Goal: Transaction & Acquisition: Obtain resource

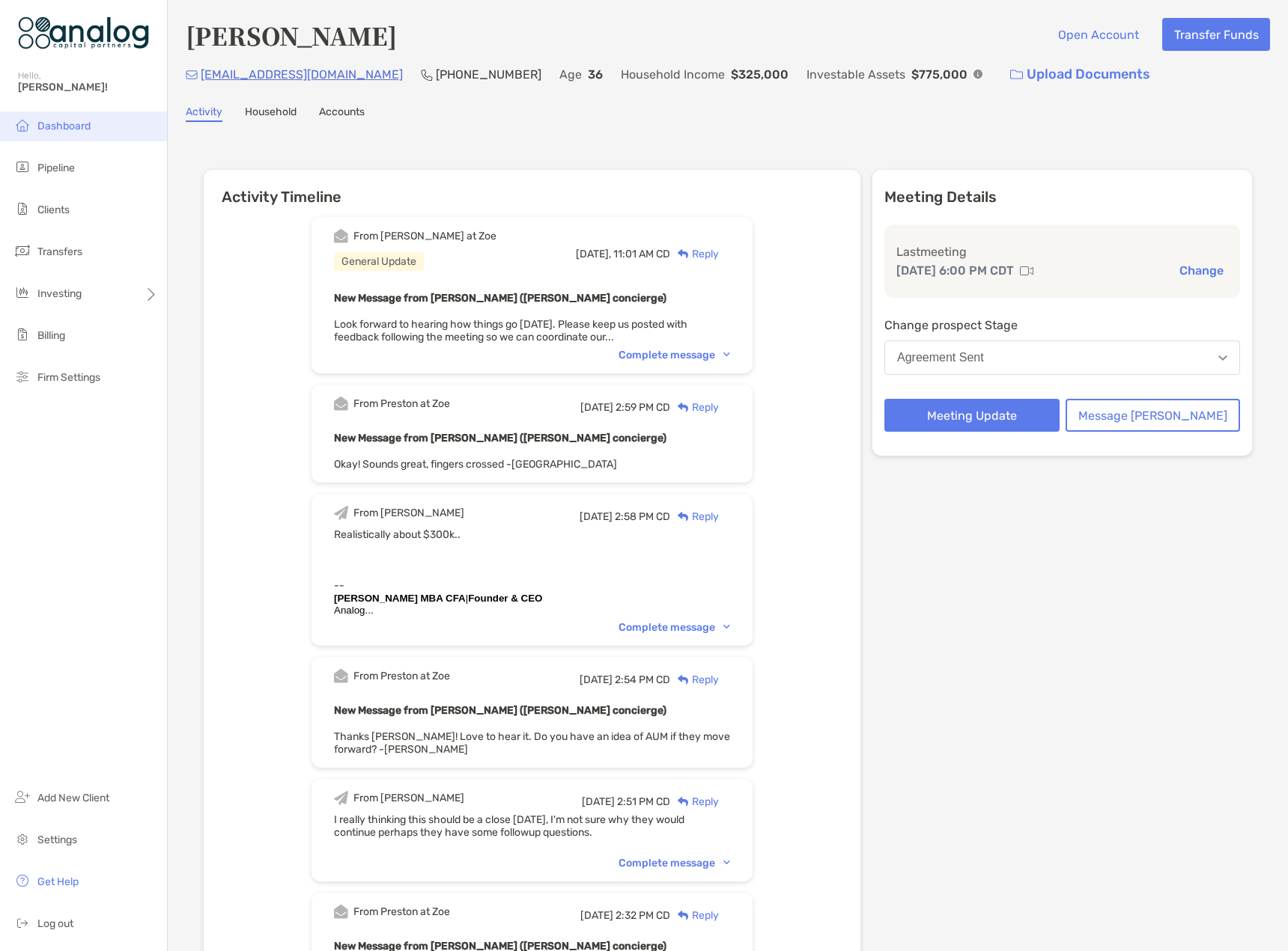
click at [63, 130] on span "Dashboard" at bounding box center [64, 126] width 53 height 13
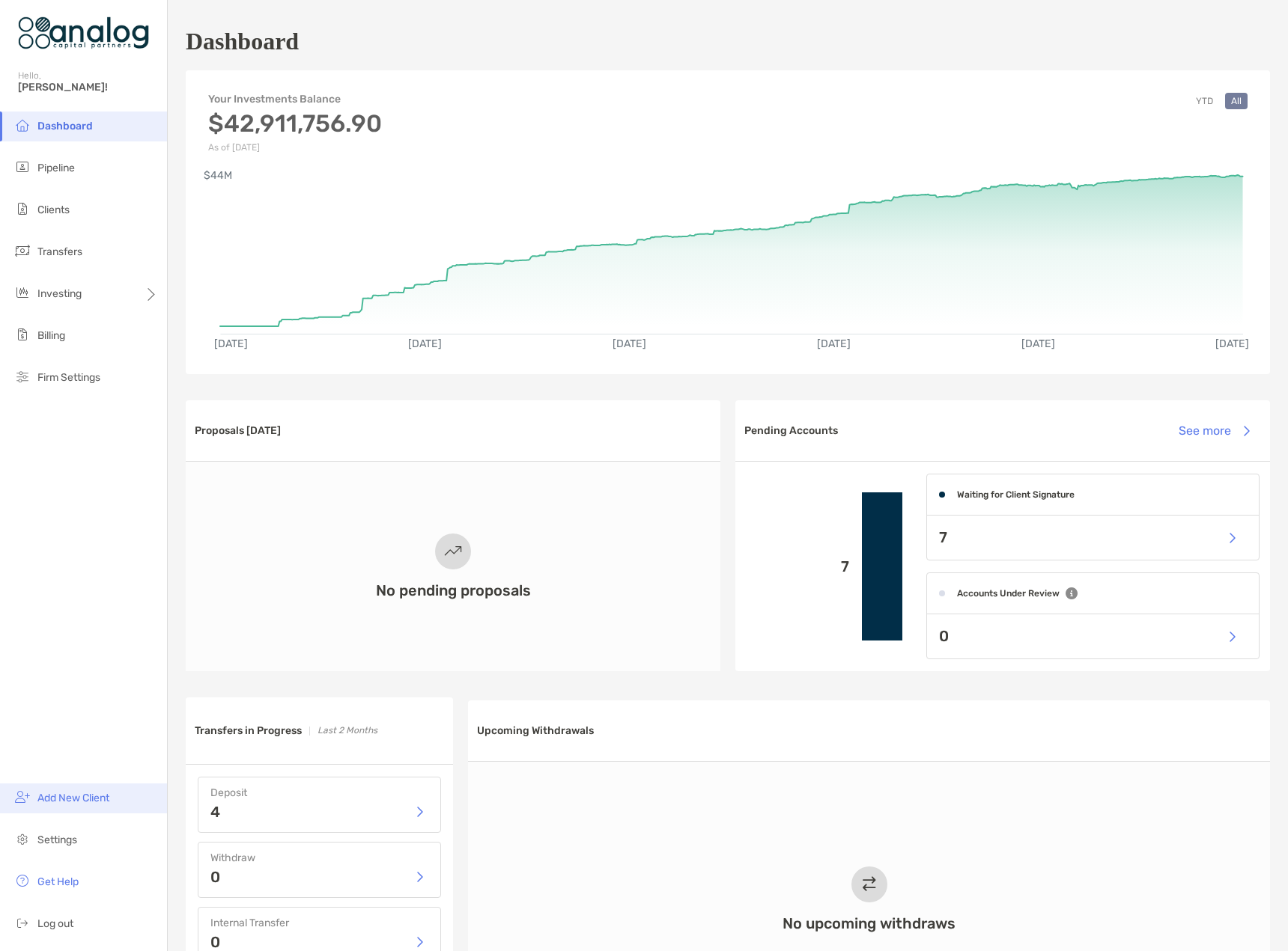
click at [74, 804] on li "Add New Client" at bounding box center [84, 798] width 167 height 30
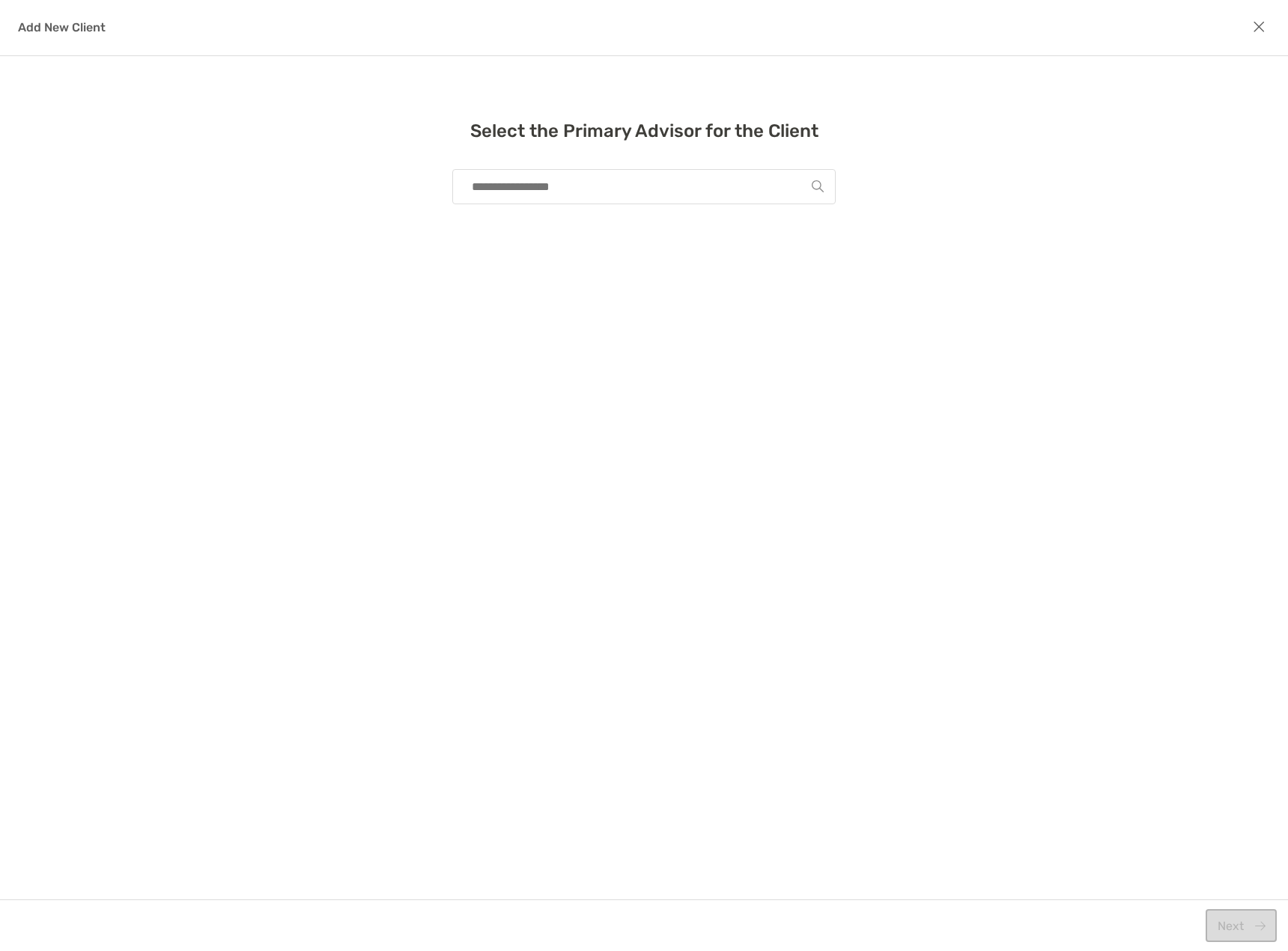
click at [590, 195] on input "modal" at bounding box center [638, 186] width 347 height 33
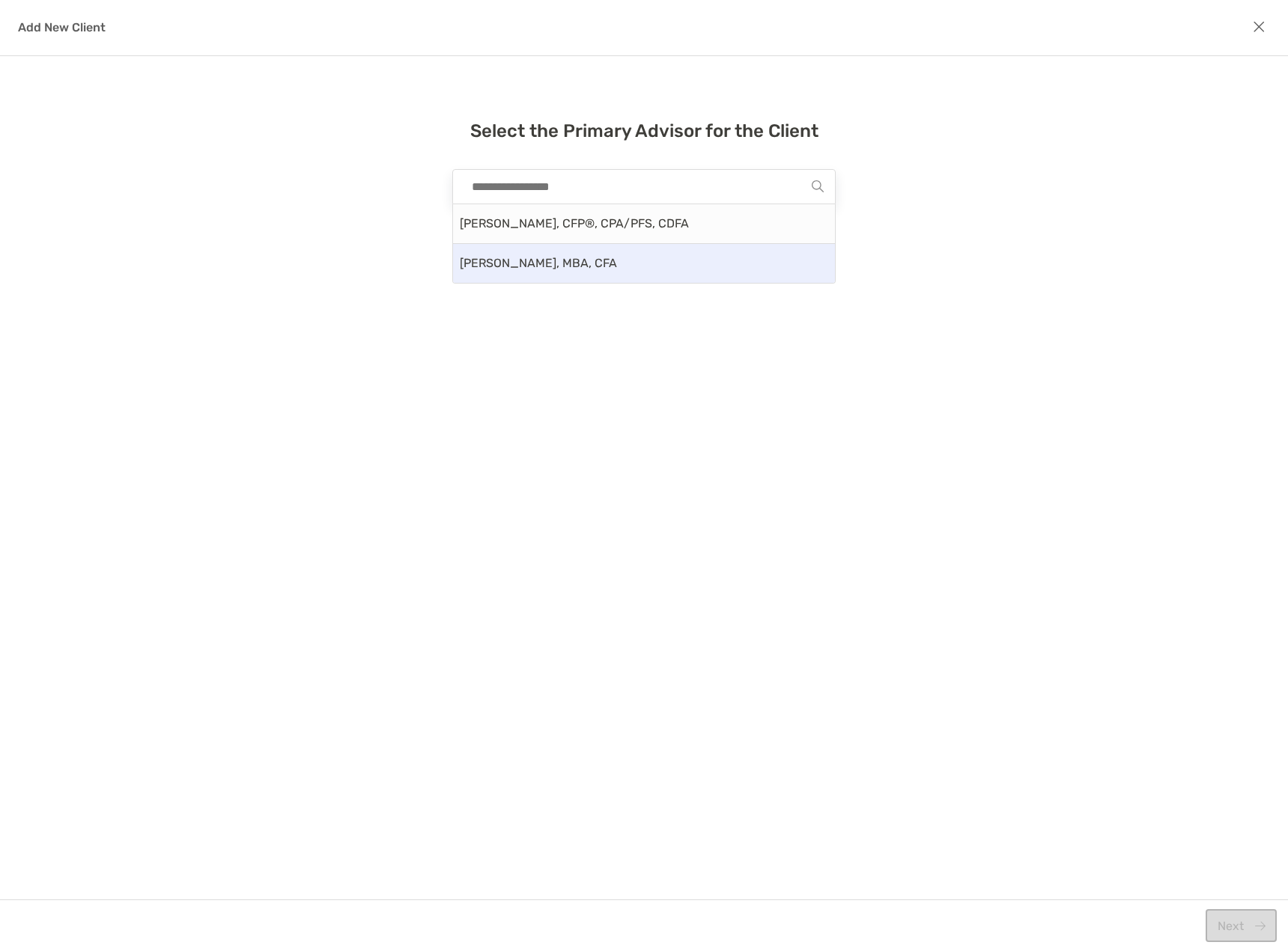
click at [560, 261] on div "[PERSON_NAME], MBA, CFA" at bounding box center [644, 263] width 382 height 39
type input "**********"
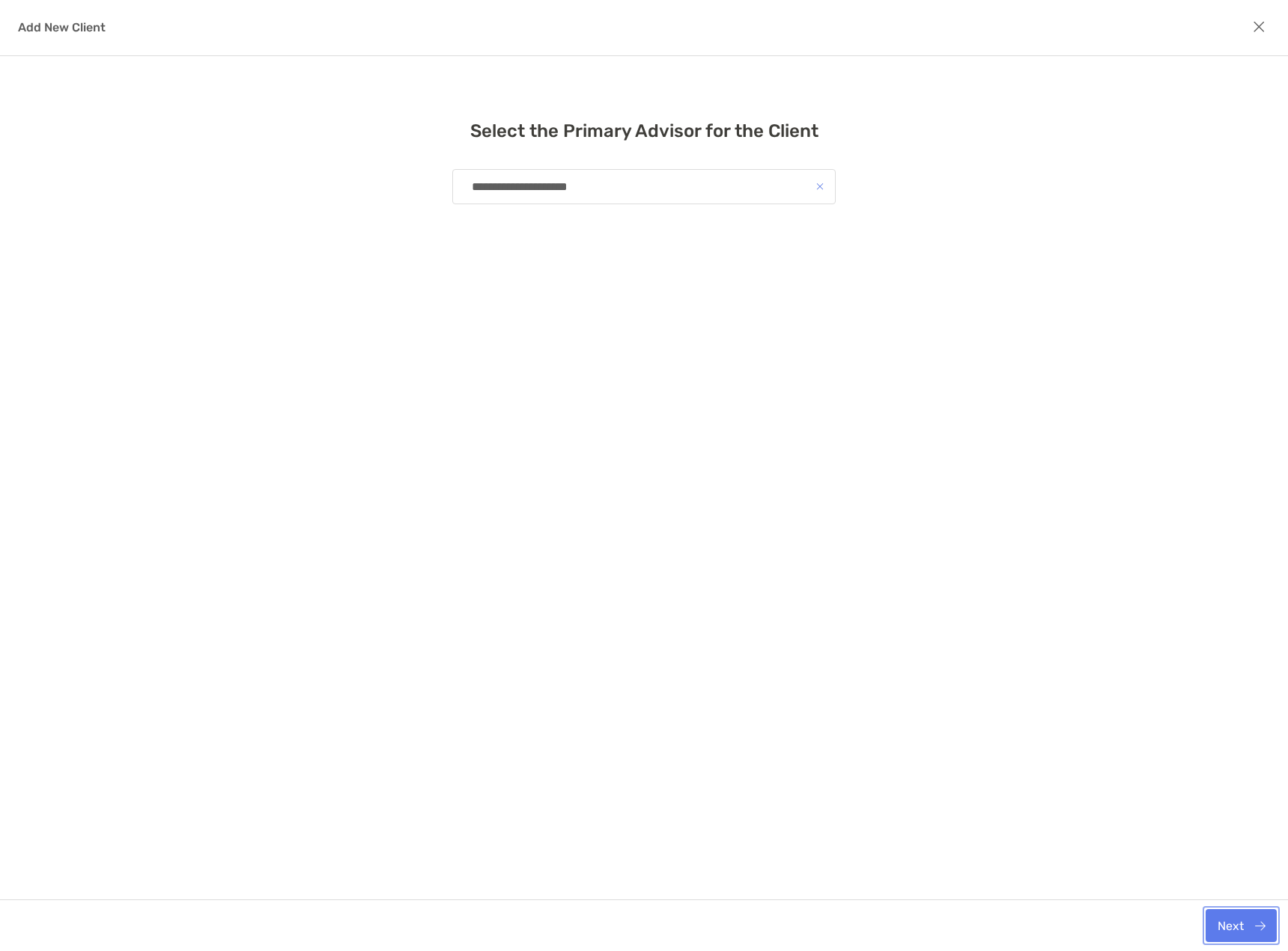
click at [1229, 924] on button "Next" at bounding box center [1240, 926] width 71 height 33
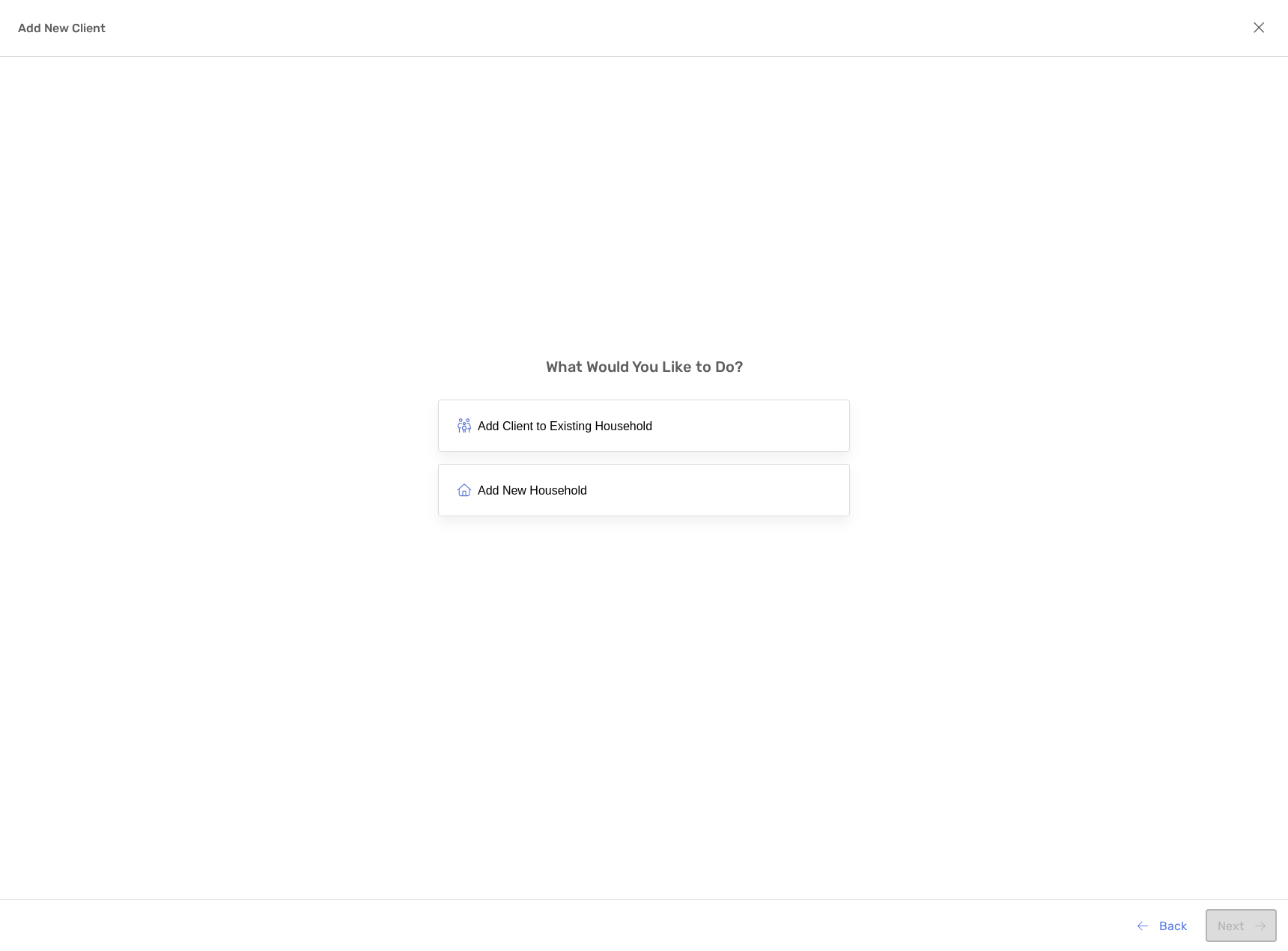
click at [576, 488] on span "Add New Household" at bounding box center [532, 490] width 109 height 14
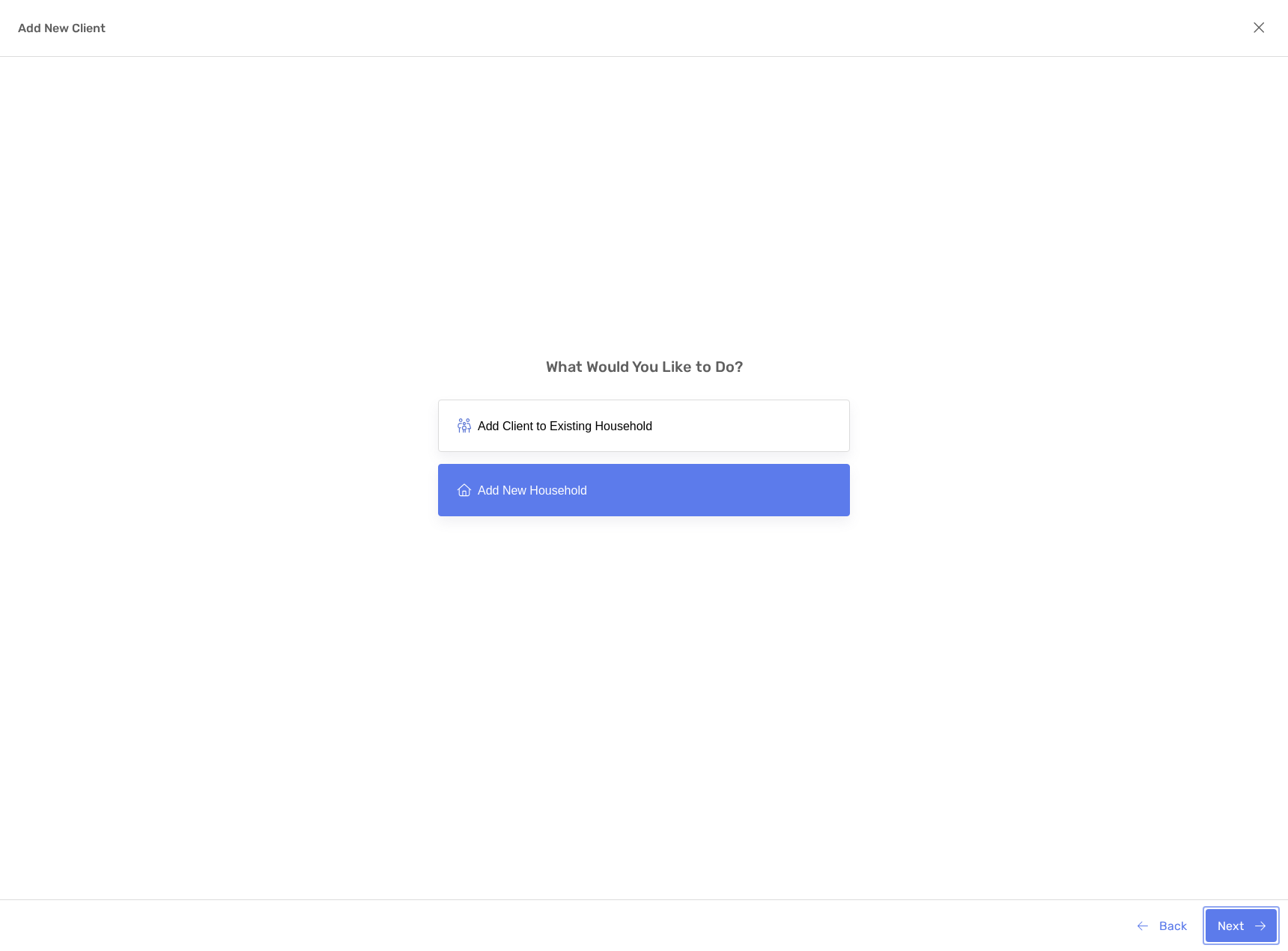
click at [1227, 922] on button "Next" at bounding box center [1240, 926] width 71 height 33
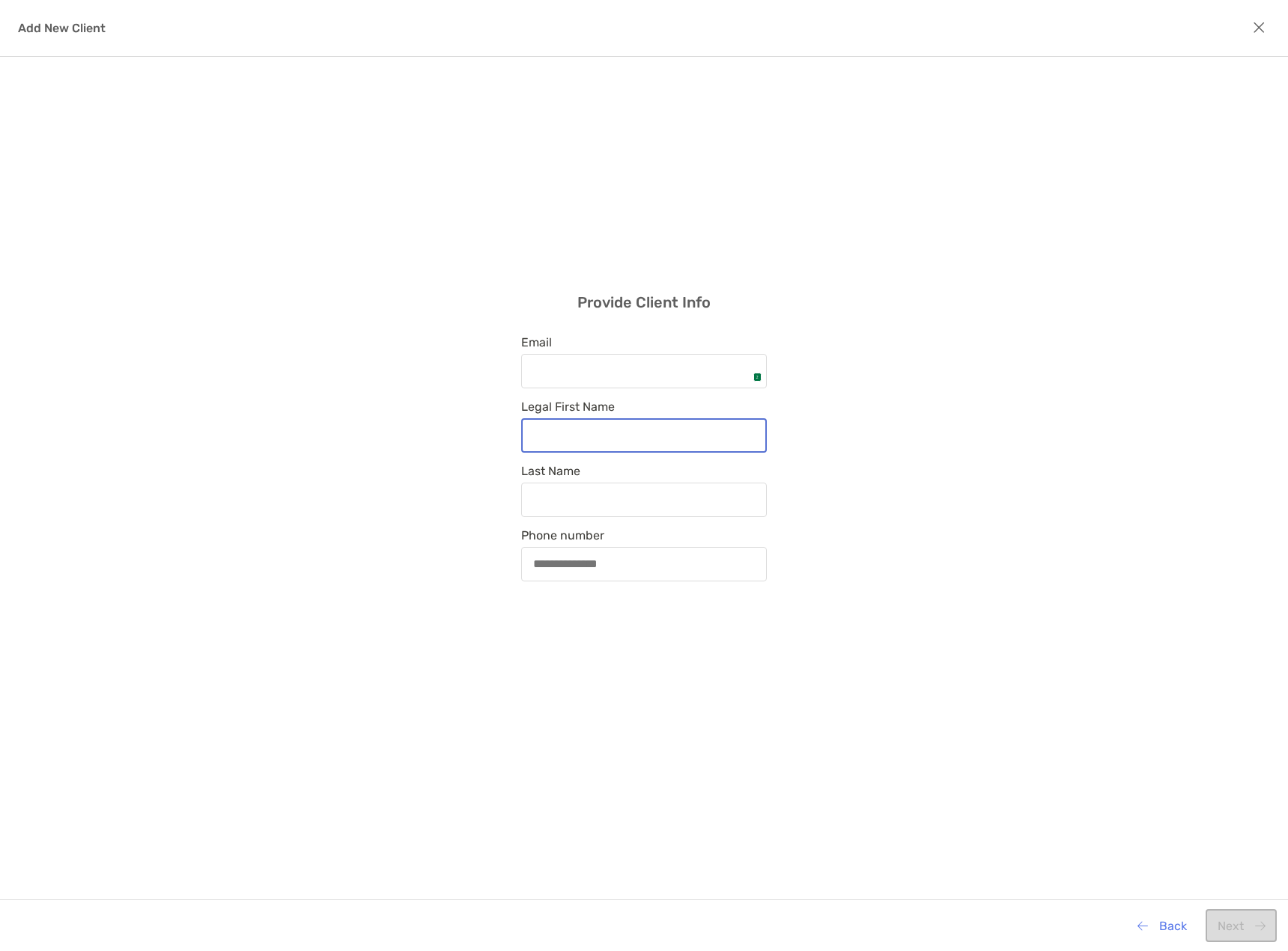
click at [617, 434] on input "Legal First Name" at bounding box center [644, 435] width 243 height 13
paste input "********"
type input "********"
click at [536, 506] on input "Last Name" at bounding box center [644, 499] width 243 height 13
paste input "*******"
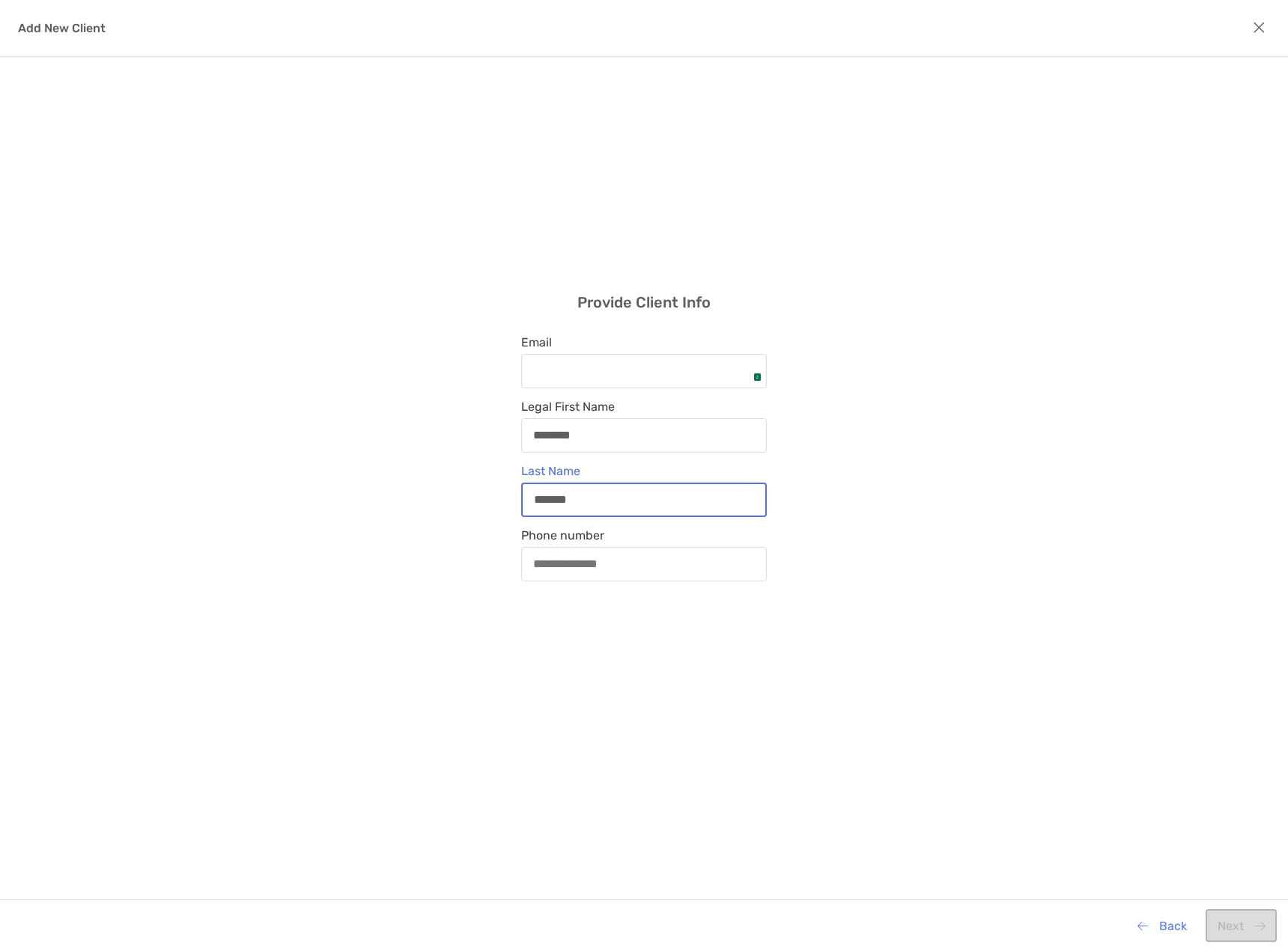
type input "*******"
click at [590, 365] on input "Email 2" at bounding box center [644, 371] width 243 height 13
paste input "**********"
type input "**********"
click at [384, 348] on div "**********" at bounding box center [644, 437] width 1288 height 761
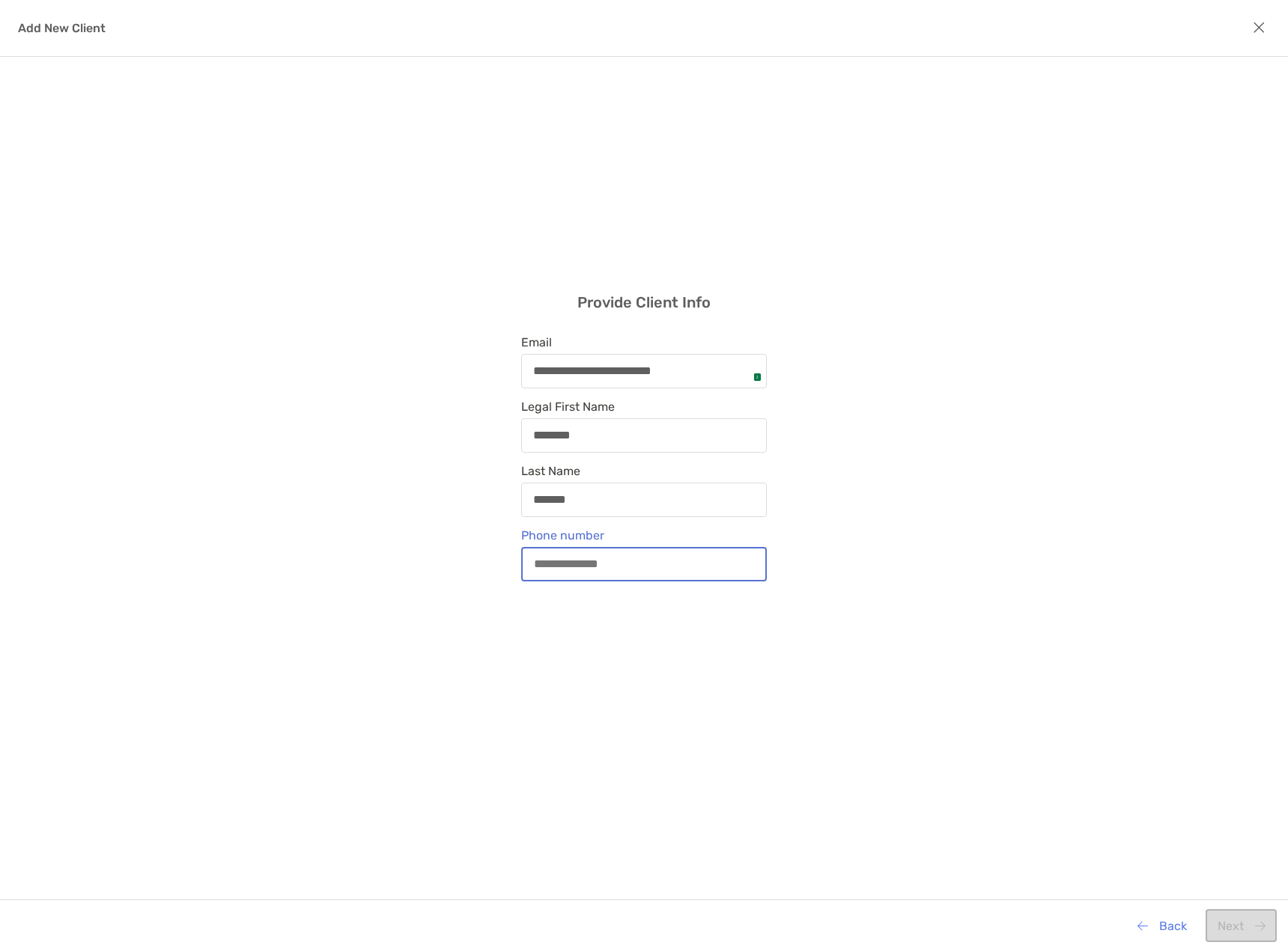
click at [545, 559] on input "Phone number" at bounding box center [644, 564] width 243 height 13
type input "**********"
click at [914, 643] on div "**********" at bounding box center [644, 437] width 1288 height 761
click at [623, 568] on input "**********" at bounding box center [644, 564] width 243 height 13
click at [1223, 924] on button "Next" at bounding box center [1240, 926] width 71 height 33
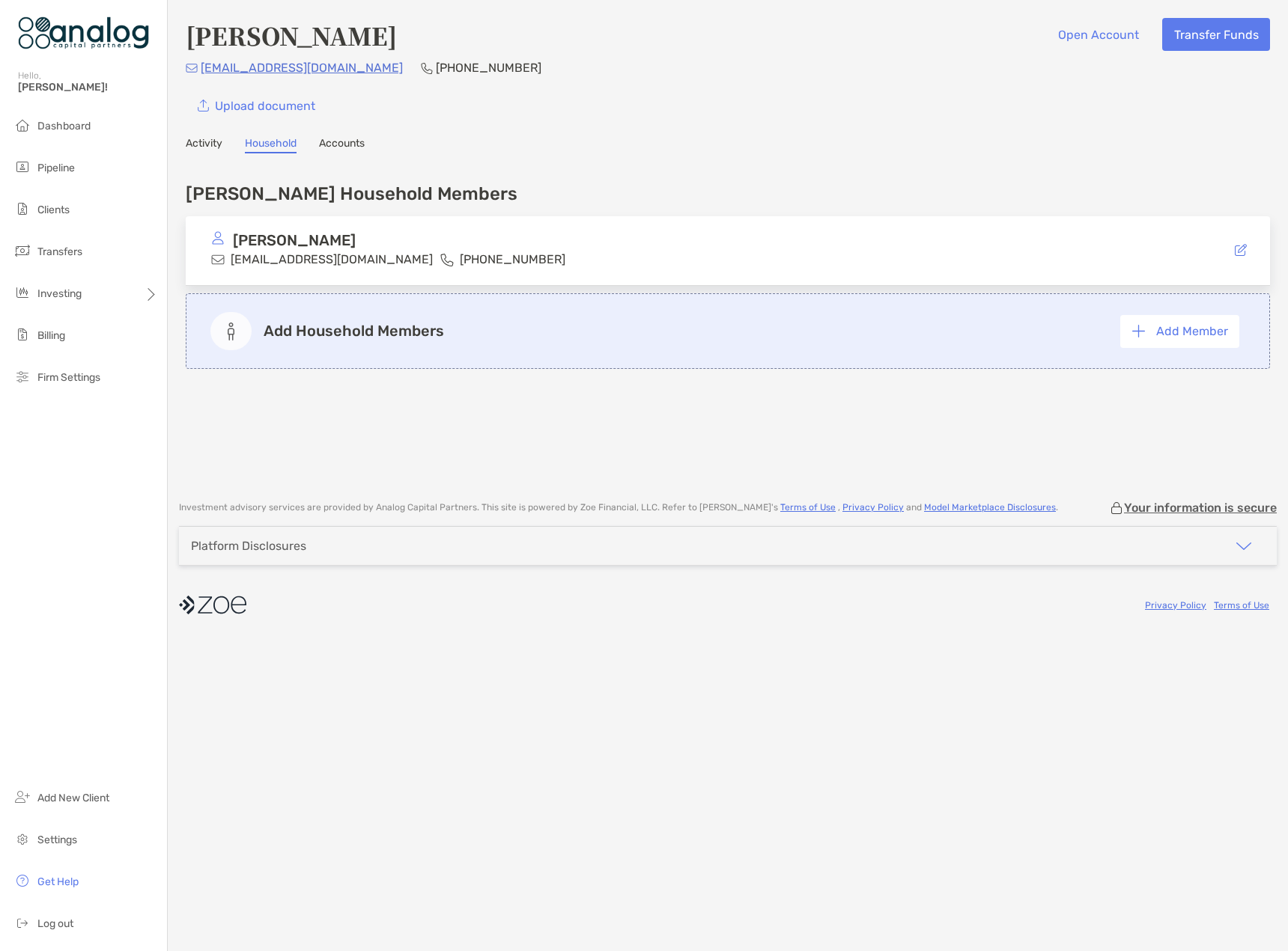
click at [322, 142] on link "Accounts" at bounding box center [341, 145] width 46 height 16
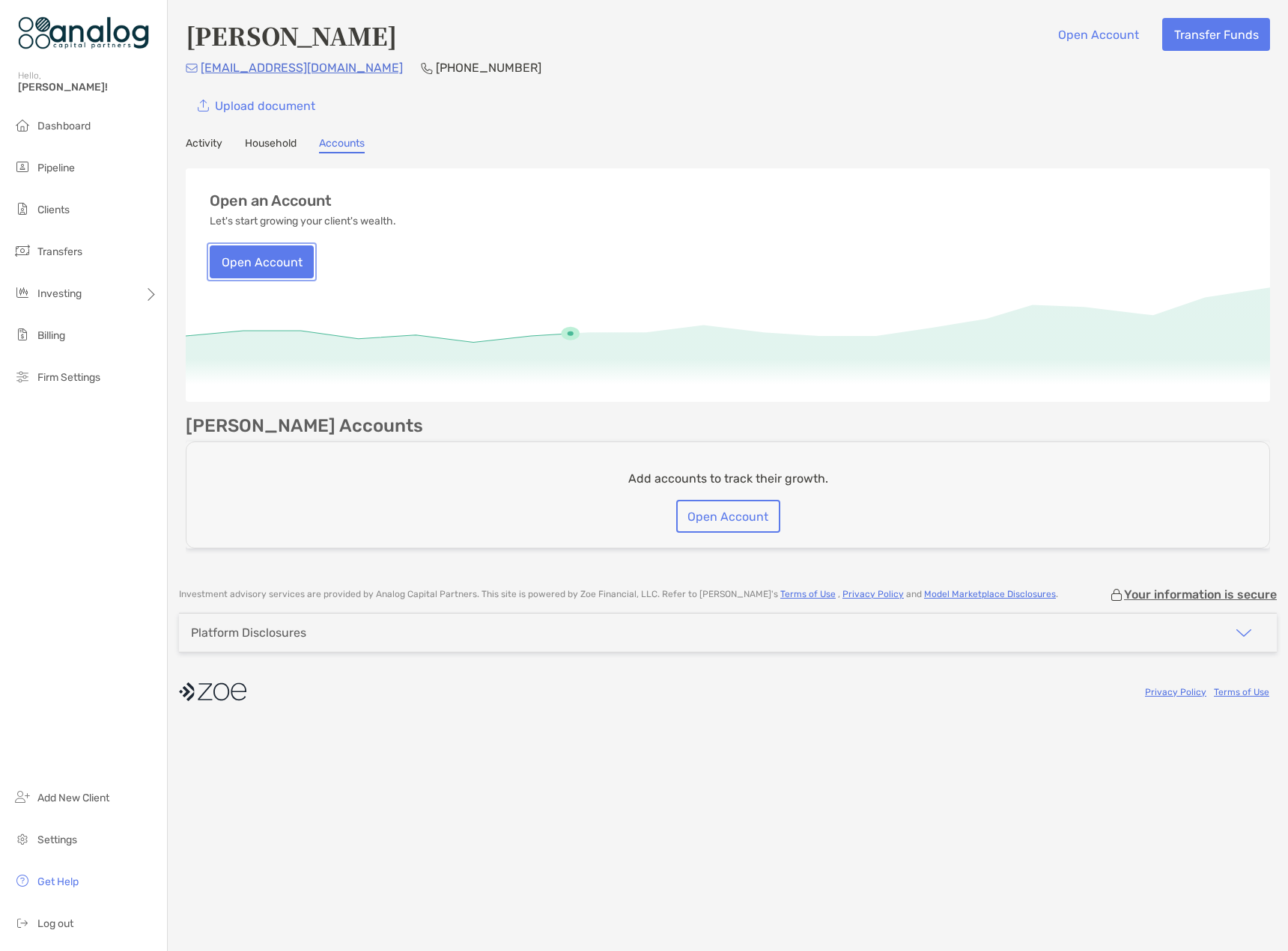
click at [240, 271] on button "Open Account" at bounding box center [262, 262] width 104 height 33
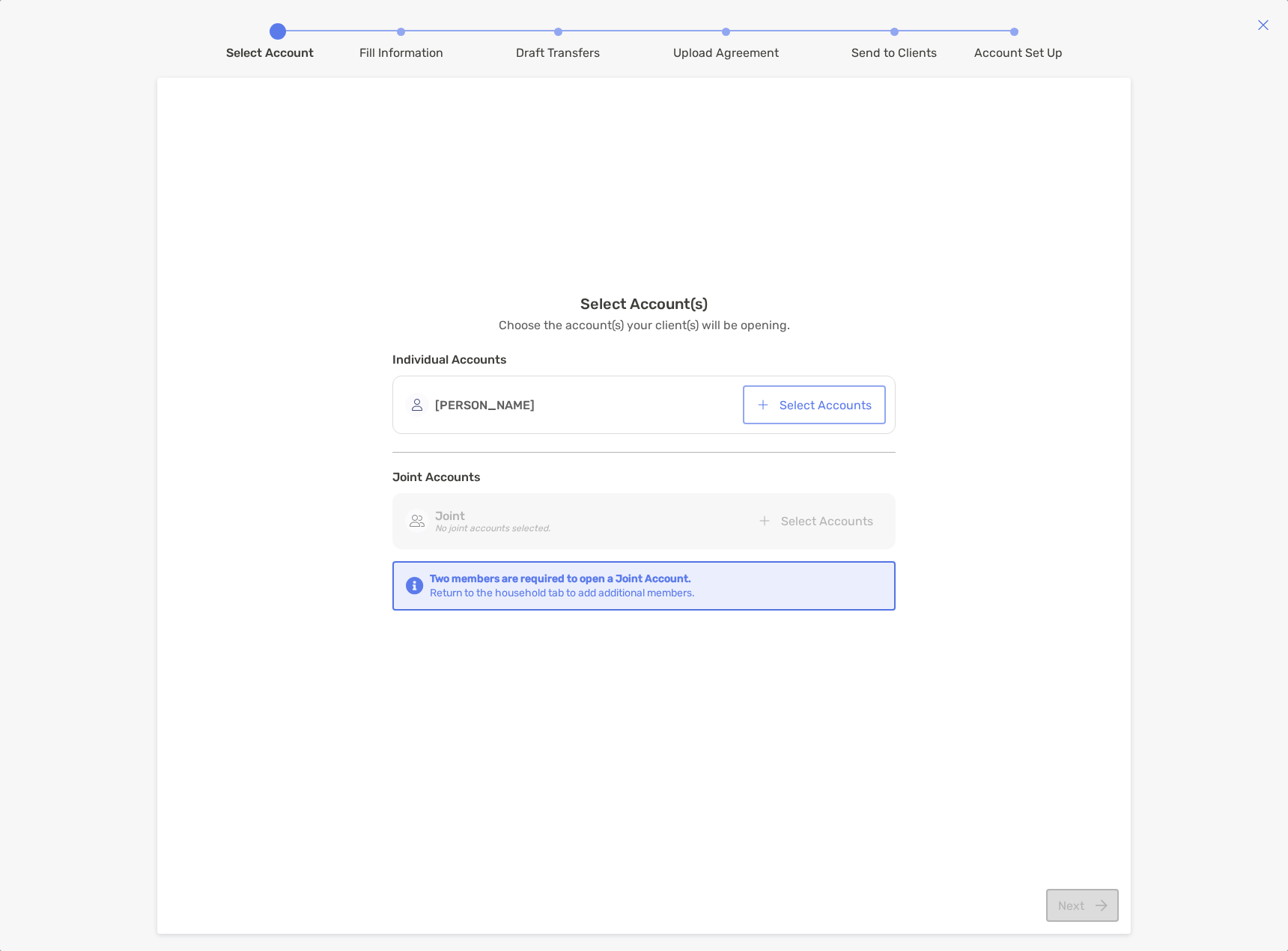
click at [833, 408] on button "Select Accounts" at bounding box center [815, 405] width 137 height 33
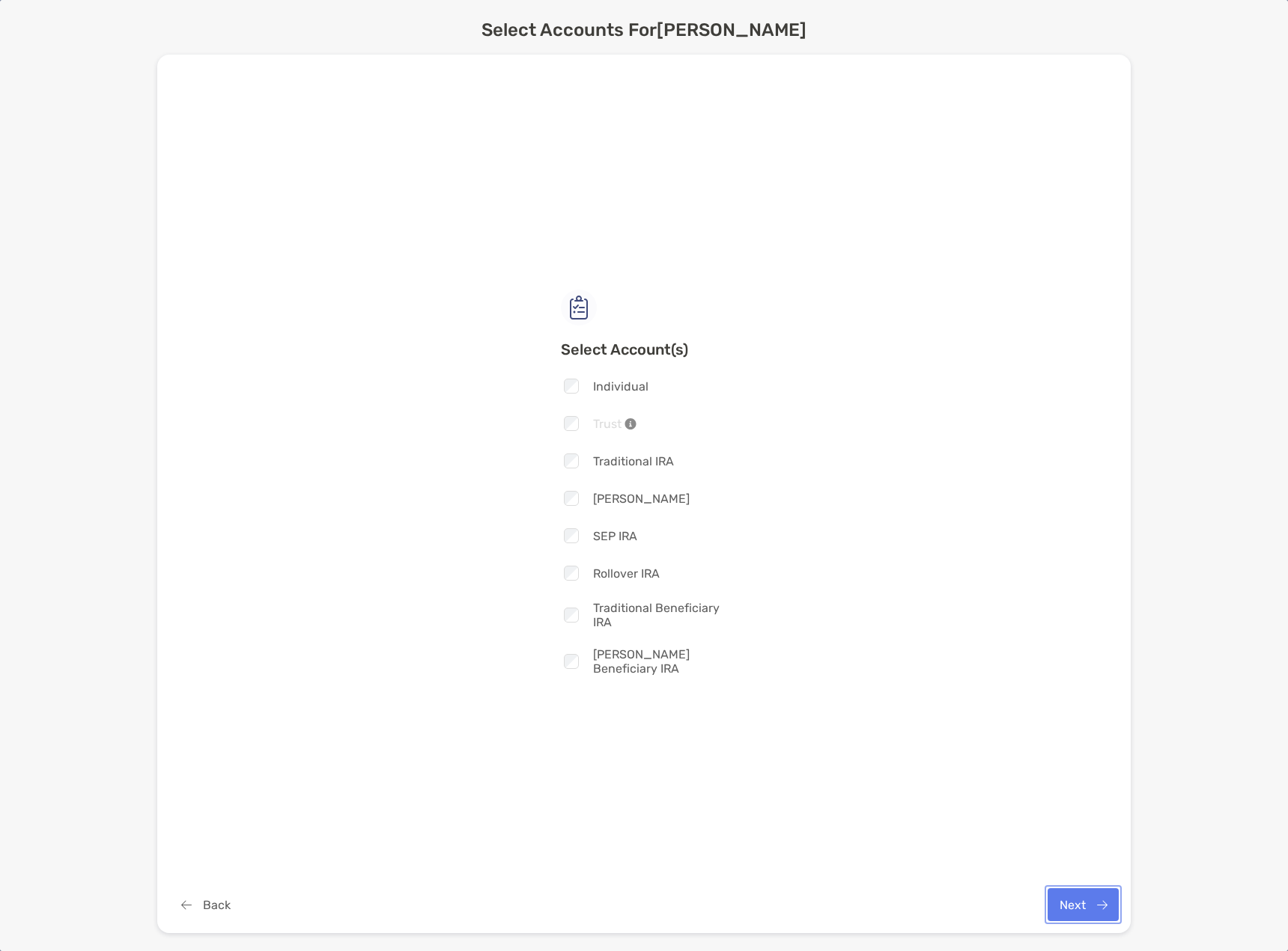
click at [1079, 902] on button "Next" at bounding box center [1083, 904] width 71 height 33
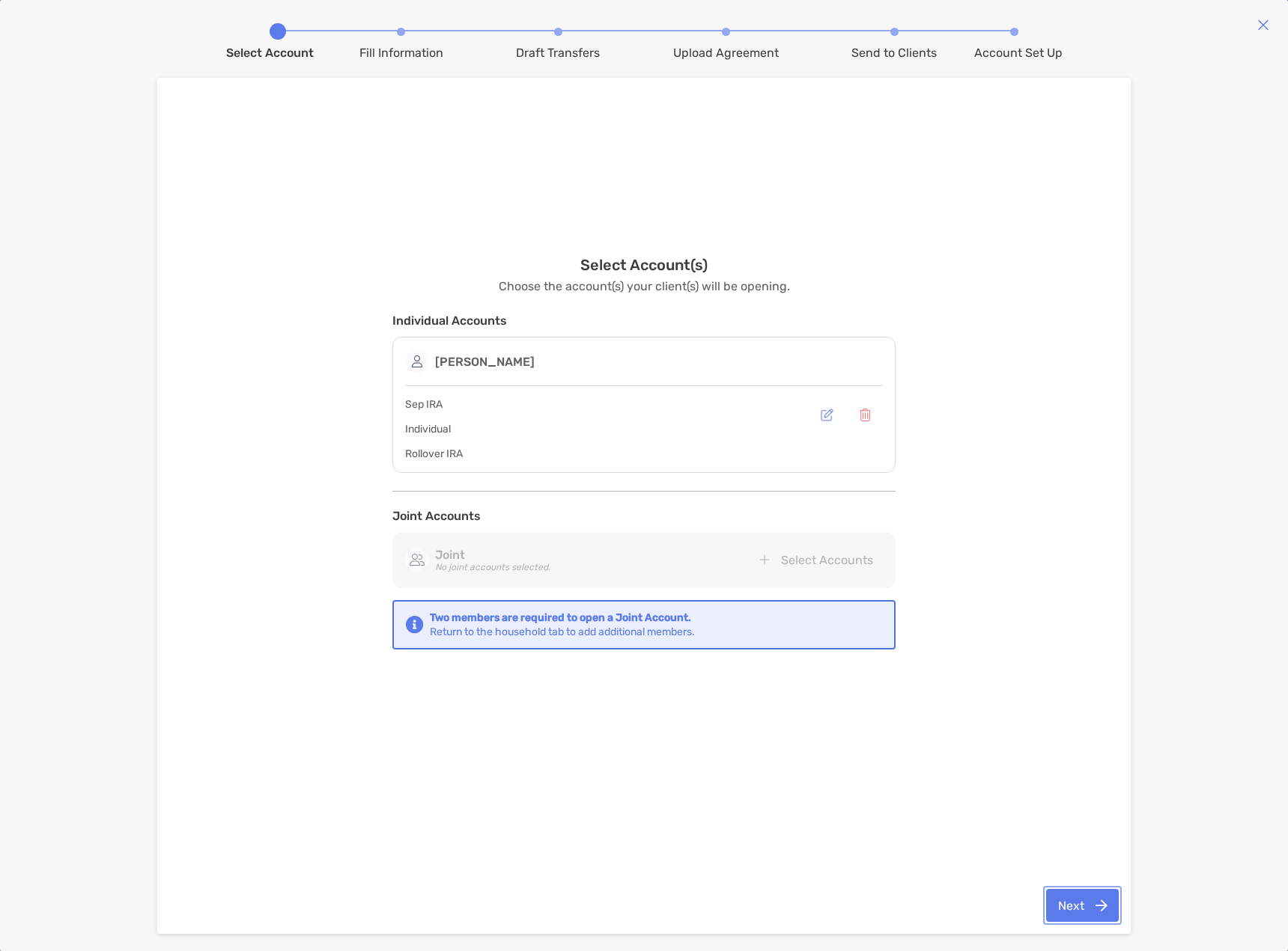
click at [1085, 897] on button "Next" at bounding box center [1082, 905] width 73 height 33
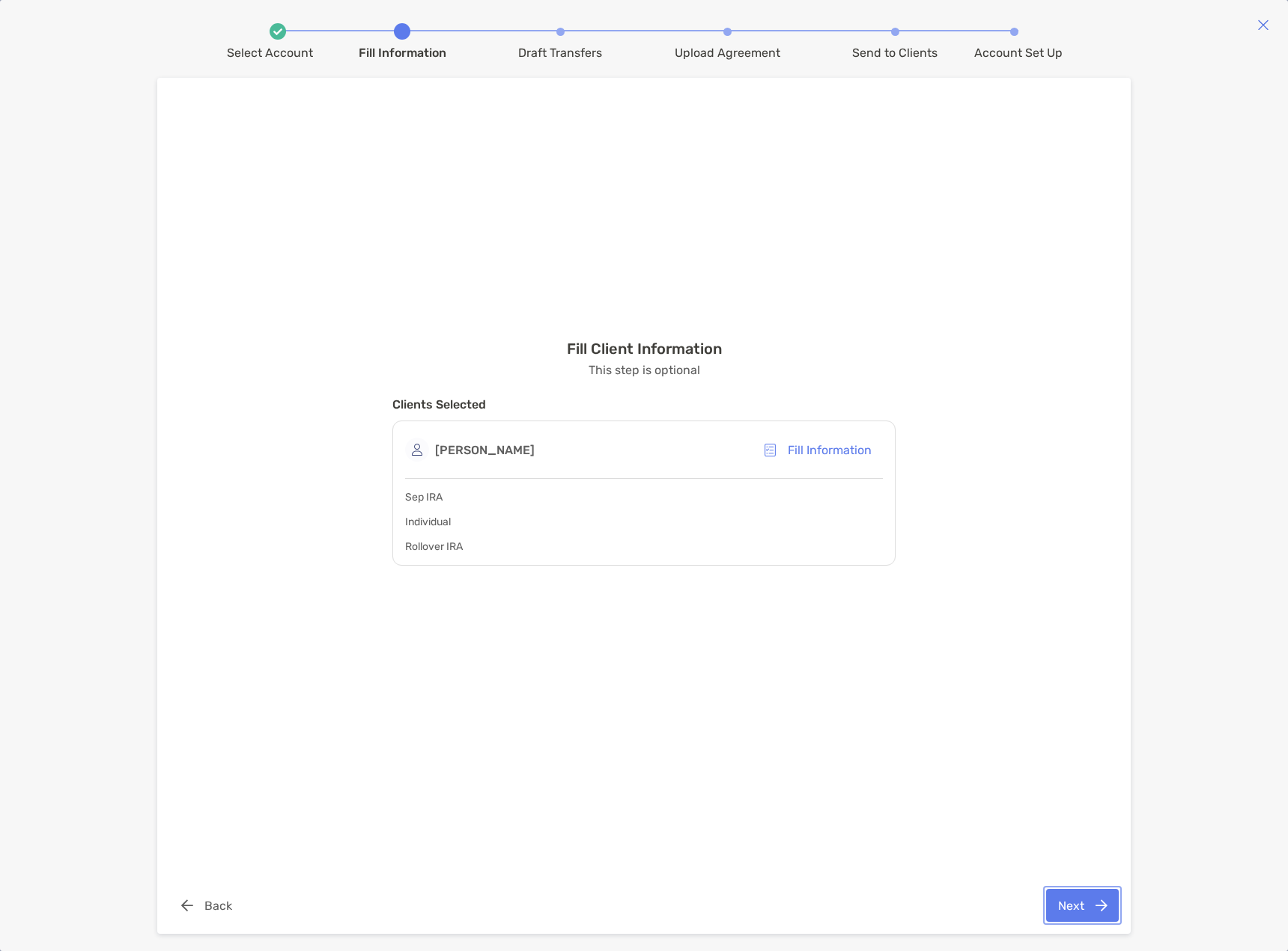
click at [1062, 902] on button "Next" at bounding box center [1082, 905] width 73 height 33
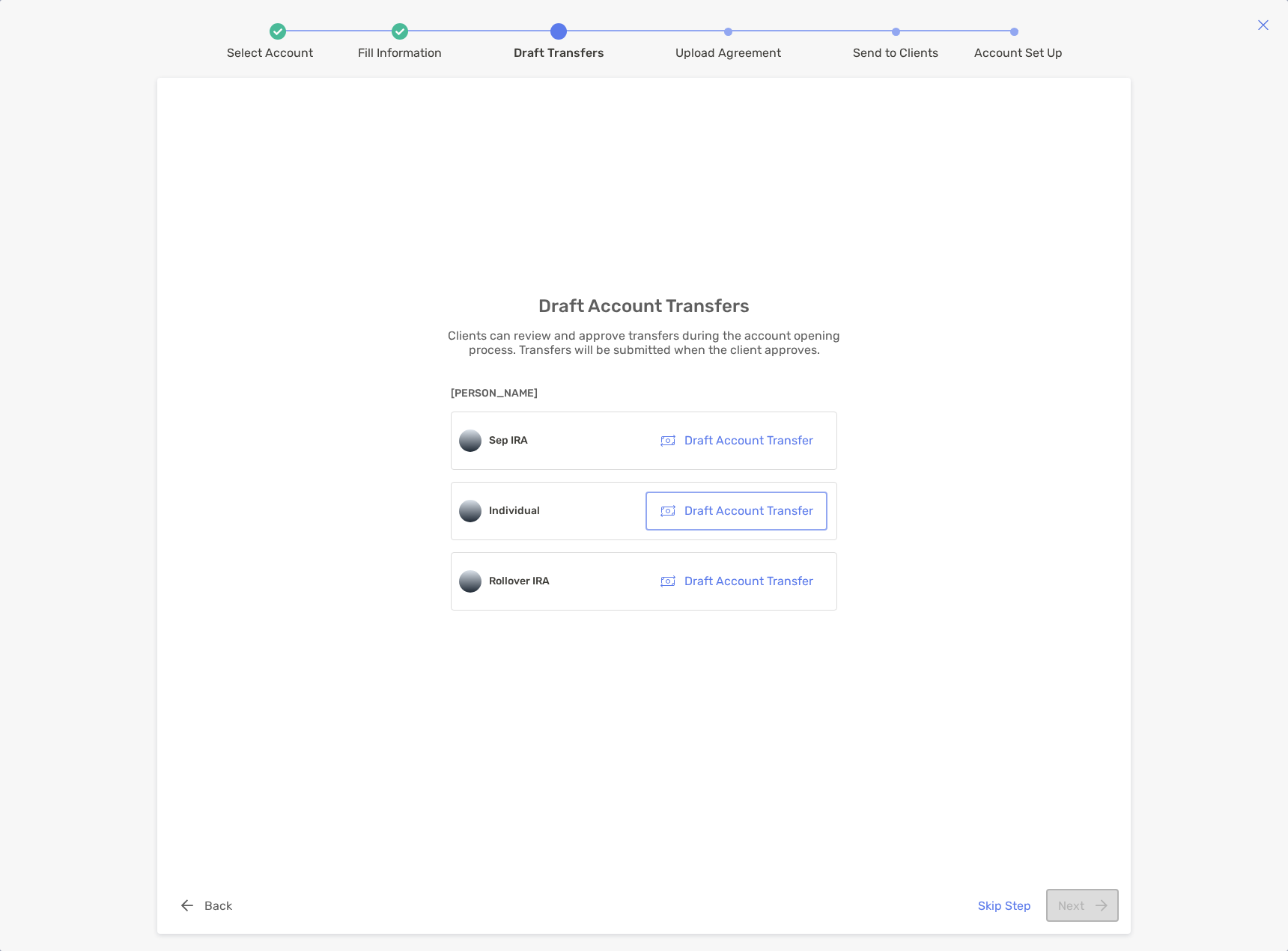
click at [737, 501] on button "Draft Account Transfer" at bounding box center [735, 511] width 176 height 33
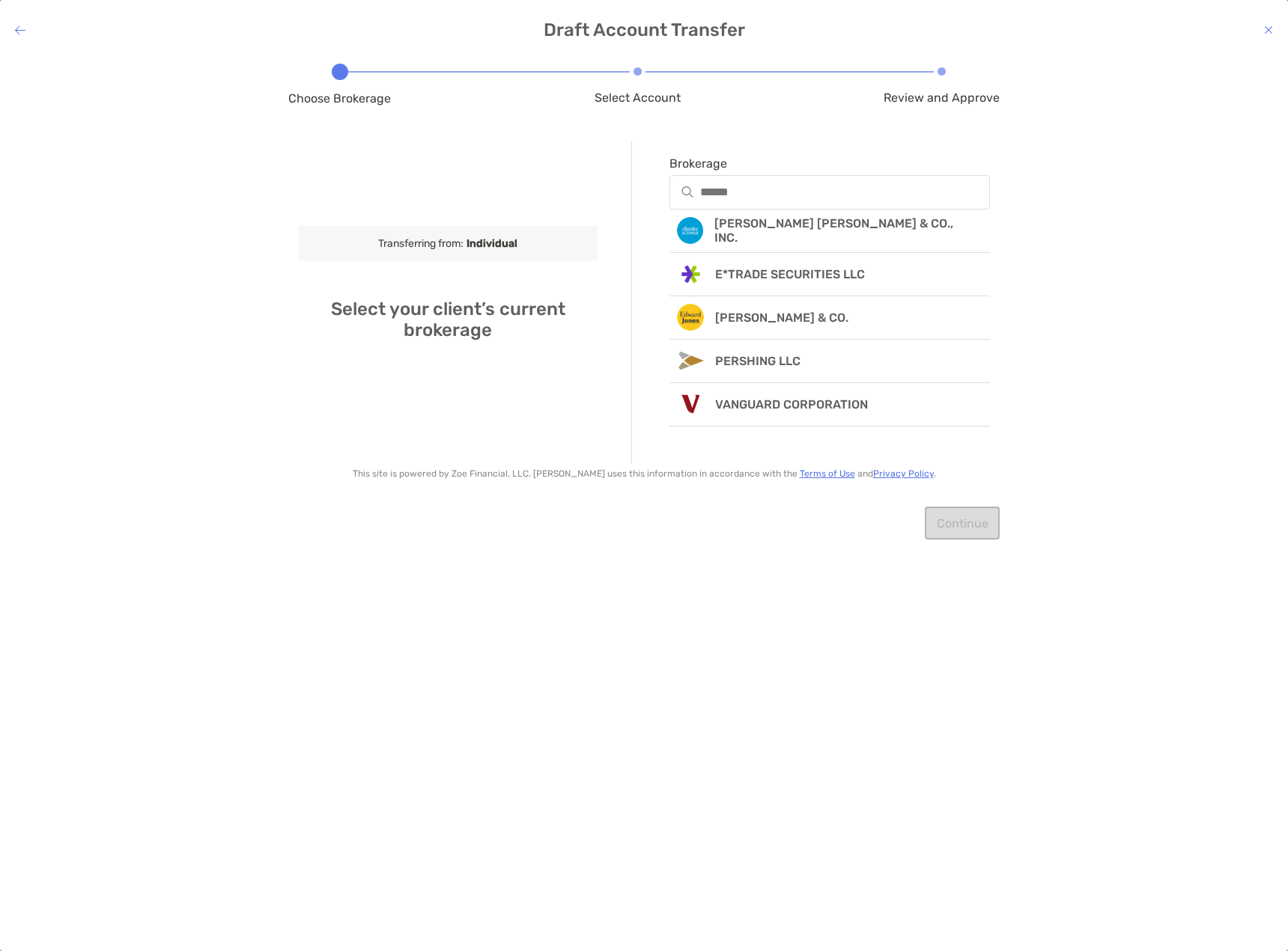
click at [1265, 31] on icon at bounding box center [1268, 30] width 9 height 12
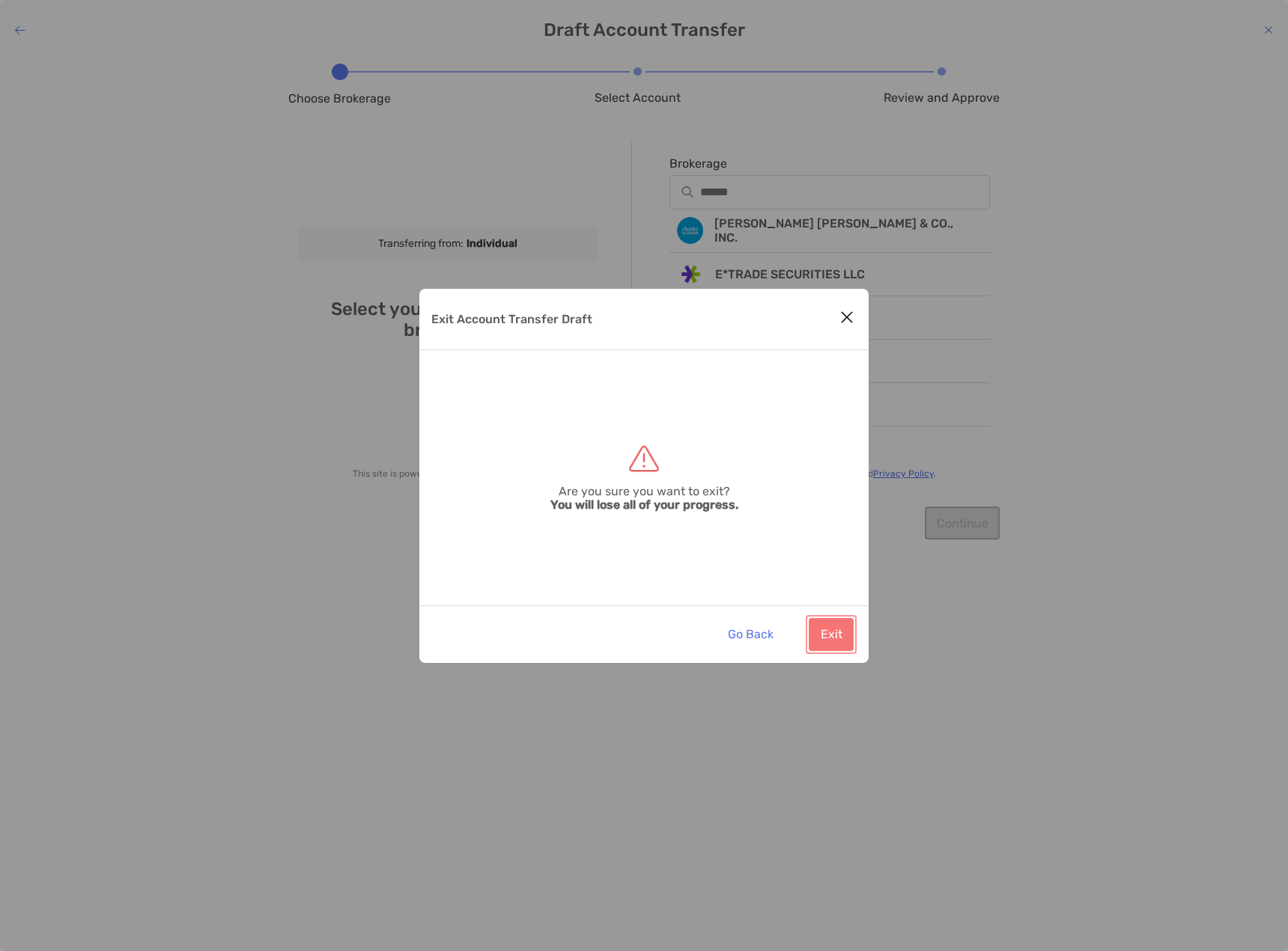
click at [824, 646] on button "Exit" at bounding box center [831, 634] width 45 height 33
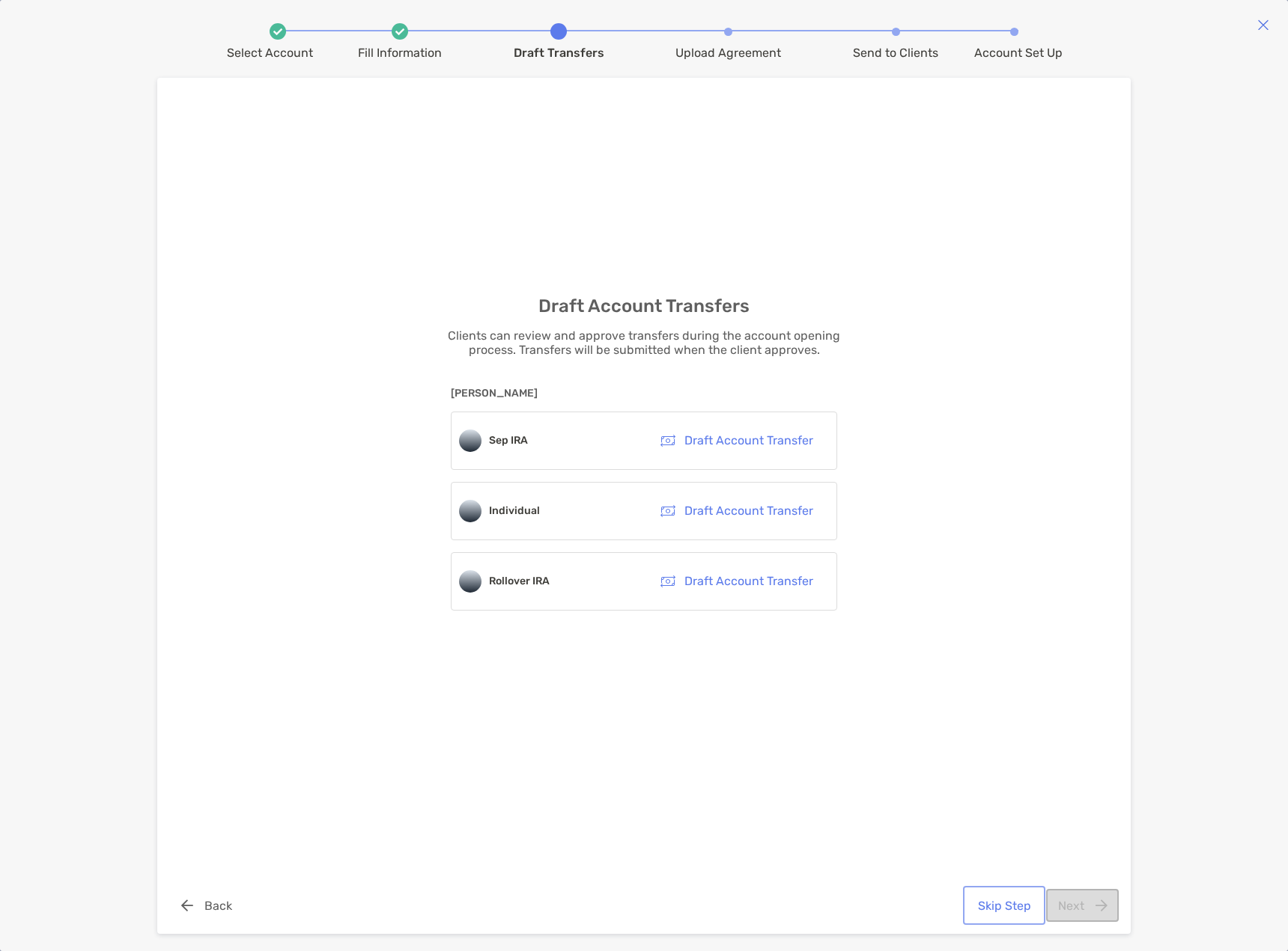
click at [1003, 901] on button "Skip Step" at bounding box center [1004, 905] width 77 height 33
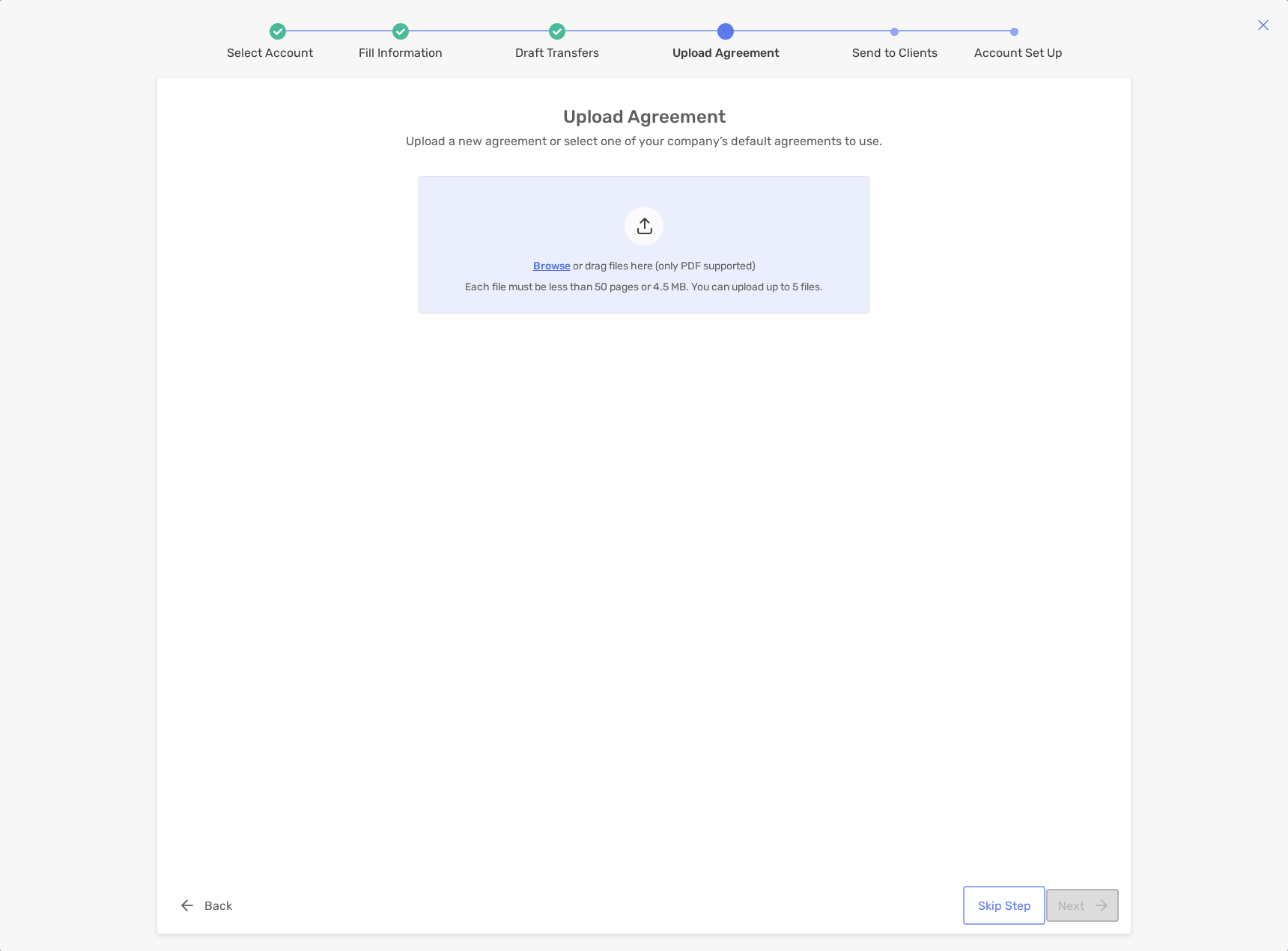
click at [995, 897] on button "Skip Step" at bounding box center [1004, 905] width 77 height 33
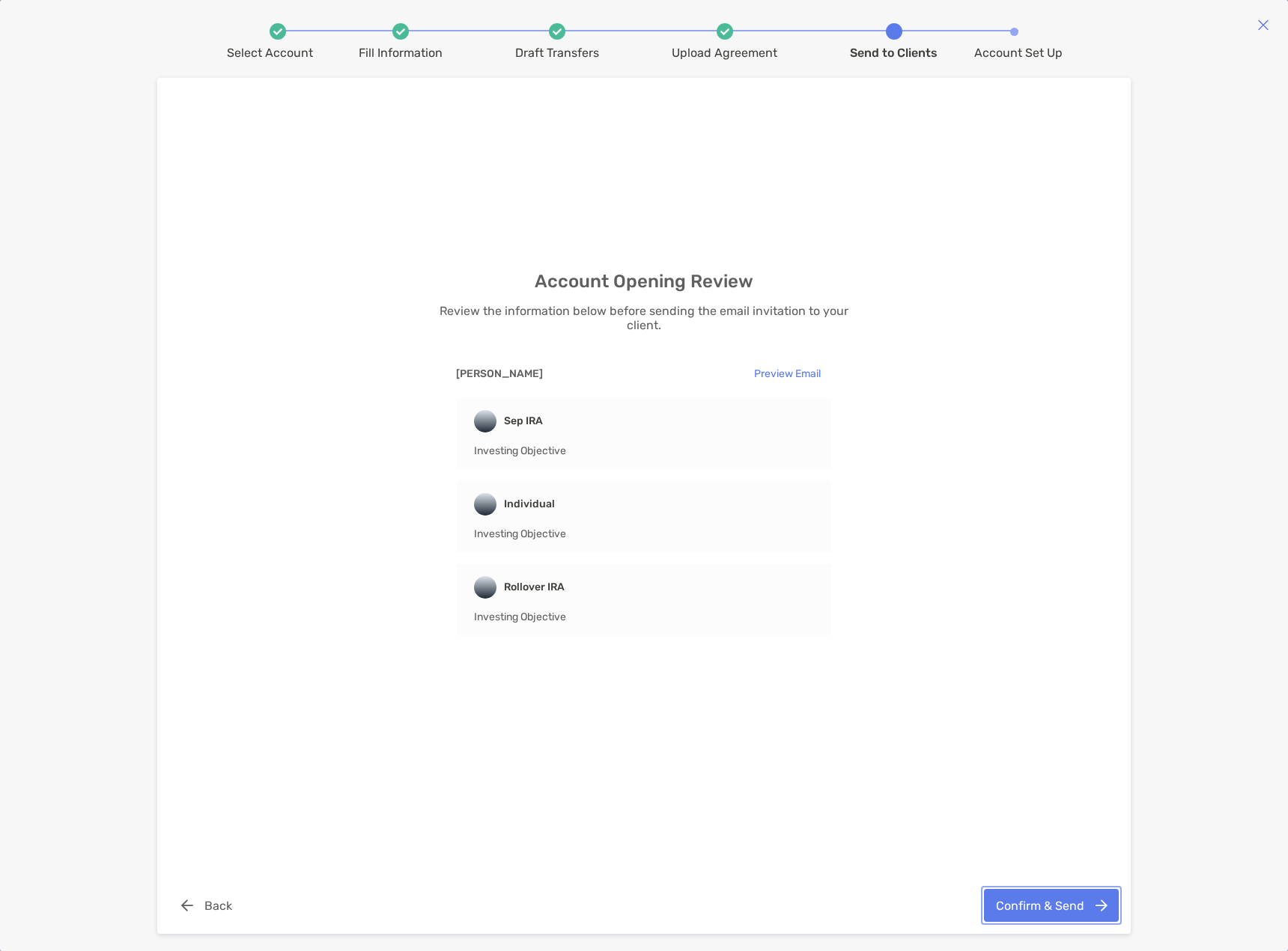
click at [1025, 912] on button "Confirm & Send" at bounding box center [1051, 905] width 135 height 33
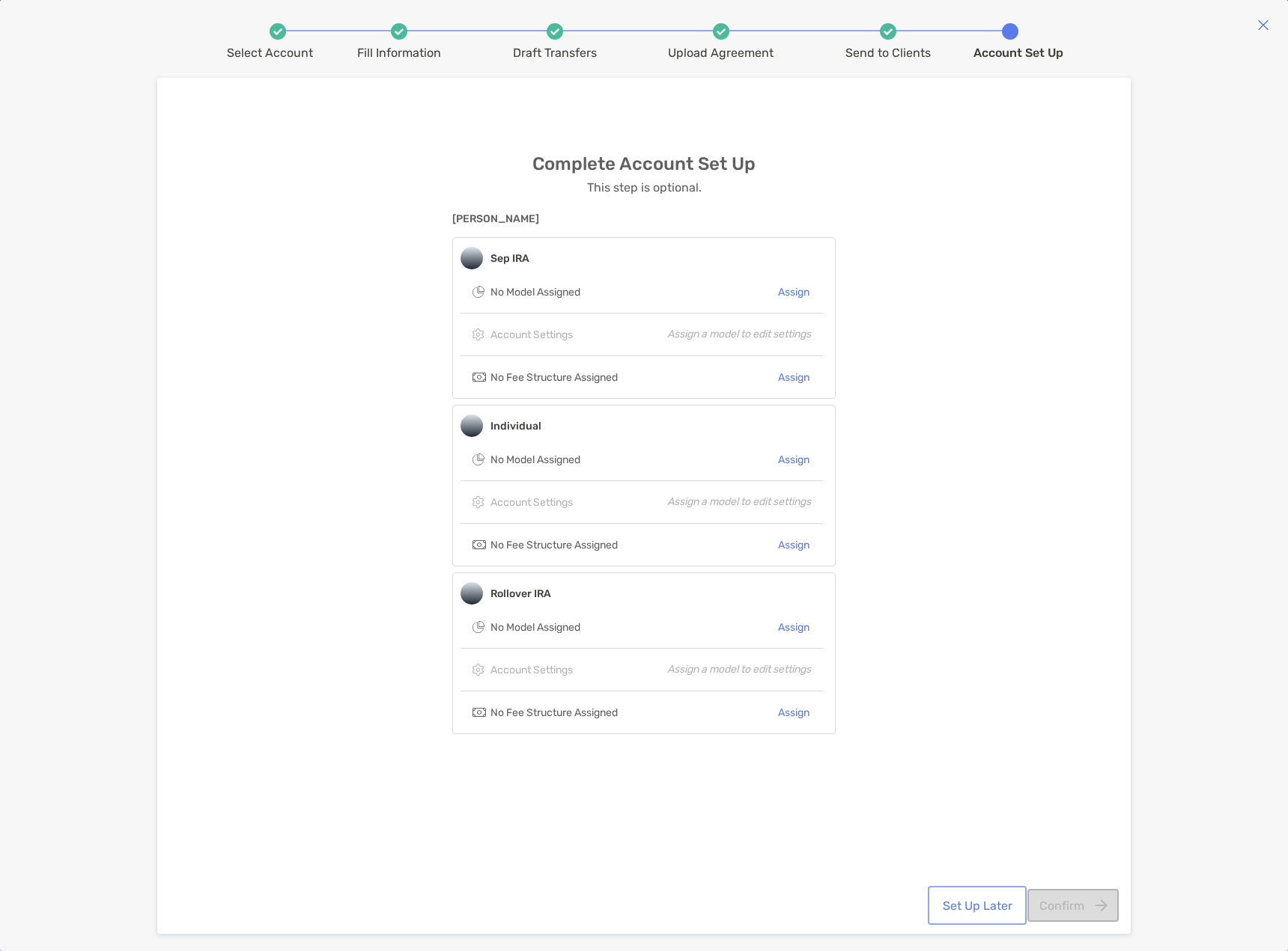
click at [962, 902] on button "Set Up Later" at bounding box center [977, 905] width 93 height 33
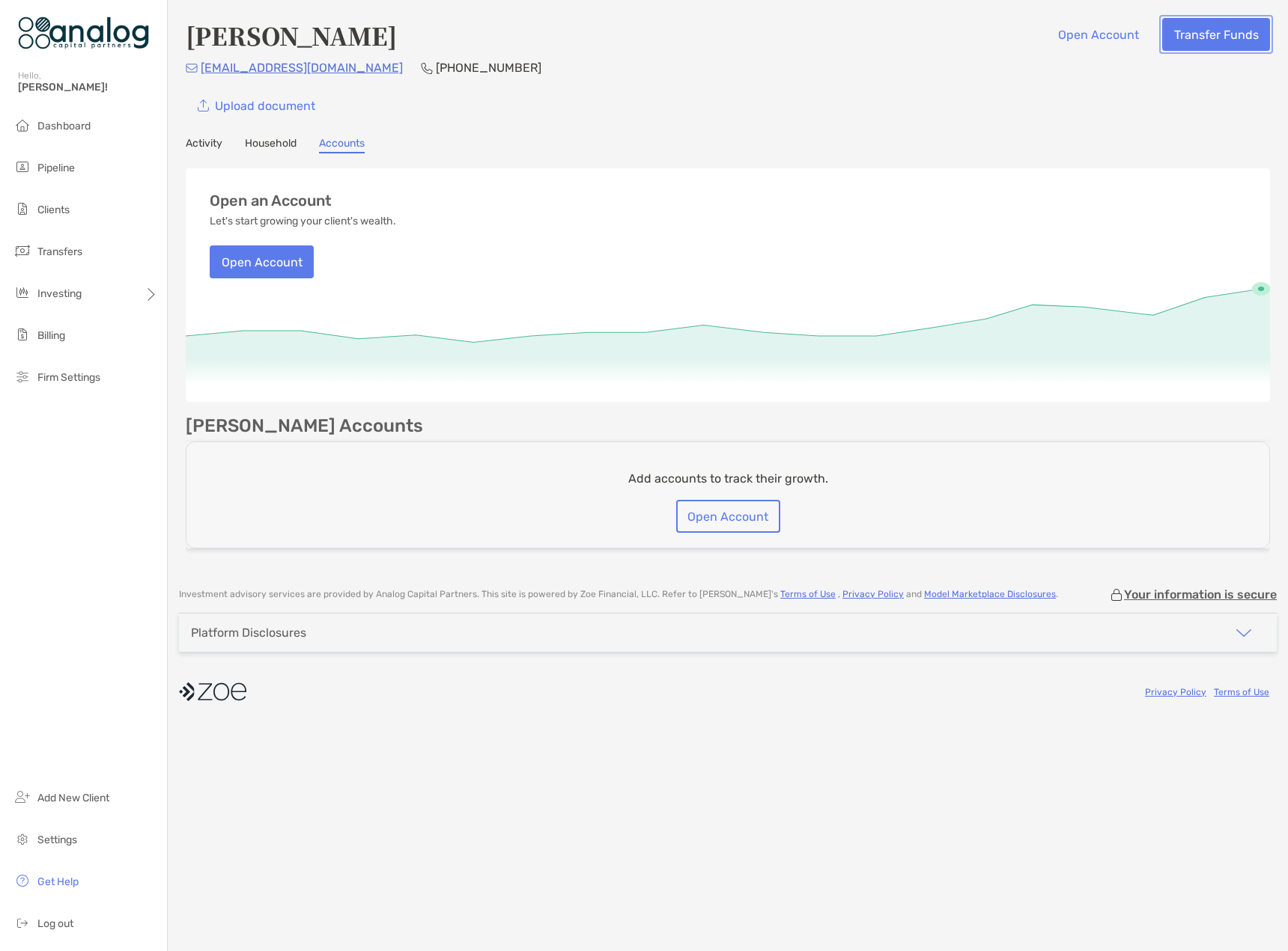
click at [1228, 31] on button "Transfer Funds" at bounding box center [1216, 34] width 108 height 33
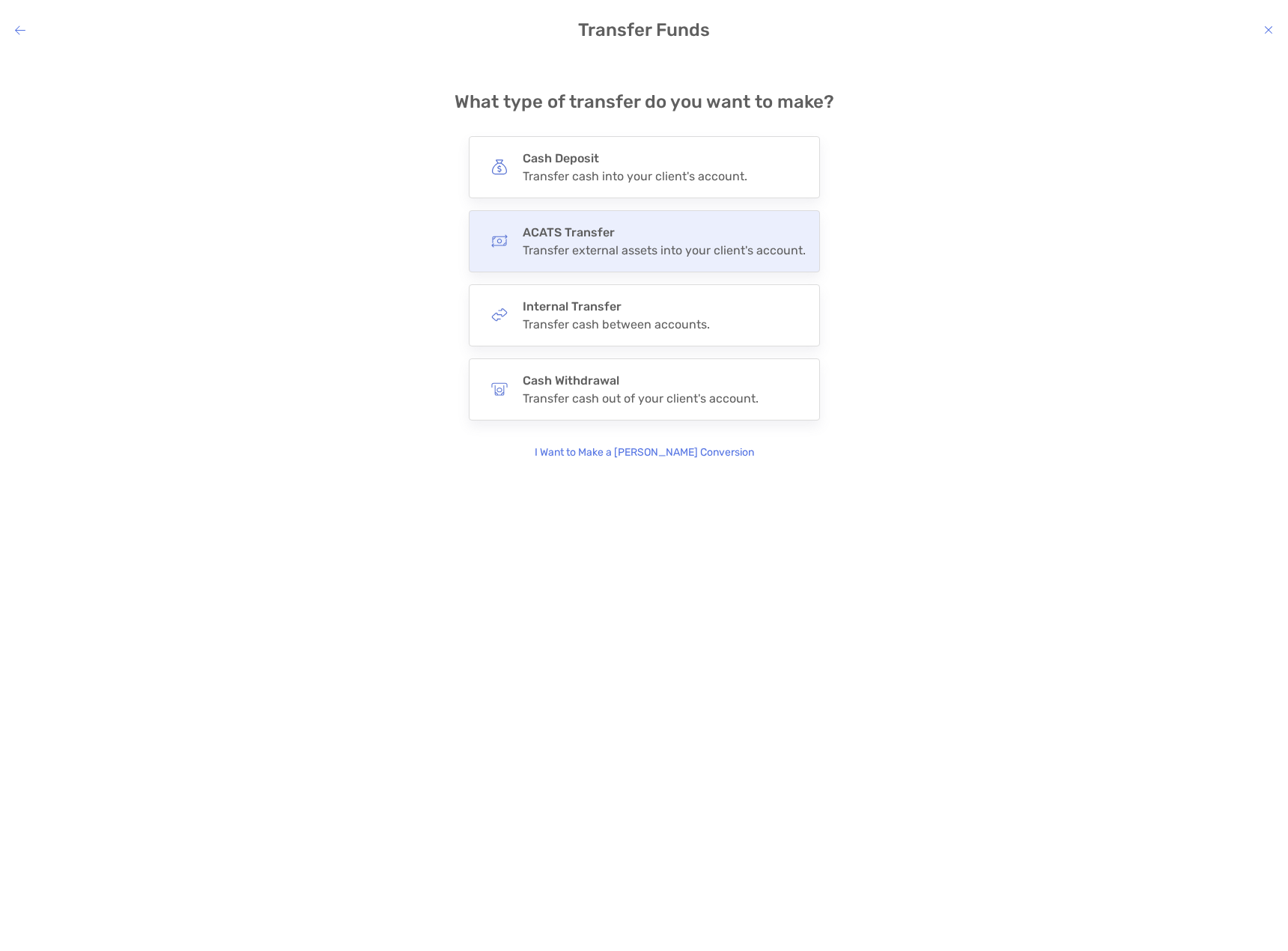
click at [608, 232] on h4 "ACATS Transfer" at bounding box center [664, 232] width 283 height 14
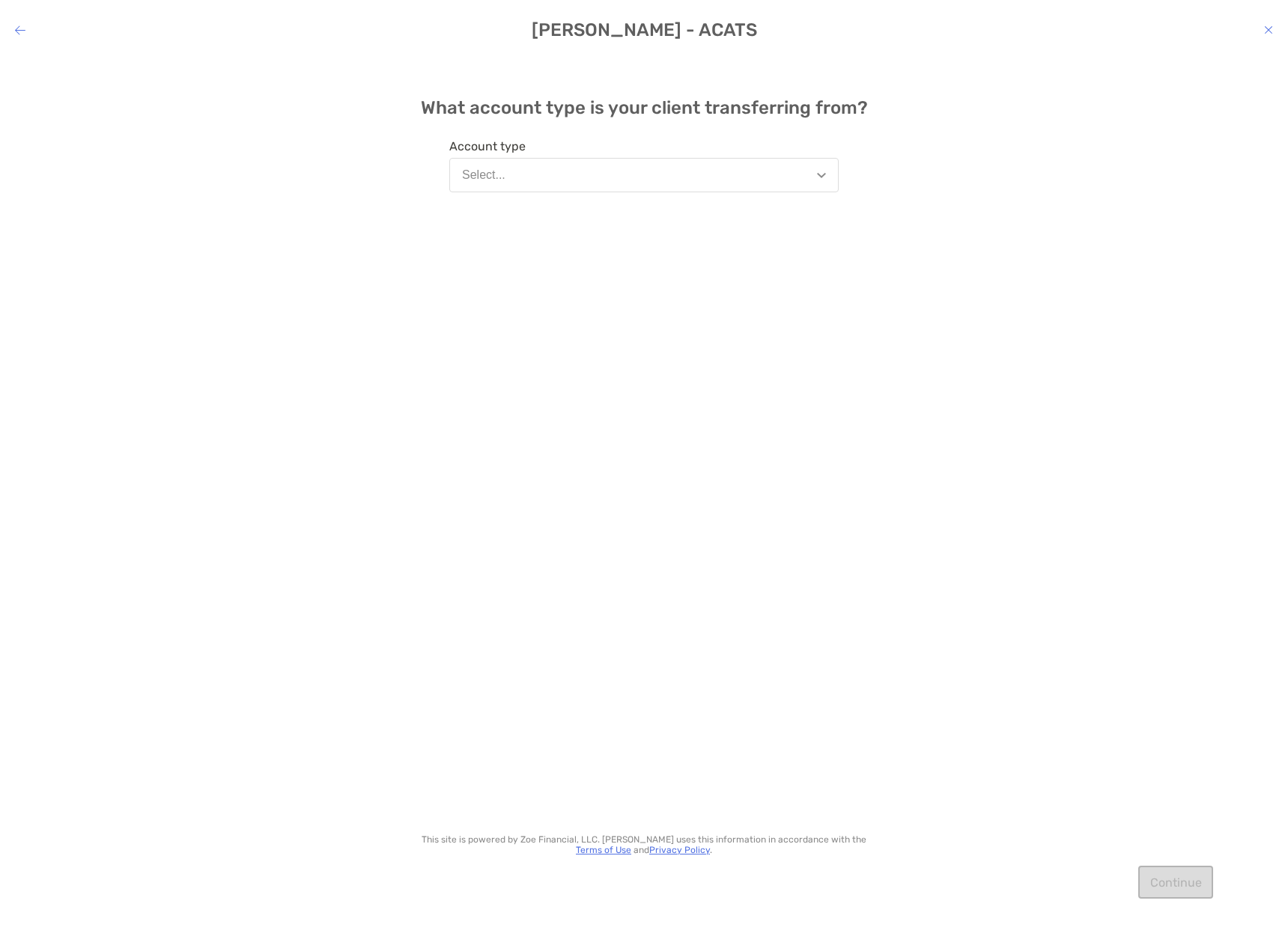
click at [716, 183] on button "Select..." at bounding box center [644, 175] width 390 height 34
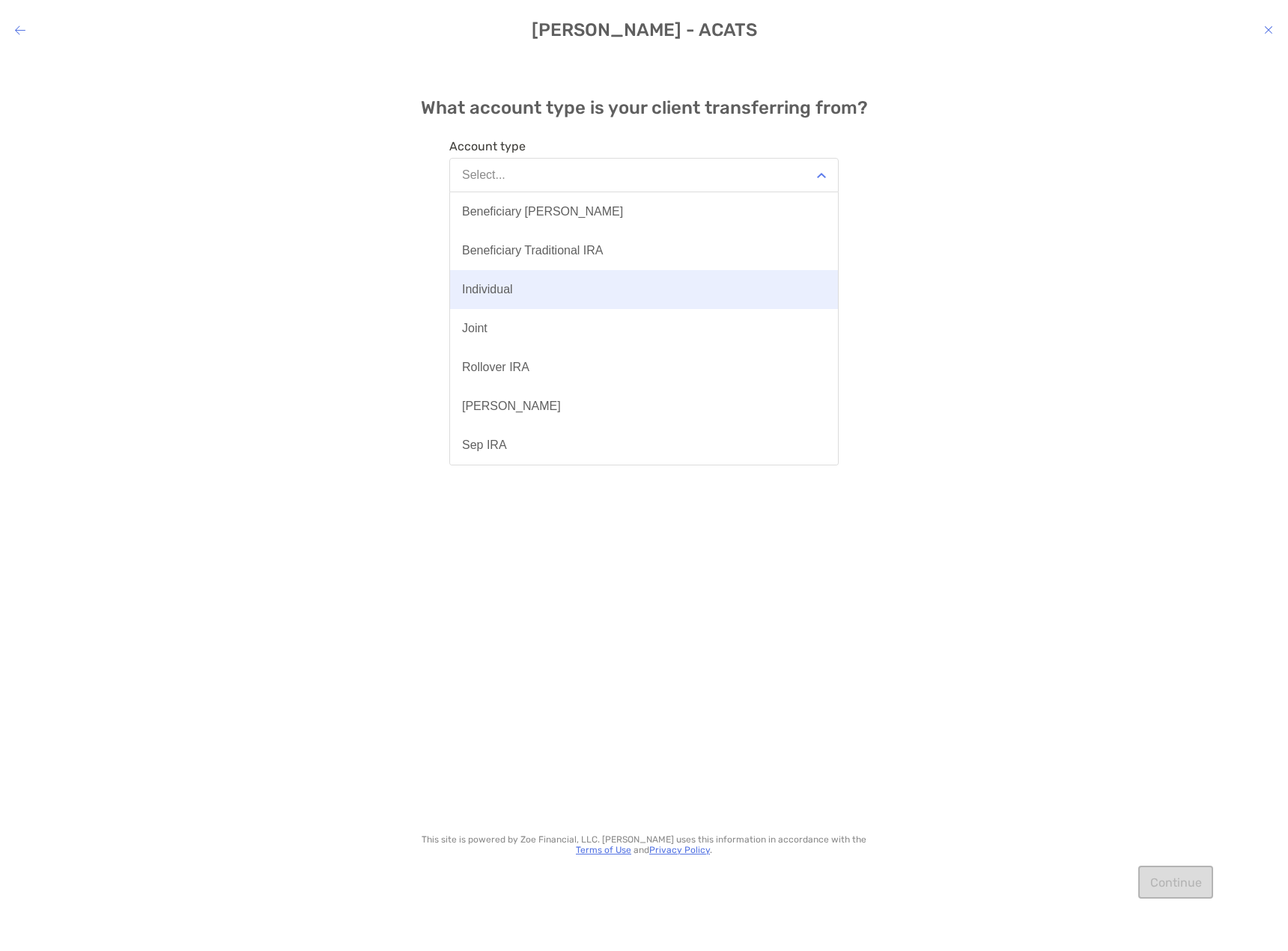
click at [606, 287] on button "Individual" at bounding box center [644, 289] width 388 height 39
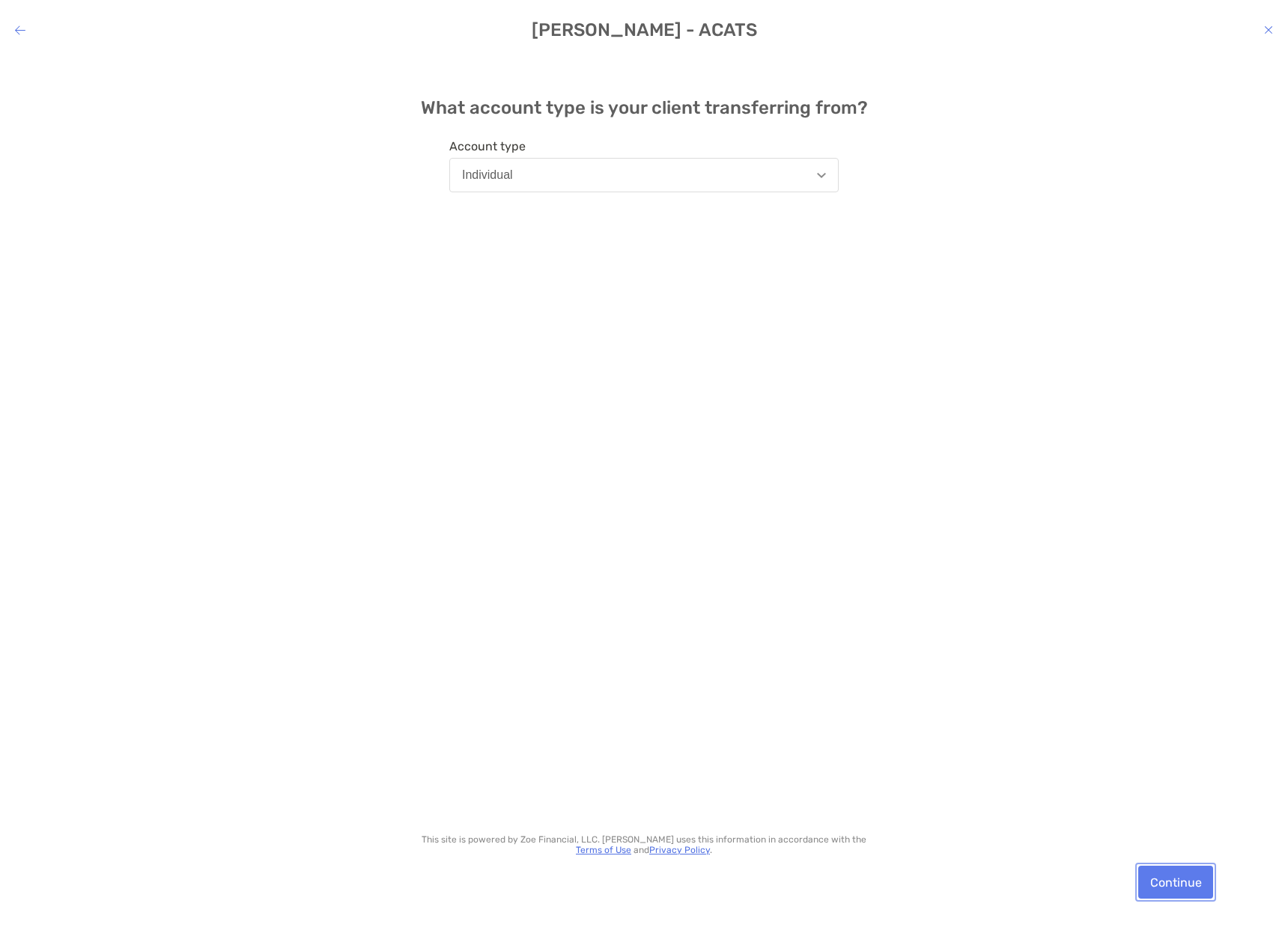
click at [1170, 879] on button "Continue" at bounding box center [1175, 882] width 75 height 33
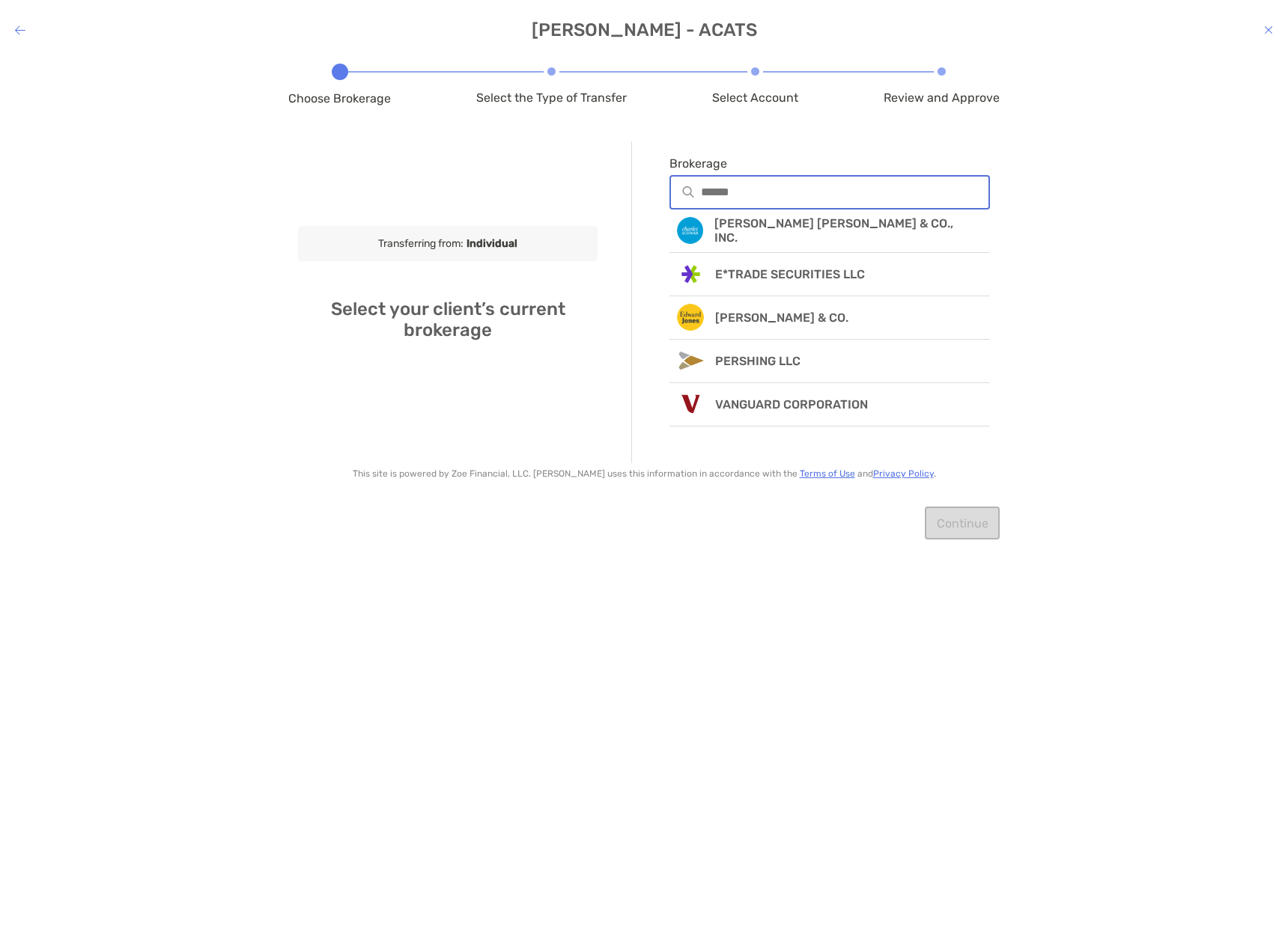
click at [708, 191] on input "Brokerage" at bounding box center [844, 192] width 287 height 13
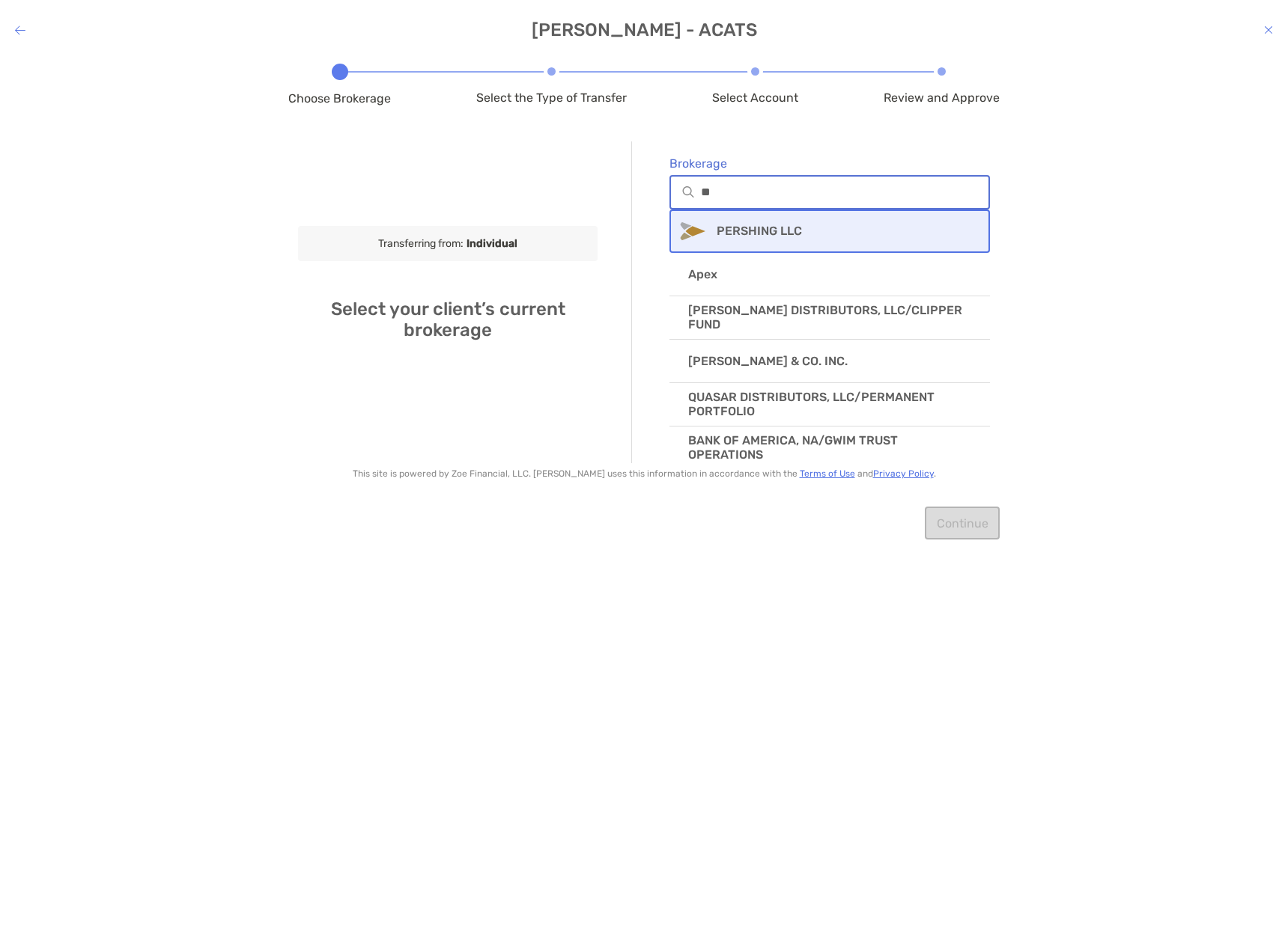
type input "**"
click at [742, 228] on p "PERSHING LLC" at bounding box center [759, 231] width 86 height 14
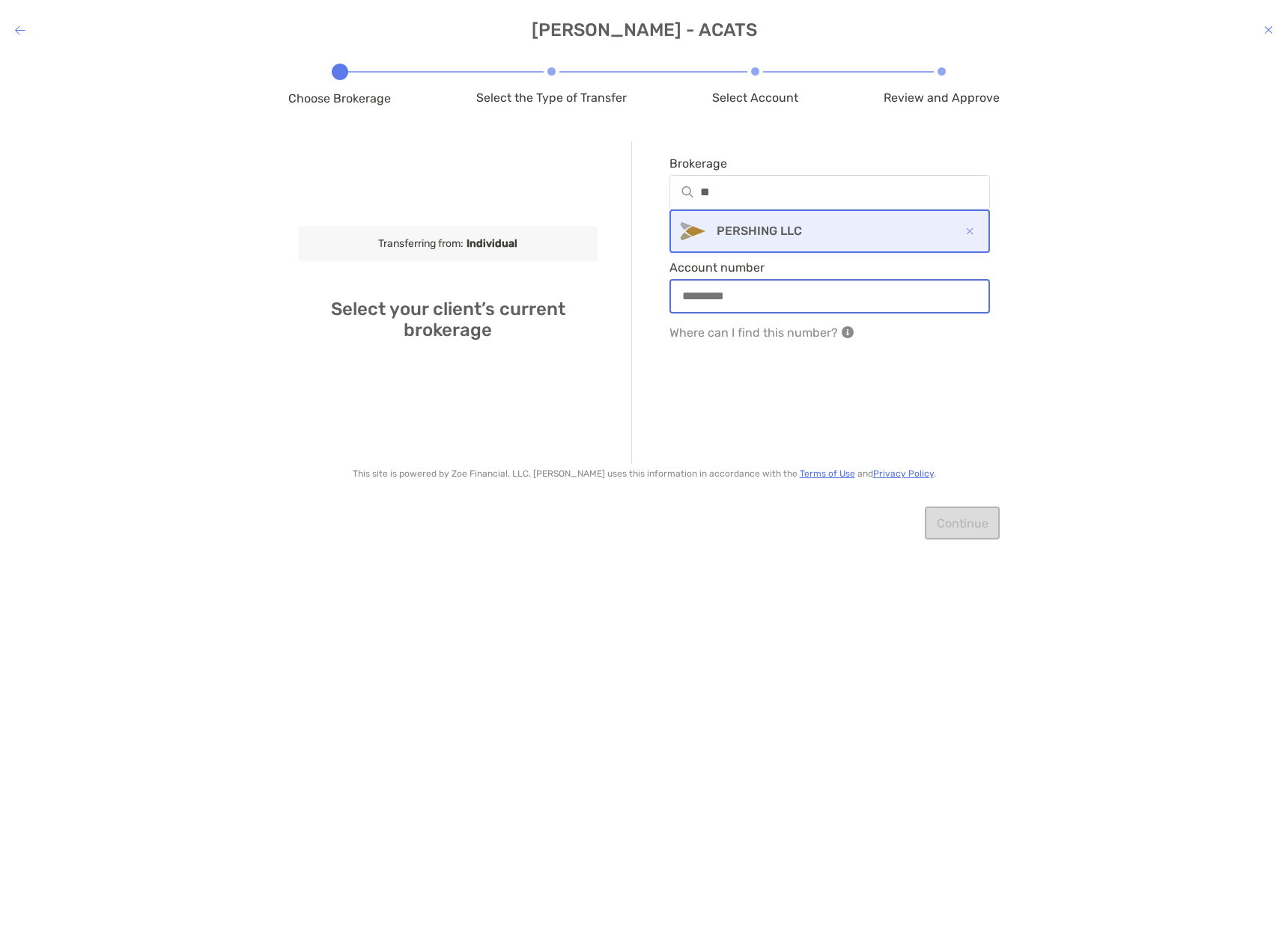
click at [725, 299] on input "Account number" at bounding box center [829, 296] width 318 height 13
paste input "**********"
type input "**********"
click at [721, 400] on div "**********" at bounding box center [810, 302] width 358 height 322
click at [947, 530] on button "Continue" at bounding box center [961, 523] width 75 height 33
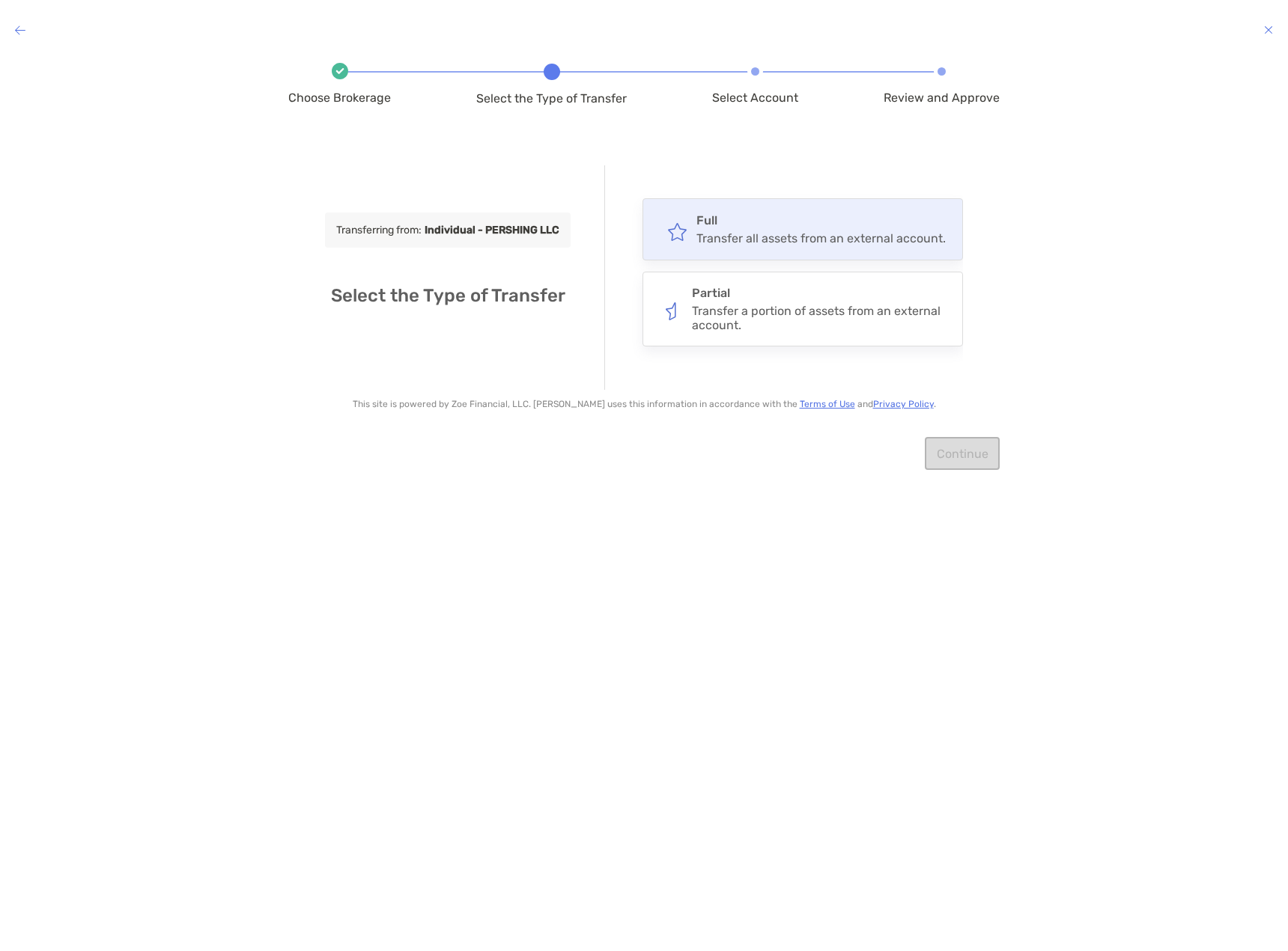
click at [753, 247] on div "Full Transfer all assets from an external account." at bounding box center [803, 229] width 320 height 62
click at [0, 0] on input "****" at bounding box center [0, 0] width 0 height 0
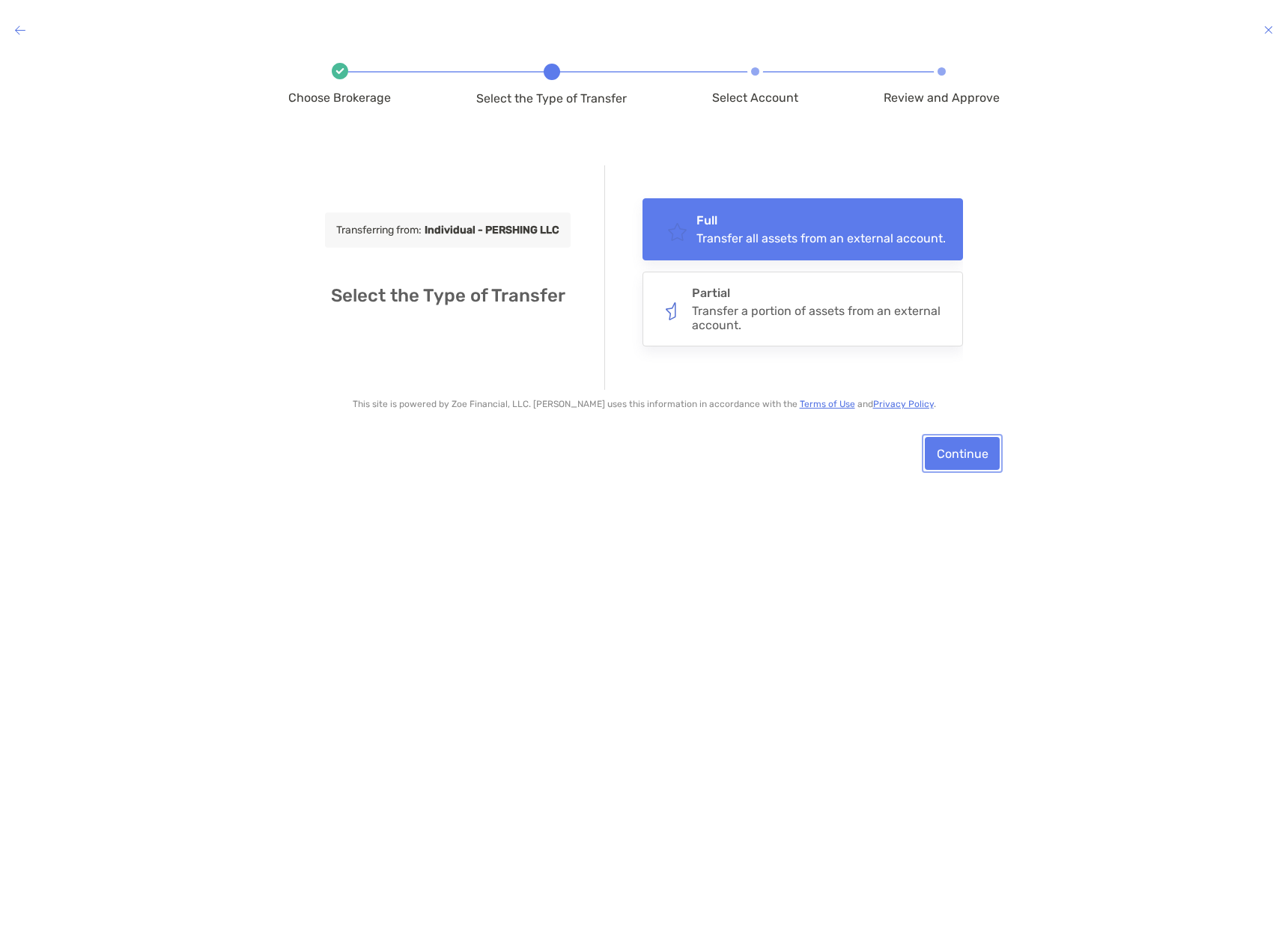
click at [942, 447] on button "Continue" at bounding box center [961, 453] width 75 height 33
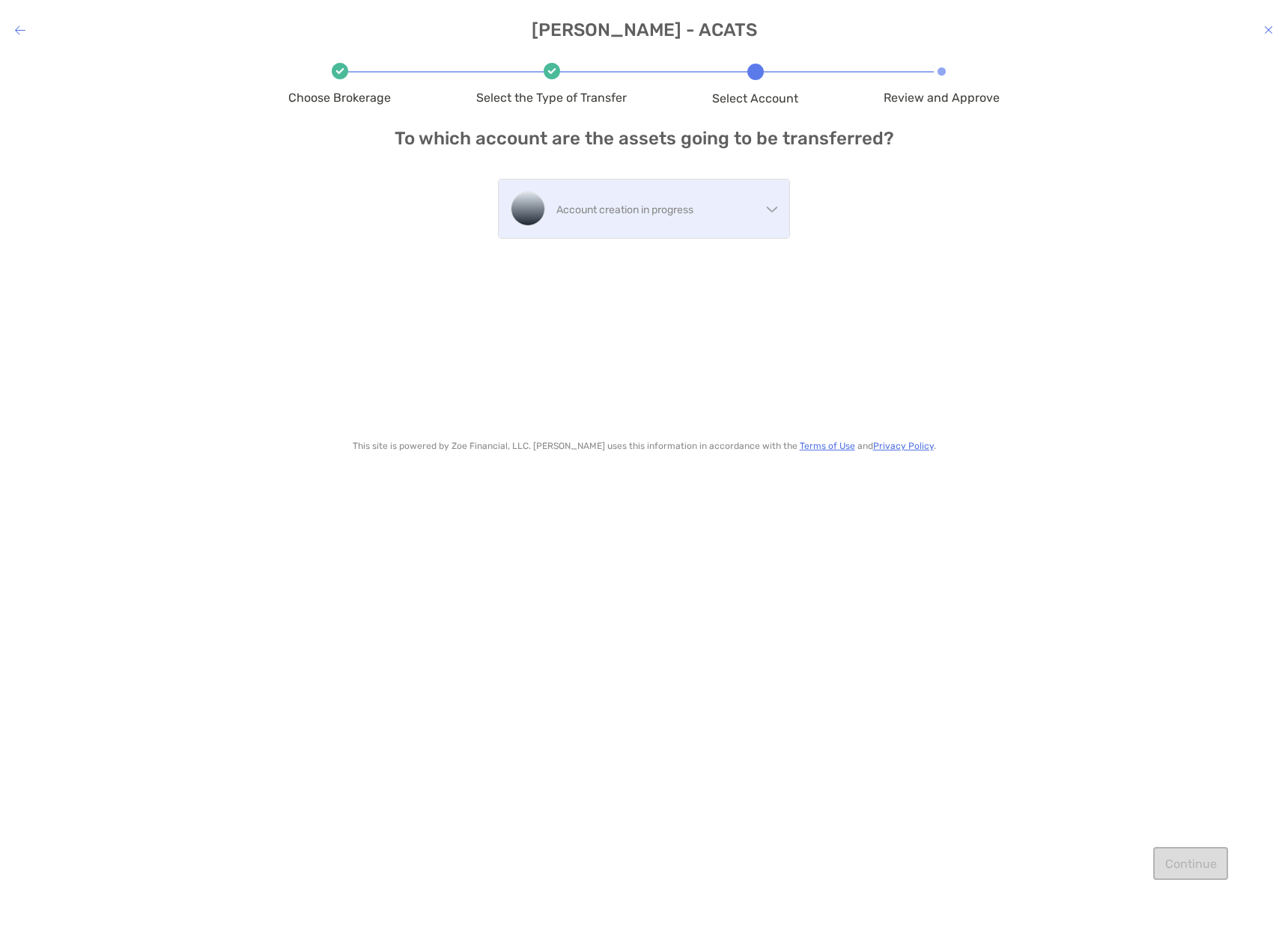
click at [603, 225] on div "Account creation in progress" at bounding box center [644, 209] width 291 height 58
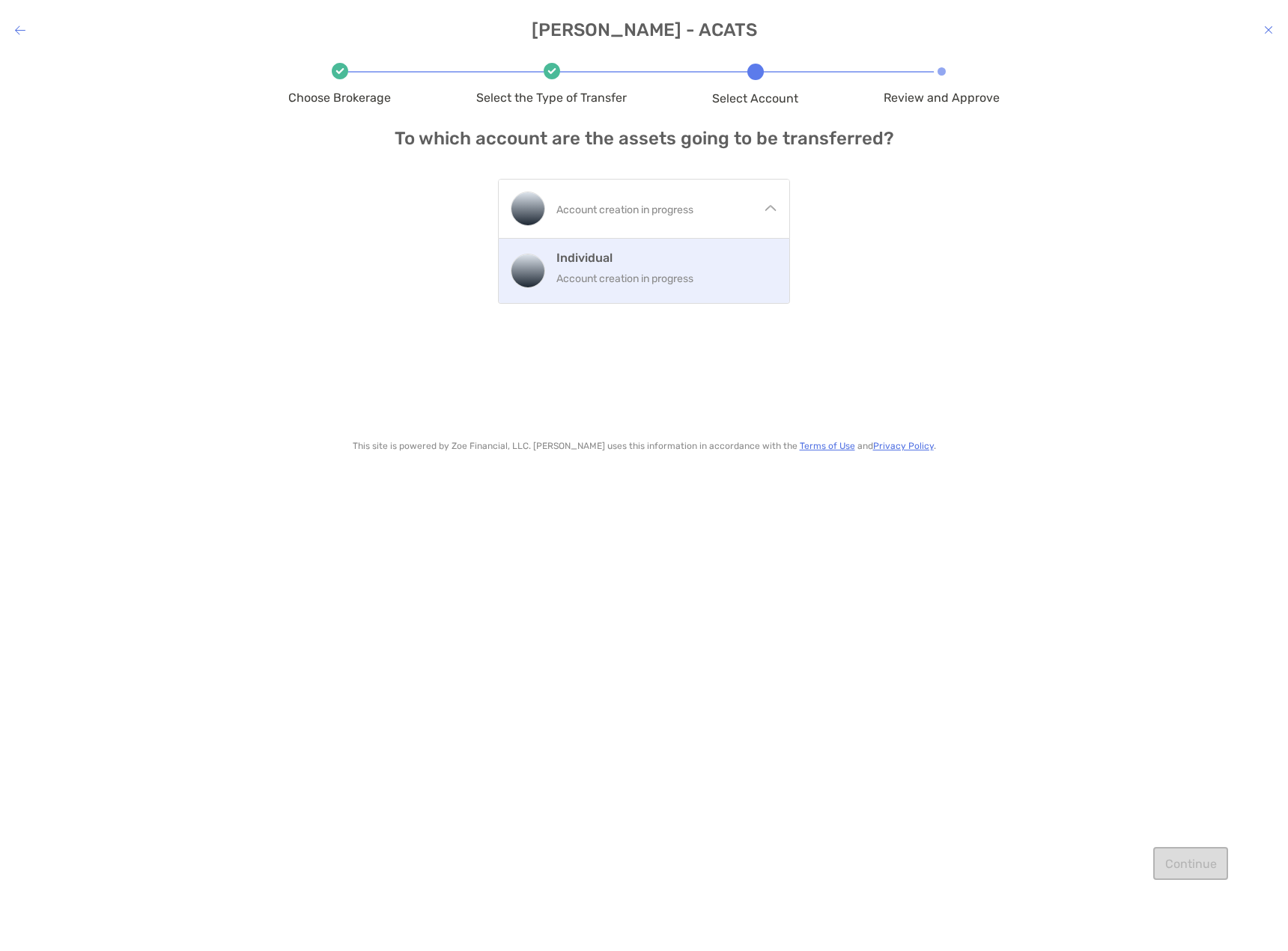
click at [601, 260] on h4 "Individual" at bounding box center [666, 258] width 221 height 14
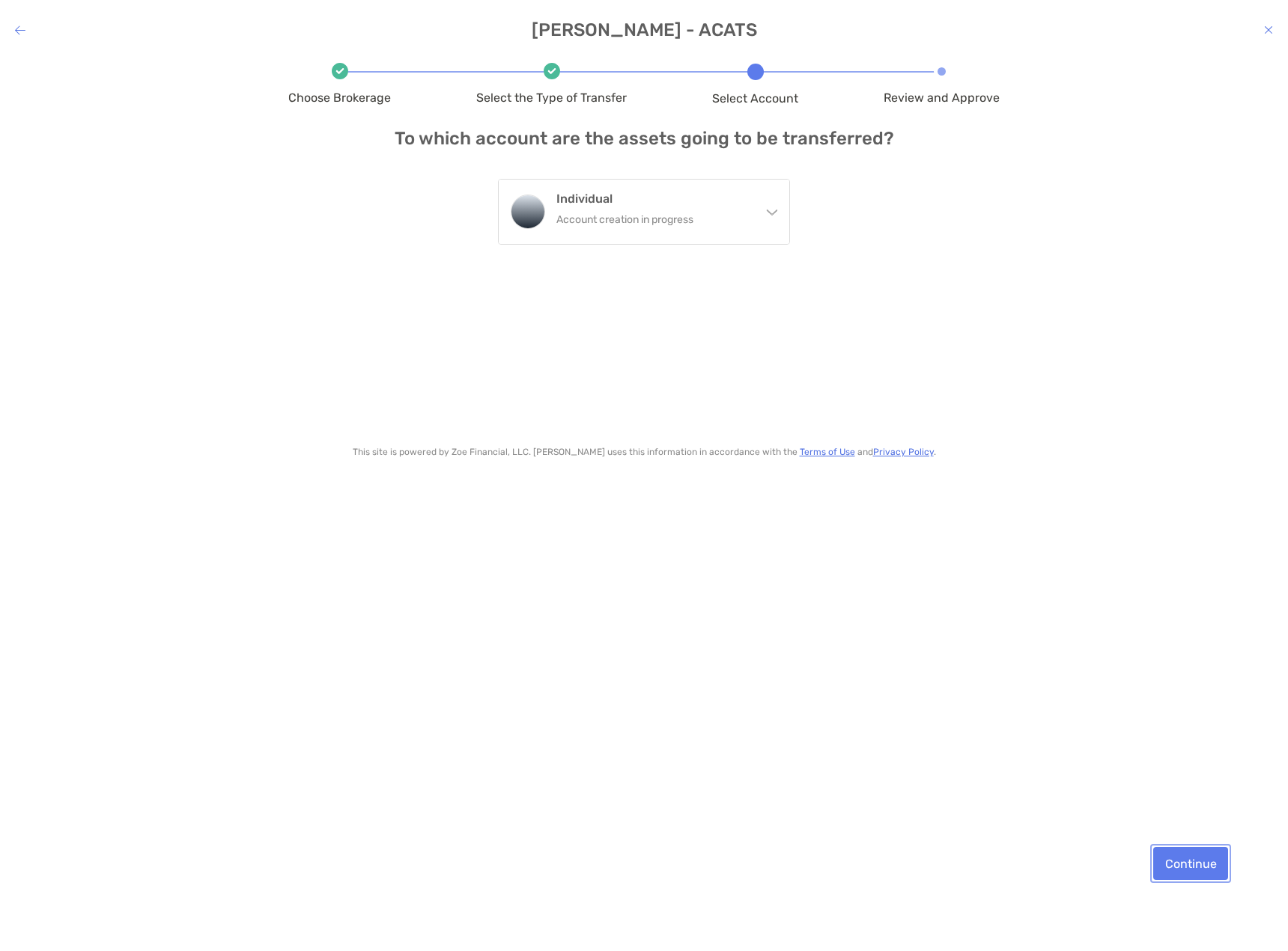
click at [1197, 861] on button "Continue" at bounding box center [1190, 864] width 75 height 33
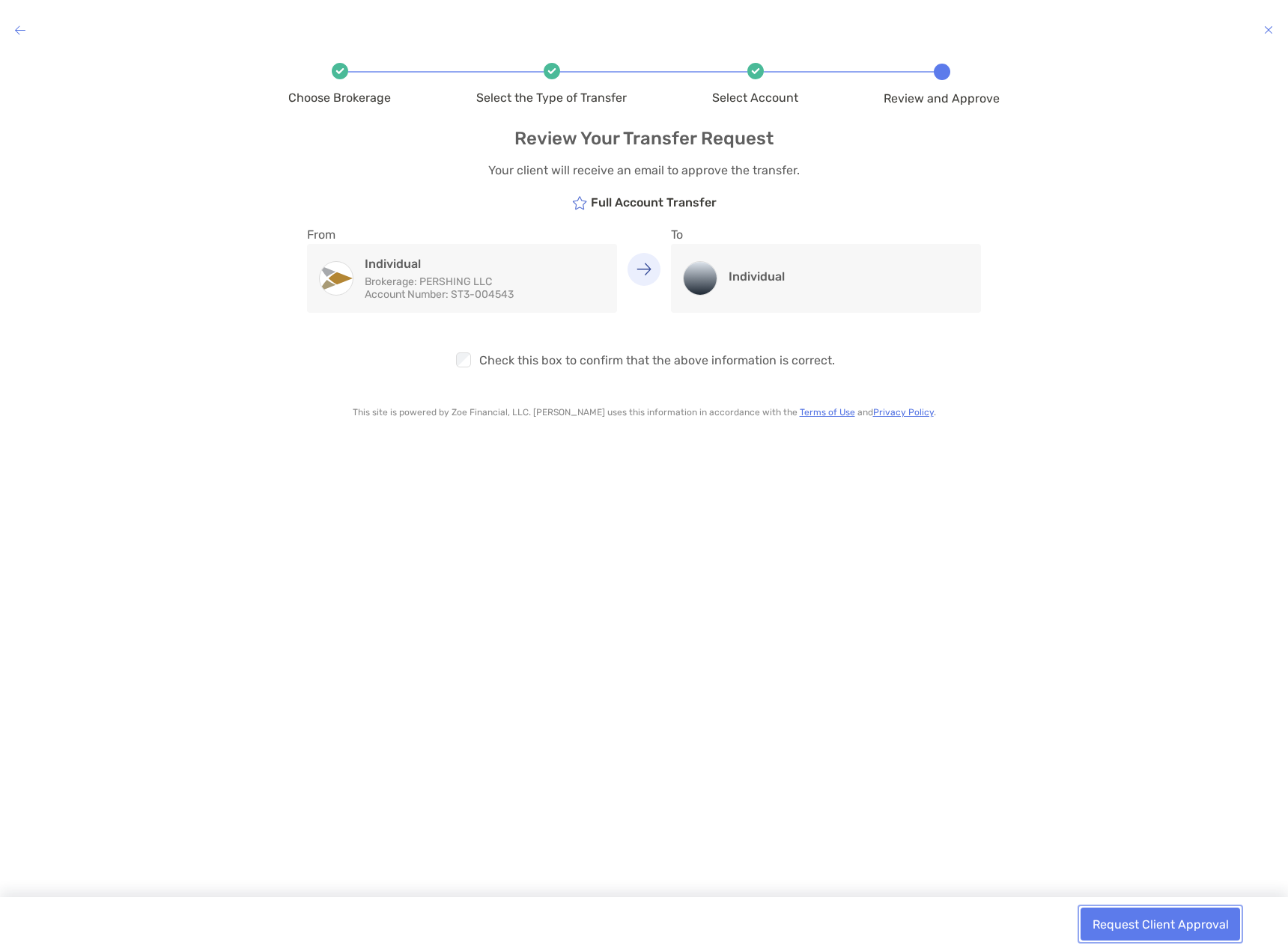
click at [1130, 925] on button "Request Client Approval" at bounding box center [1159, 924] width 159 height 33
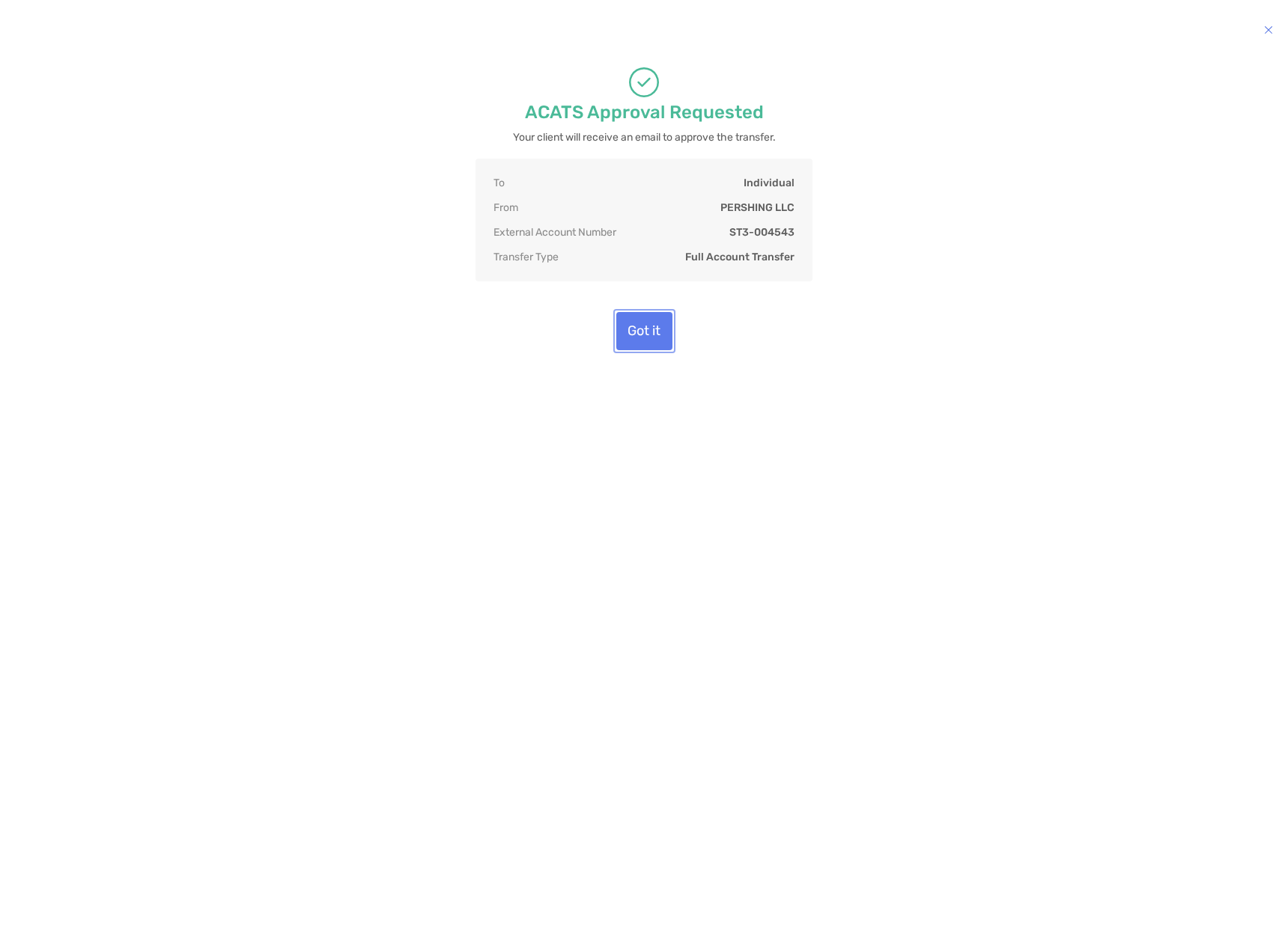
click at [654, 340] on button "Got it" at bounding box center [644, 331] width 56 height 38
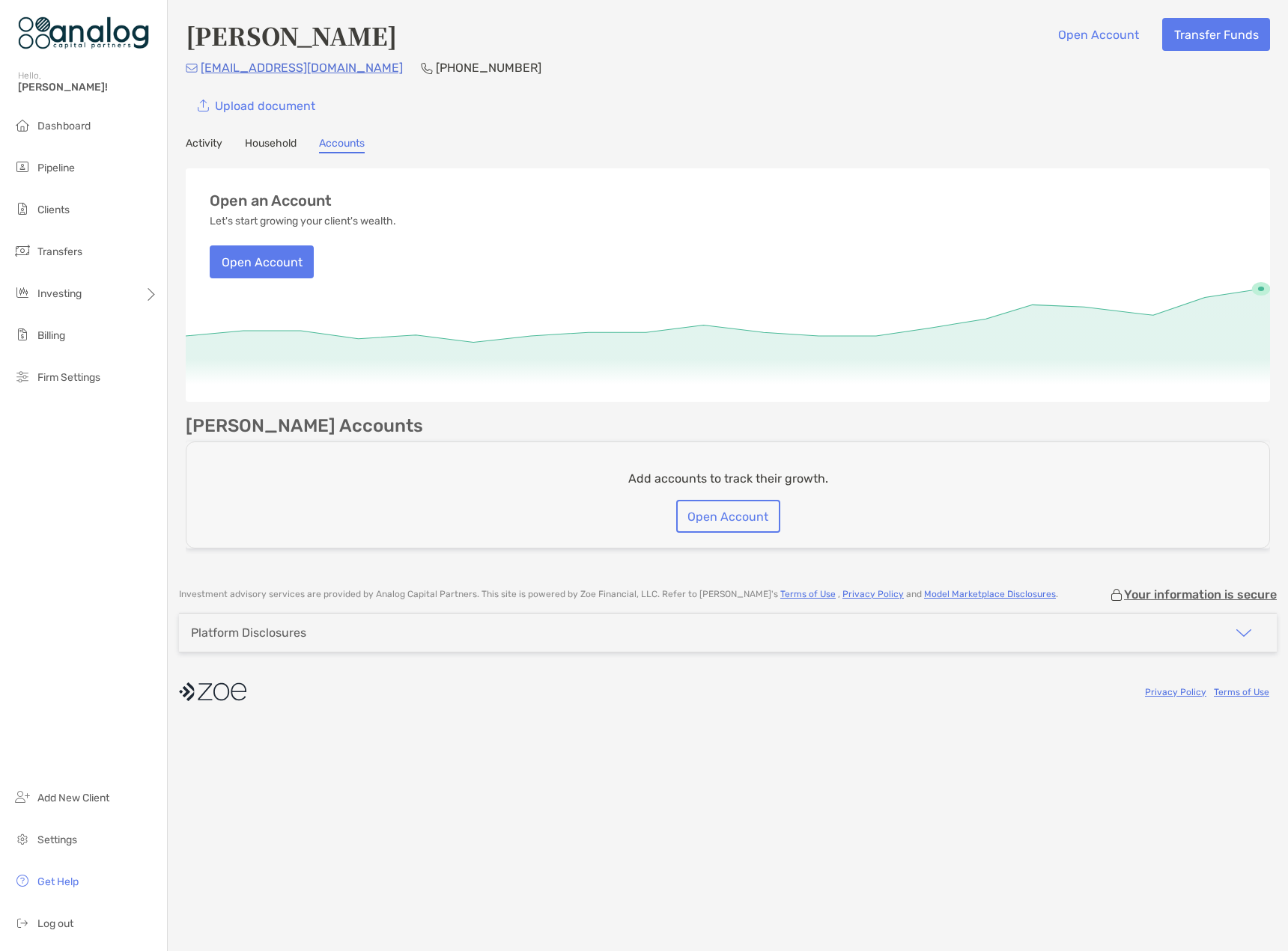
drag, startPoint x: 413, startPoint y: 40, endPoint x: 194, endPoint y: 36, distance: 219.0
click at [194, 36] on div "Courtney Pledger Open Account Transfer Funds" at bounding box center [727, 35] width 1085 height 34
copy h4 "[PERSON_NAME]"
drag, startPoint x: 368, startPoint y: 67, endPoint x: 203, endPoint y: 69, distance: 165.0
click at [203, 69] on div "courtneypledger3@gmail.com (501) 626-2242" at bounding box center [727, 67] width 1085 height 19
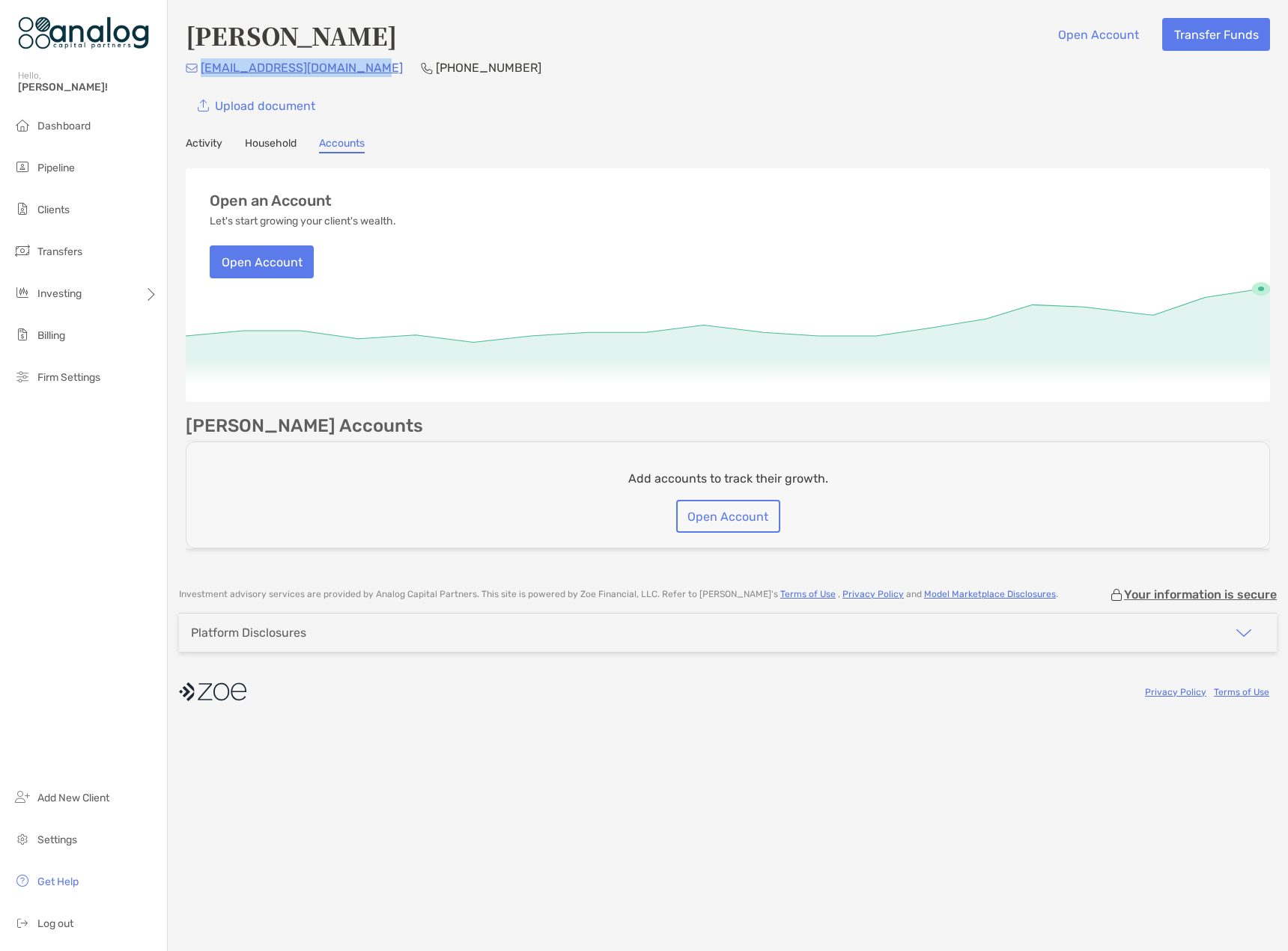
copy p "courtneypledger3@gmail.com"
drag, startPoint x: 411, startPoint y: 40, endPoint x: 191, endPoint y: 49, distance: 220.2
click at [191, 49] on div "Courtney Pledger Open Account Transfer Funds" at bounding box center [727, 35] width 1085 height 34
copy h4 "[PERSON_NAME]"
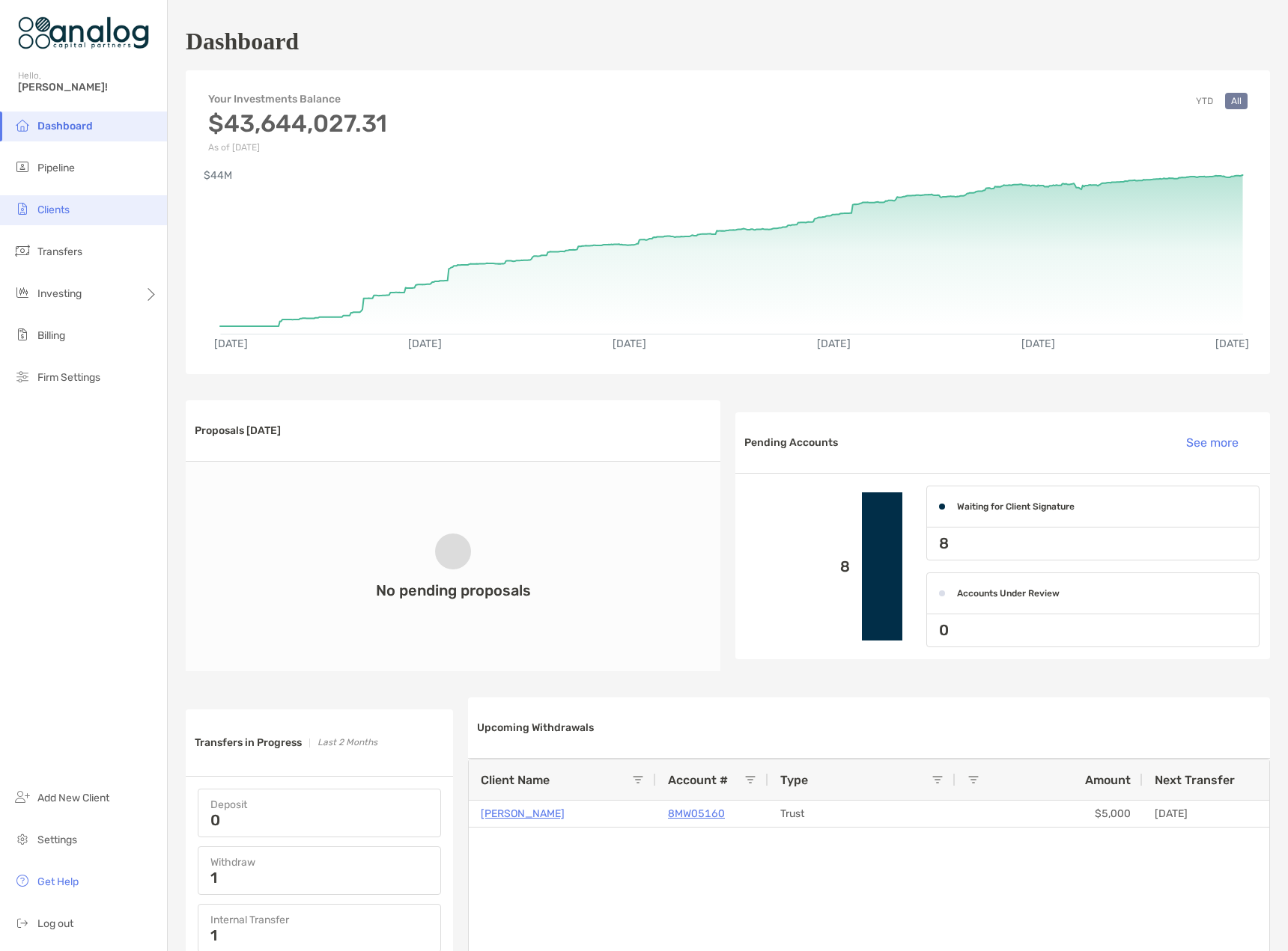
click at [67, 207] on span "Clients" at bounding box center [54, 210] width 32 height 13
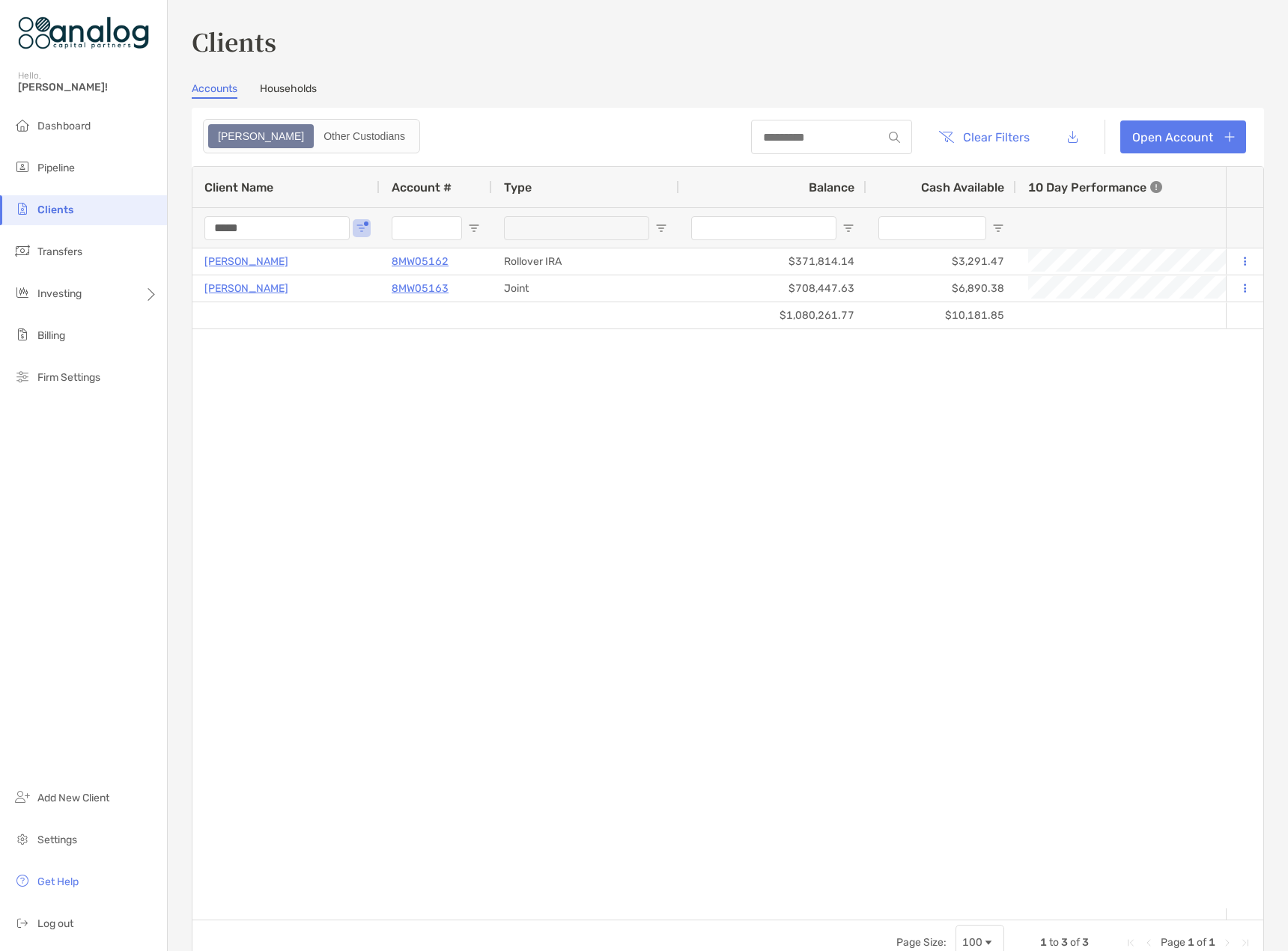
click at [234, 224] on input "*****" at bounding box center [276, 228] width 145 height 24
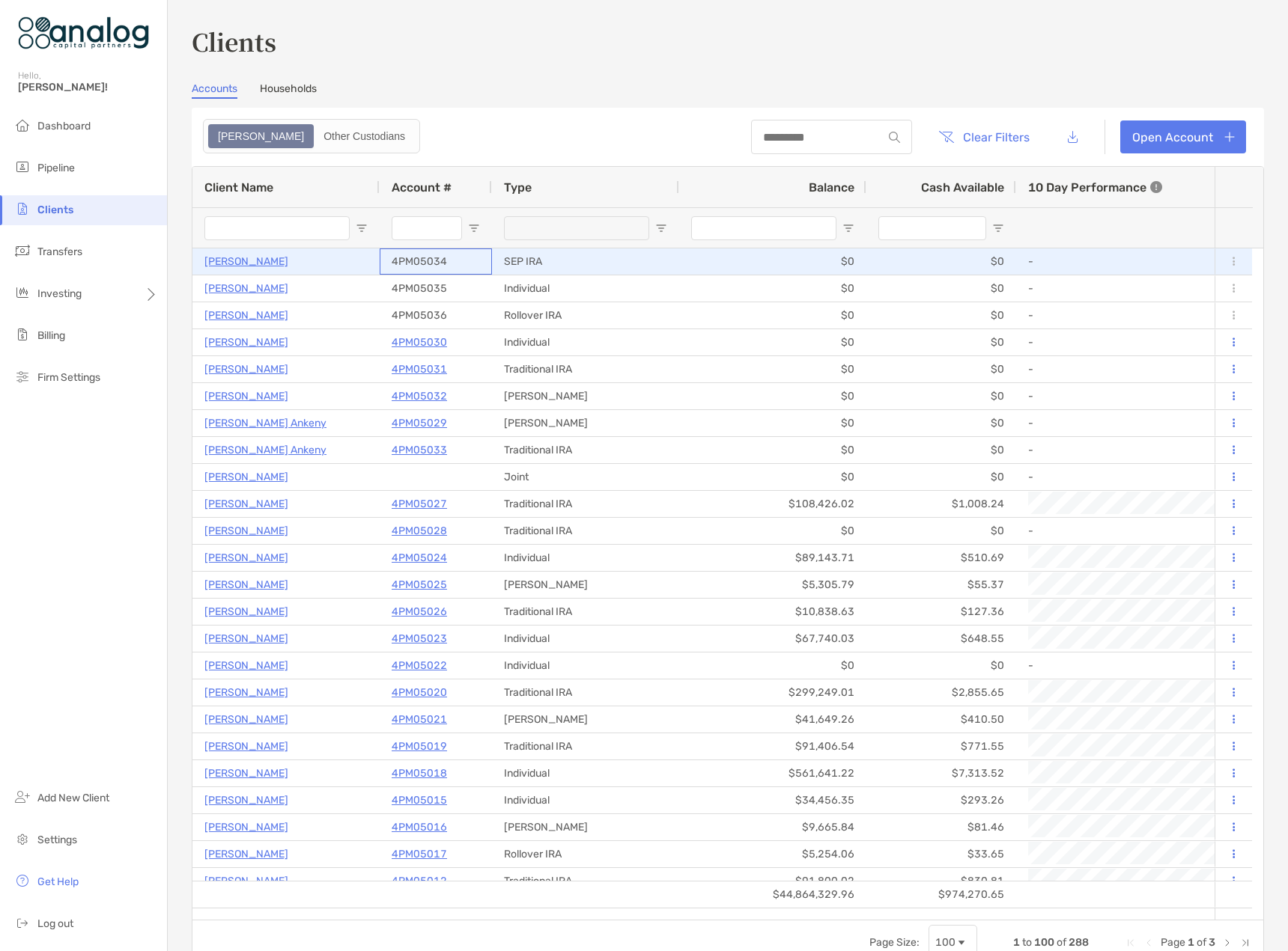
click at [425, 260] on p "4PM05034" at bounding box center [419, 261] width 56 height 19
drag, startPoint x: 458, startPoint y: 260, endPoint x: 370, endPoint y: 265, distance: 88.1
drag, startPoint x: 390, startPoint y: 258, endPoint x: 412, endPoint y: 260, distance: 22.1
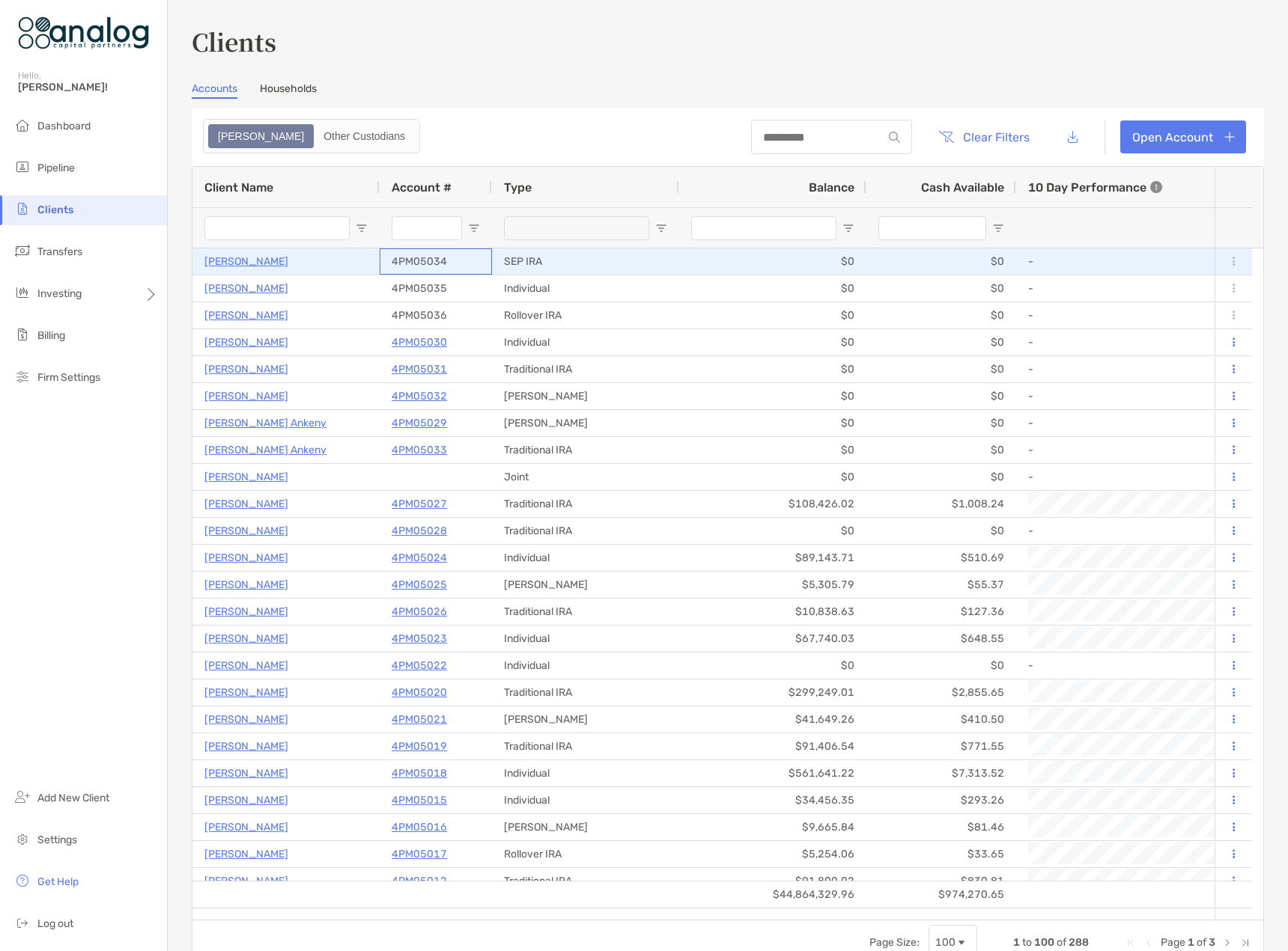
click at [412, 260] on div "4PM05034" at bounding box center [436, 261] width 113 height 26
drag, startPoint x: 412, startPoint y: 260, endPoint x: 416, endPoint y: 191, distance: 69.1
click at [576, 124] on header "Clear Filters Open Account" at bounding box center [727, 137] width 1072 height 58
click at [269, 265] on p "[PERSON_NAME]" at bounding box center [246, 261] width 84 height 19
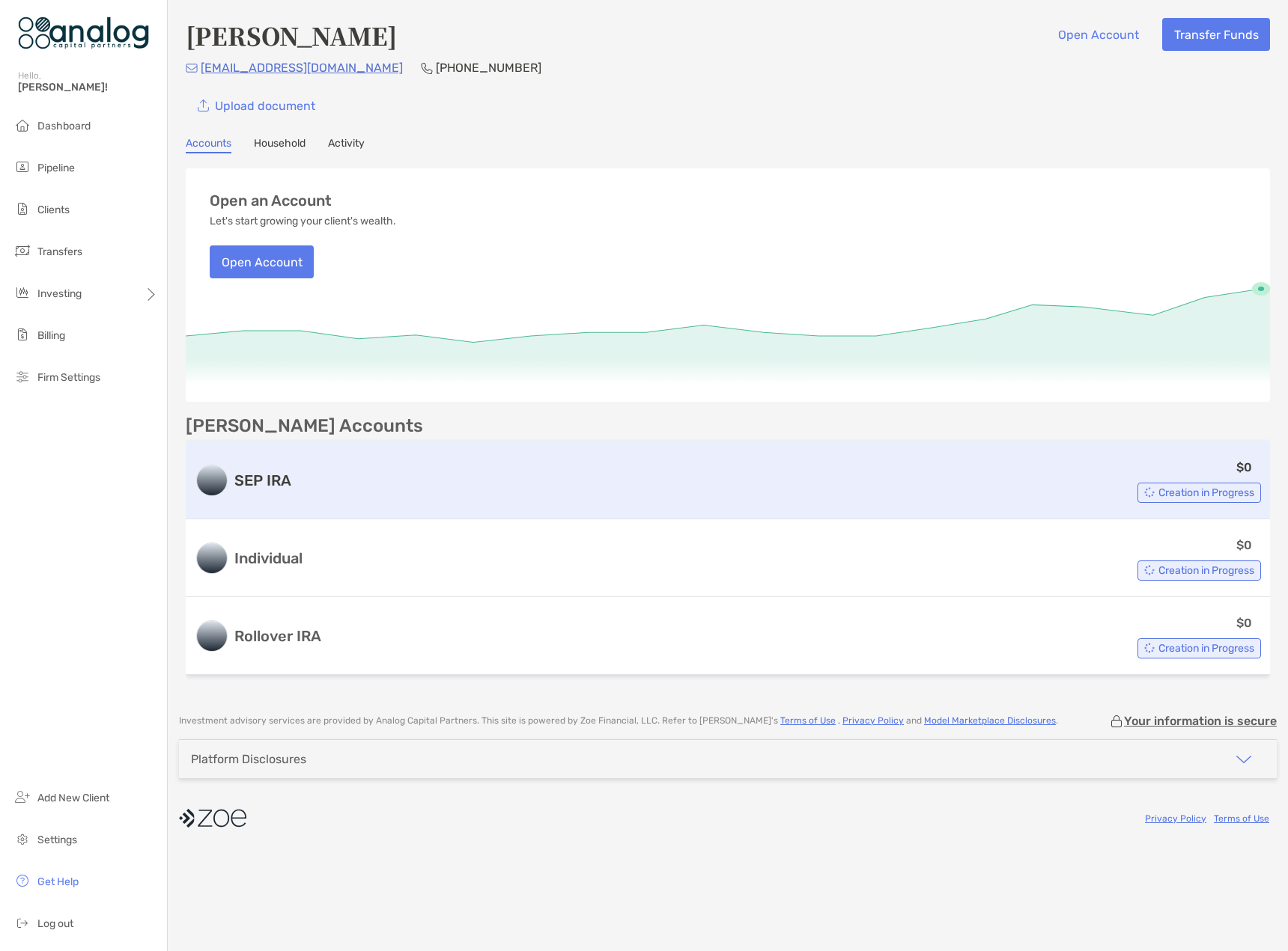
click at [421, 492] on div "$0 Creation in Progress" at bounding box center [779, 480] width 964 height 45
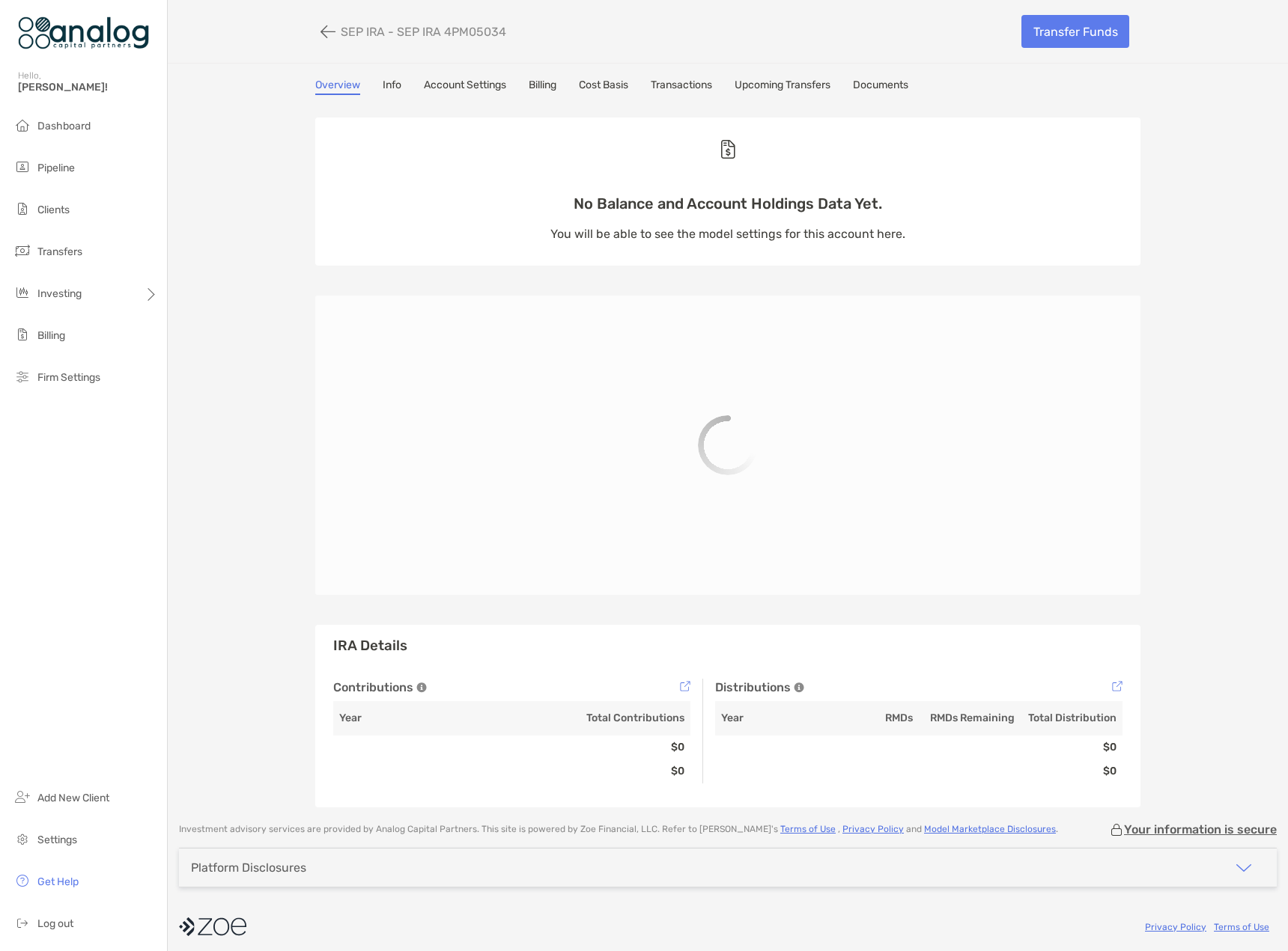
click at [456, 31] on p "SEP IRA - SEP IRA 4PM05034" at bounding box center [423, 31] width 166 height 14
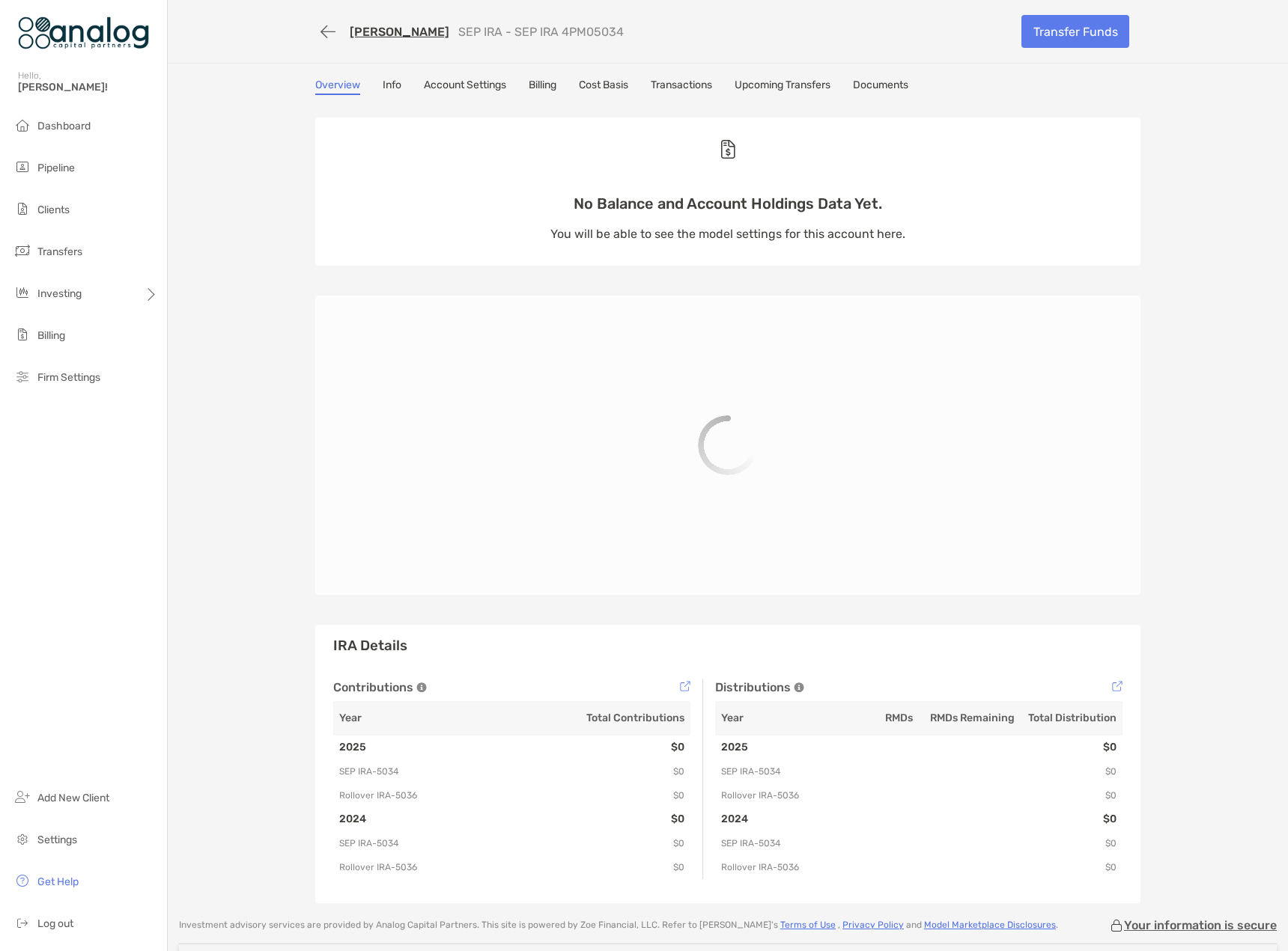
copy p "4PM05034"
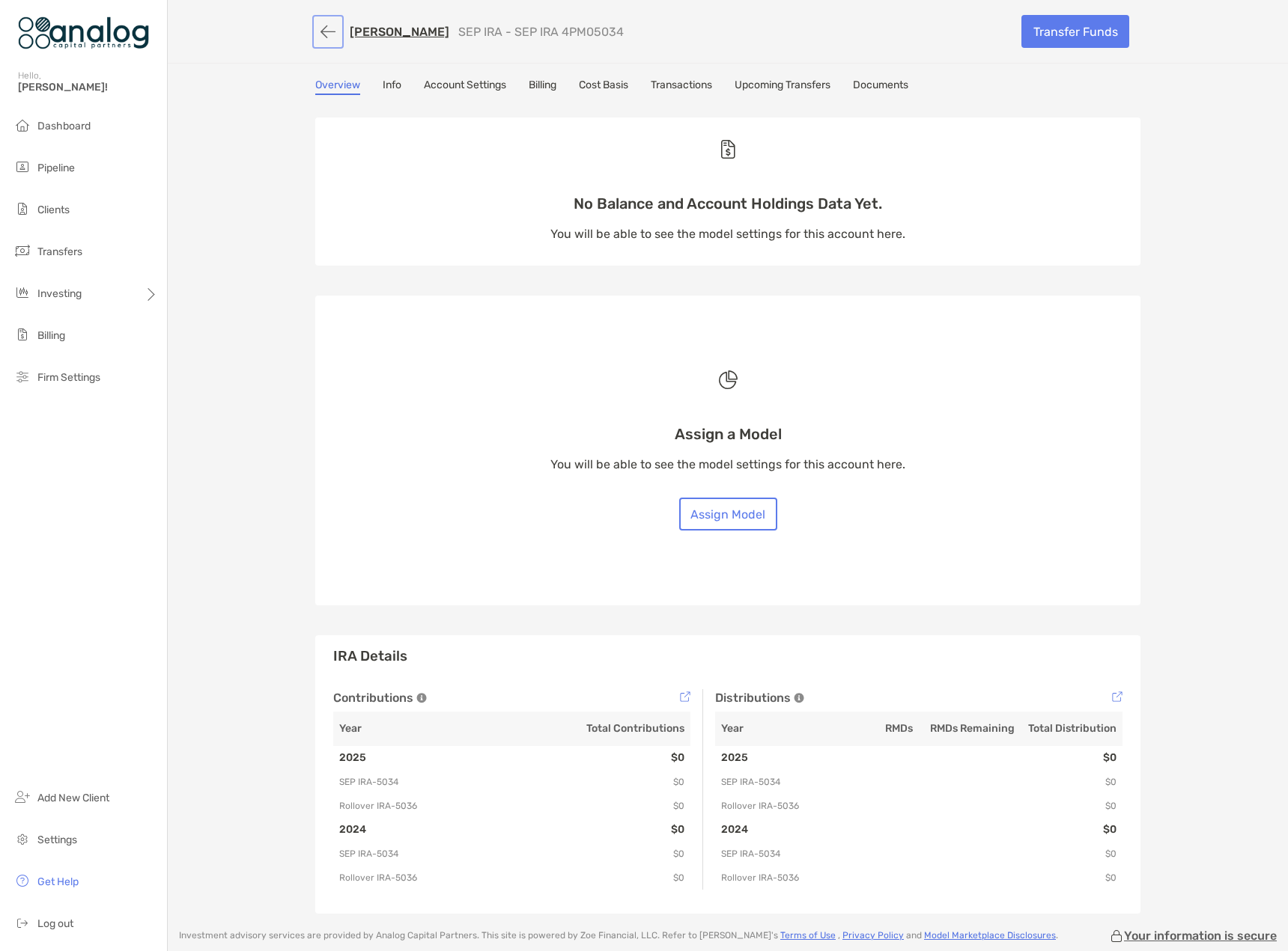
click at [315, 38] on button "button" at bounding box center [328, 31] width 25 height 28
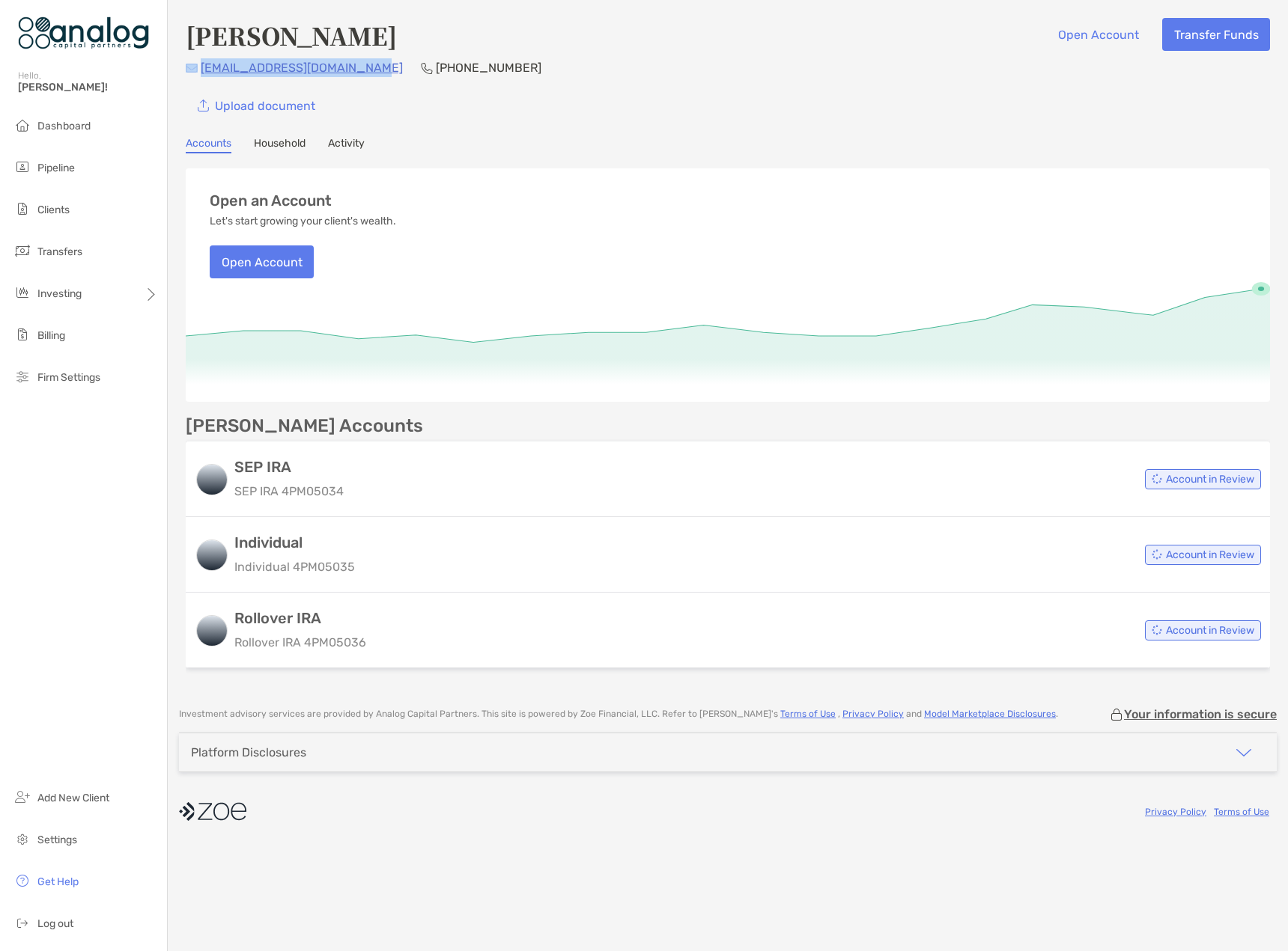
drag, startPoint x: 372, startPoint y: 69, endPoint x: 198, endPoint y: 71, distance: 174.0
click at [198, 71] on div "[EMAIL_ADDRESS][DOMAIN_NAME] [PHONE_NUMBER]" at bounding box center [727, 67] width 1085 height 19
click at [458, 100] on div "Upload document" at bounding box center [727, 105] width 1085 height 33
drag, startPoint x: 353, startPoint y: 66, endPoint x: 629, endPoint y: 167, distance: 293.9
click at [739, 198] on div "Open an Account Let's start growing your client's wealth. Open Account" at bounding box center [727, 223] width 1085 height 110
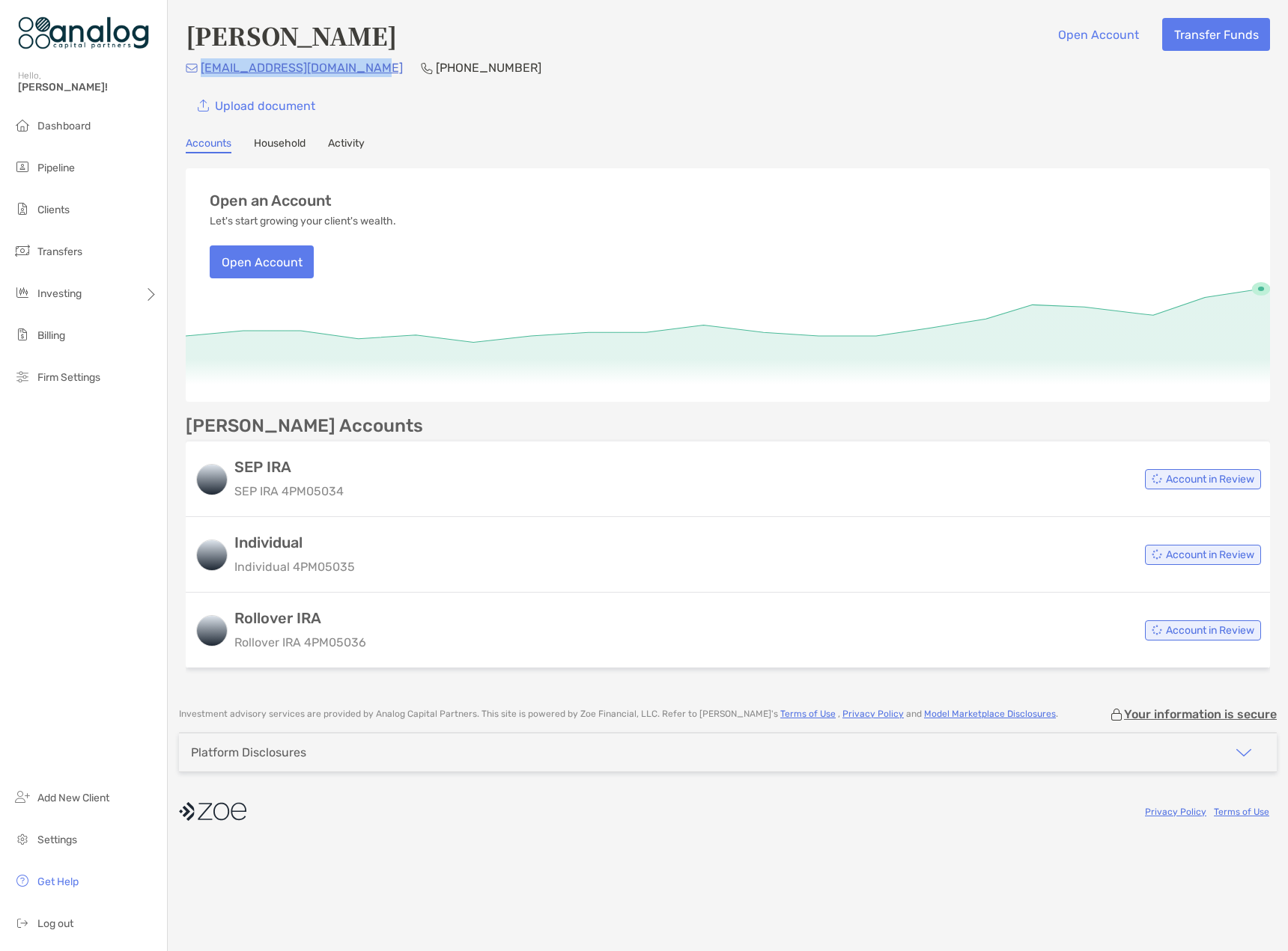
drag, startPoint x: 373, startPoint y: 66, endPoint x: 203, endPoint y: 74, distance: 170.2
click at [203, 74] on div "courtneypledger3@gmail.com (501) 626-2242" at bounding box center [727, 67] width 1085 height 19
copy p "[EMAIL_ADDRESS][DOMAIN_NAME]"
click at [208, 38] on h4 "[PERSON_NAME]" at bounding box center [291, 35] width 212 height 34
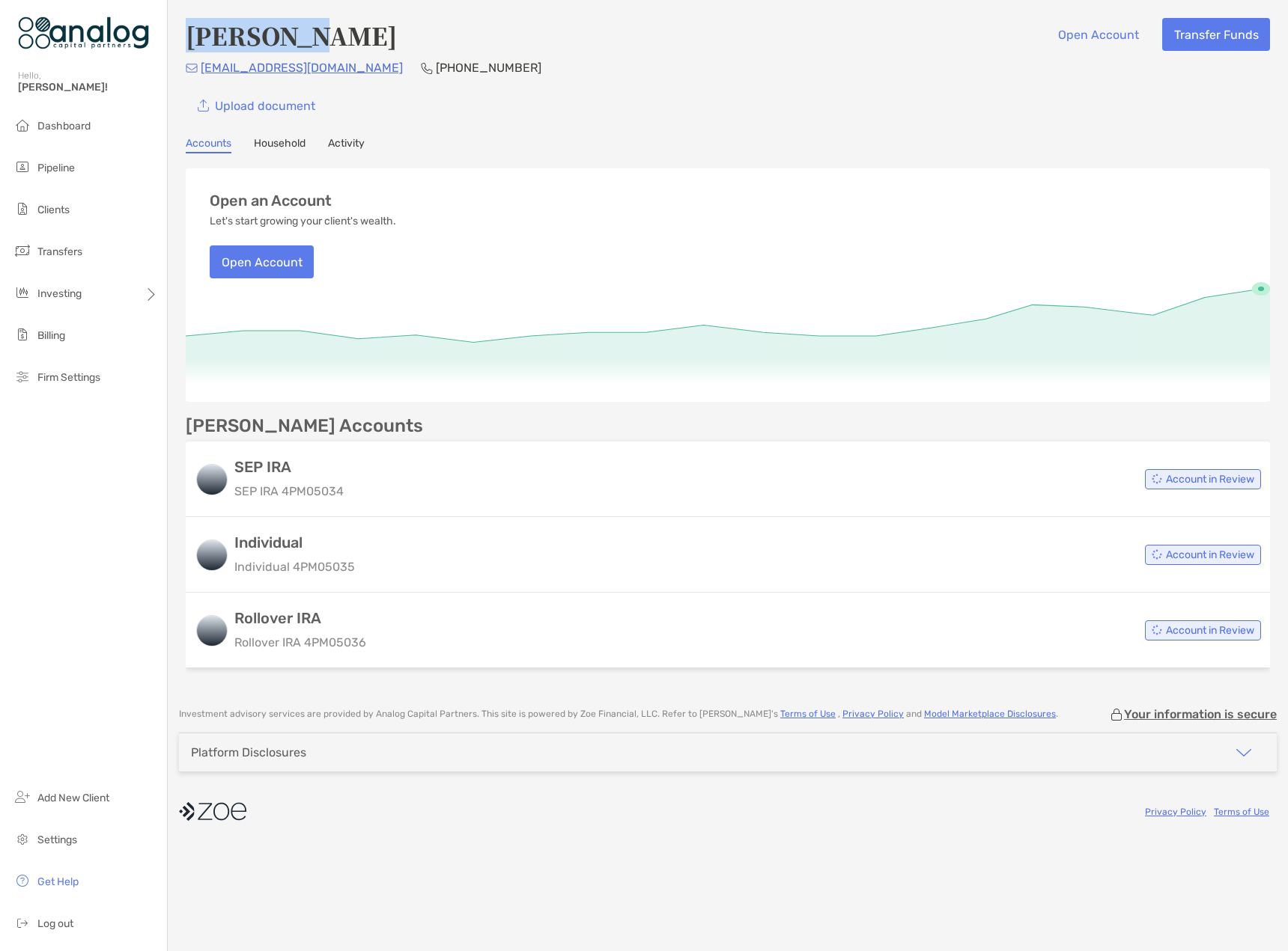
copy h4 "Courtney"
drag, startPoint x: 378, startPoint y: 67, endPoint x: 203, endPoint y: 75, distance: 175.2
click at [203, 75] on div "courtneypledger3@gmail.com (501) 626-2242" at bounding box center [727, 67] width 1085 height 19
copy p "[EMAIL_ADDRESS][DOMAIN_NAME]"
drag, startPoint x: 409, startPoint y: 40, endPoint x: 194, endPoint y: 47, distance: 215.1
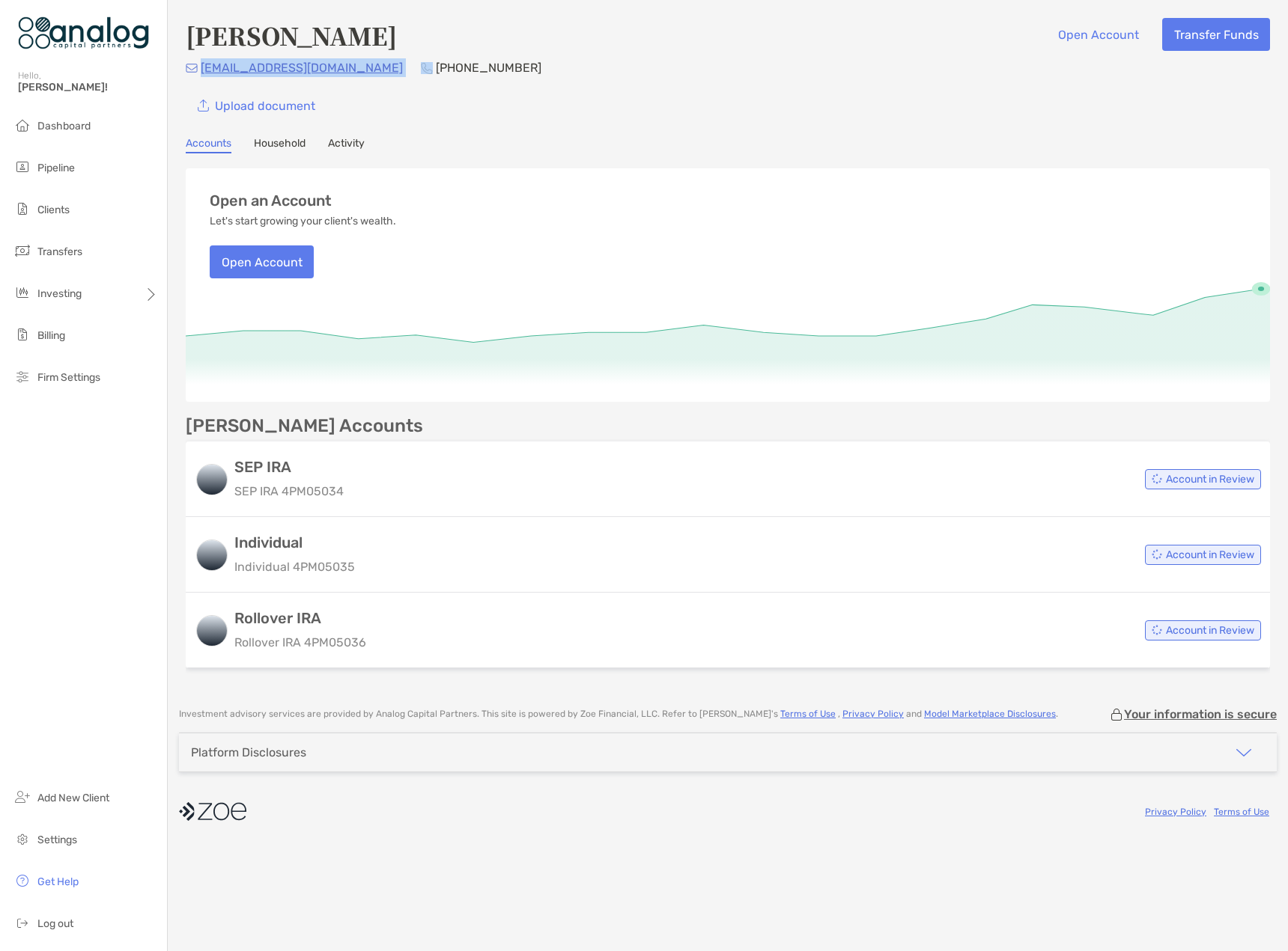
click at [194, 47] on div "Courtney Pledger Open Account Transfer Funds" at bounding box center [727, 35] width 1085 height 34
copy h4 "[PERSON_NAME]"
click at [699, 119] on div "Upload document" at bounding box center [727, 105] width 1085 height 33
click at [513, 55] on div "[PERSON_NAME] Open Account Transfer Funds [EMAIL_ADDRESS][DOMAIN_NAME] [PHONE_N…" at bounding box center [727, 70] width 1085 height 104
drag, startPoint x: 354, startPoint y: 35, endPoint x: 319, endPoint y: 36, distance: 35.0
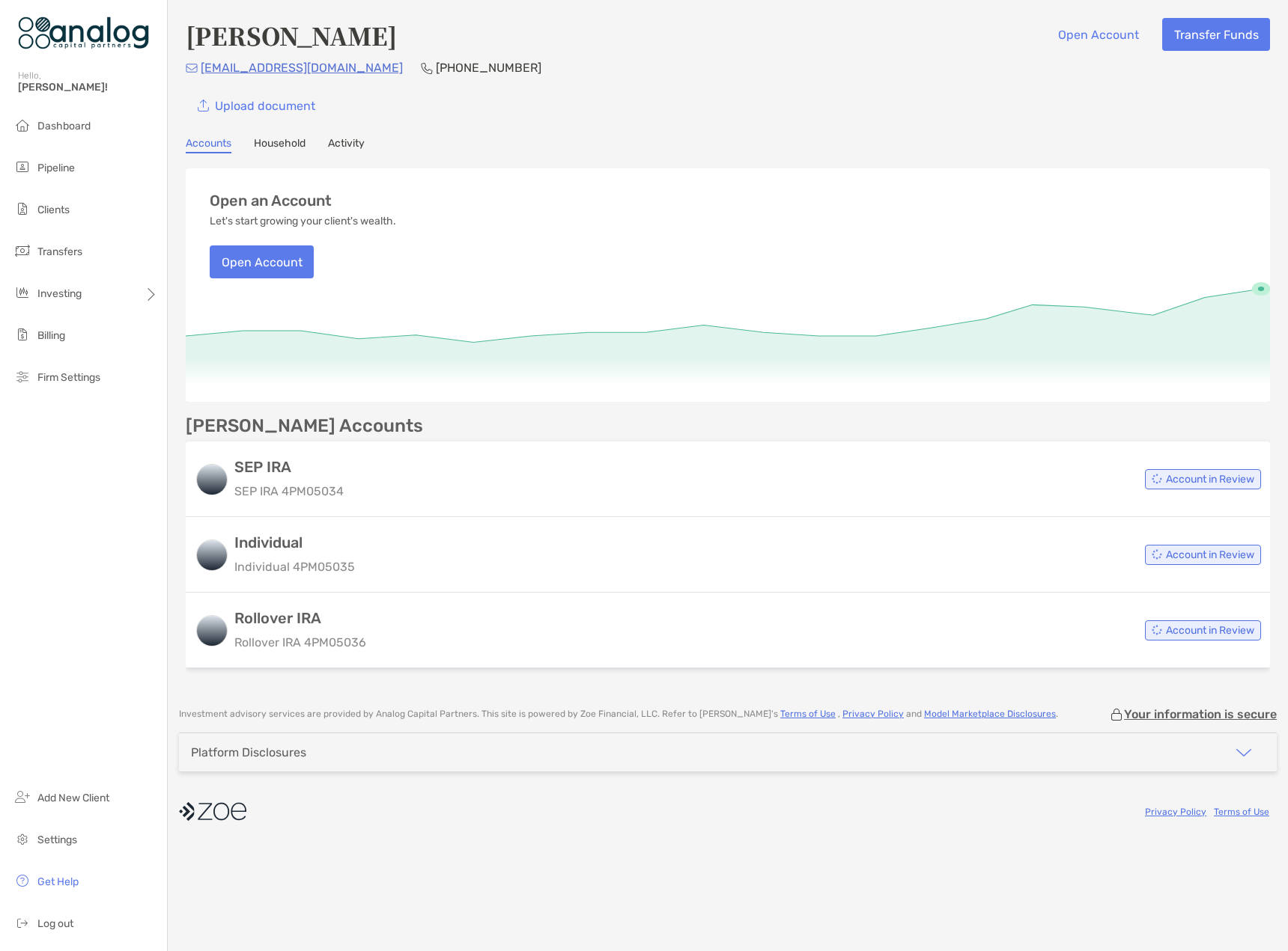
click at [319, 36] on div "[PERSON_NAME] Open Account Transfer Funds" at bounding box center [727, 35] width 1085 height 34
click at [418, 24] on div "[PERSON_NAME] Open Account Transfer Funds" at bounding box center [727, 35] width 1085 height 34
drag, startPoint x: 421, startPoint y: 34, endPoint x: 192, endPoint y: 48, distance: 229.4
click at [192, 48] on div "[PERSON_NAME] Open Account Transfer Funds" at bounding box center [727, 35] width 1085 height 34
copy h4 "[PERSON_NAME]"
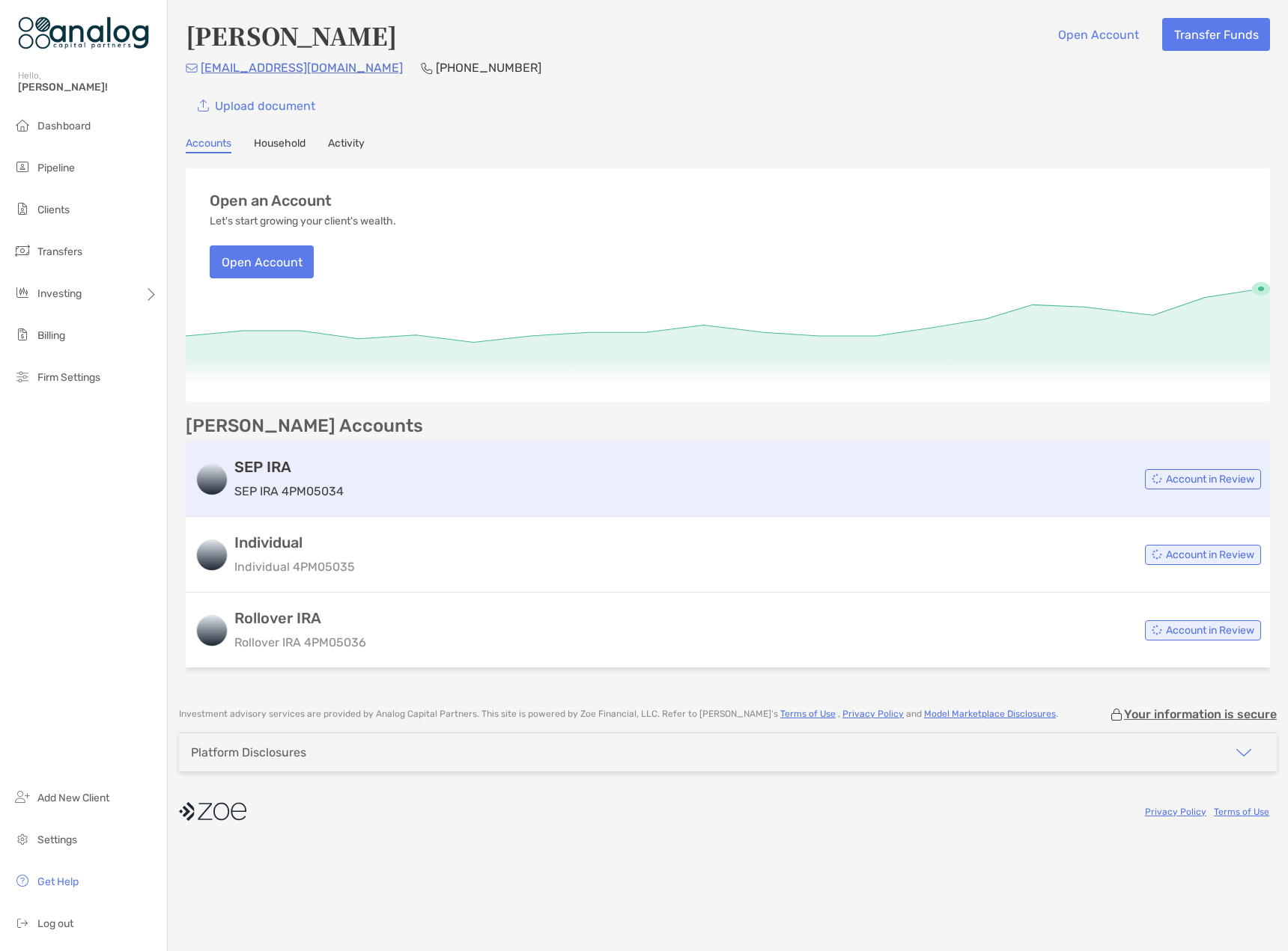
click at [523, 488] on div "Account in Review" at bounding box center [805, 480] width 911 height 20
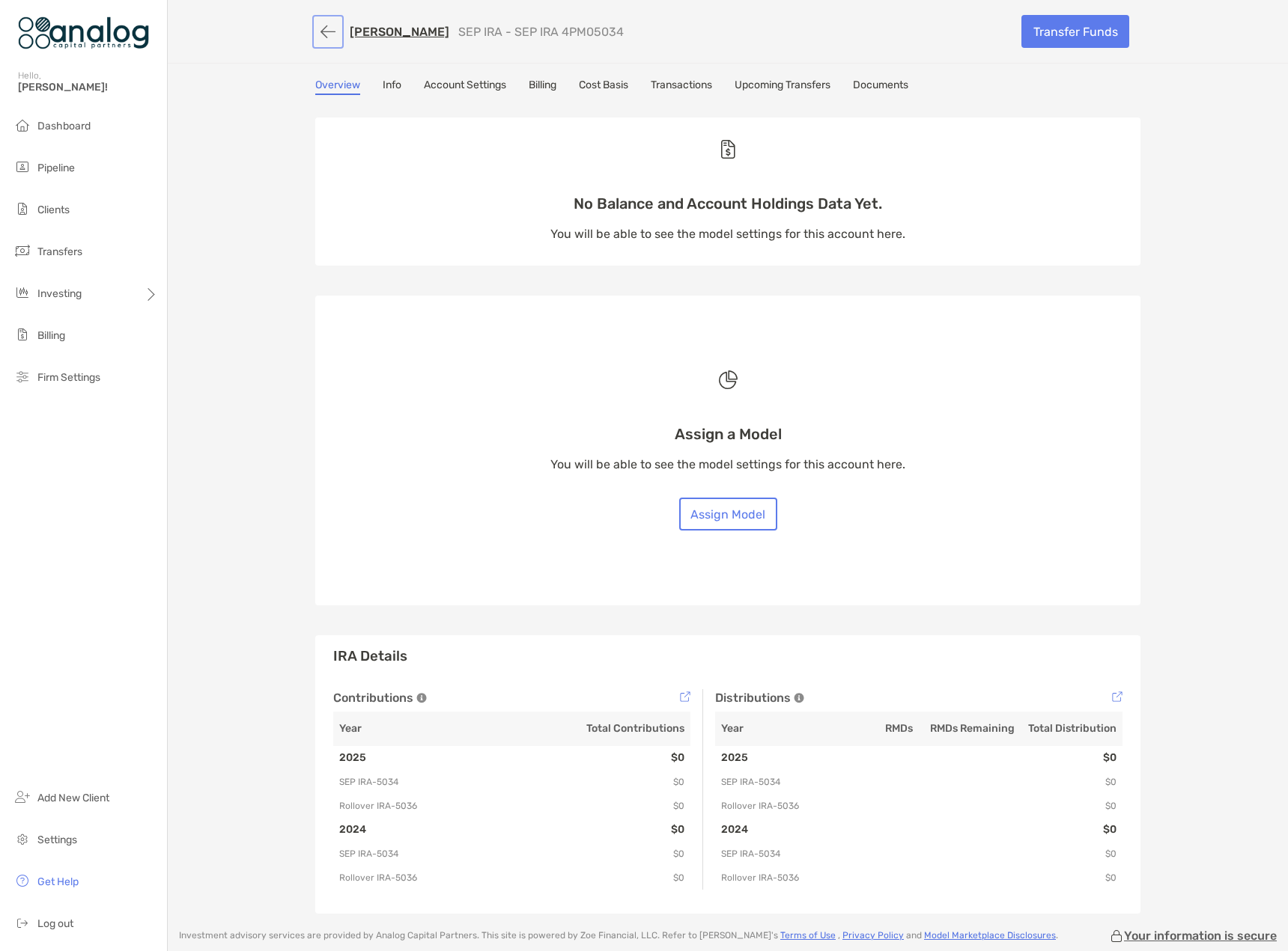
click at [315, 38] on button "button" at bounding box center [328, 31] width 25 height 28
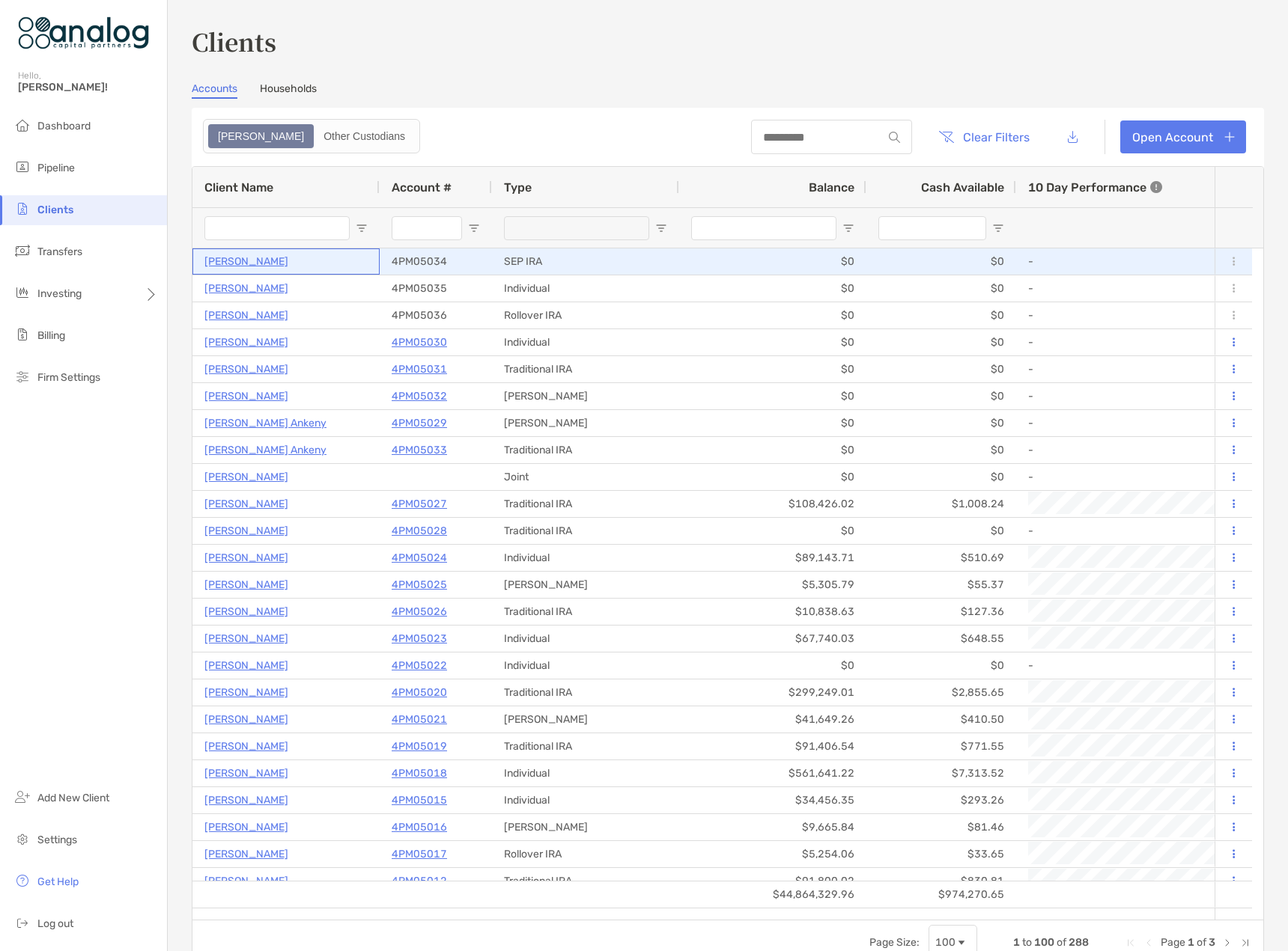
click at [268, 263] on p "[PERSON_NAME]" at bounding box center [246, 261] width 84 height 19
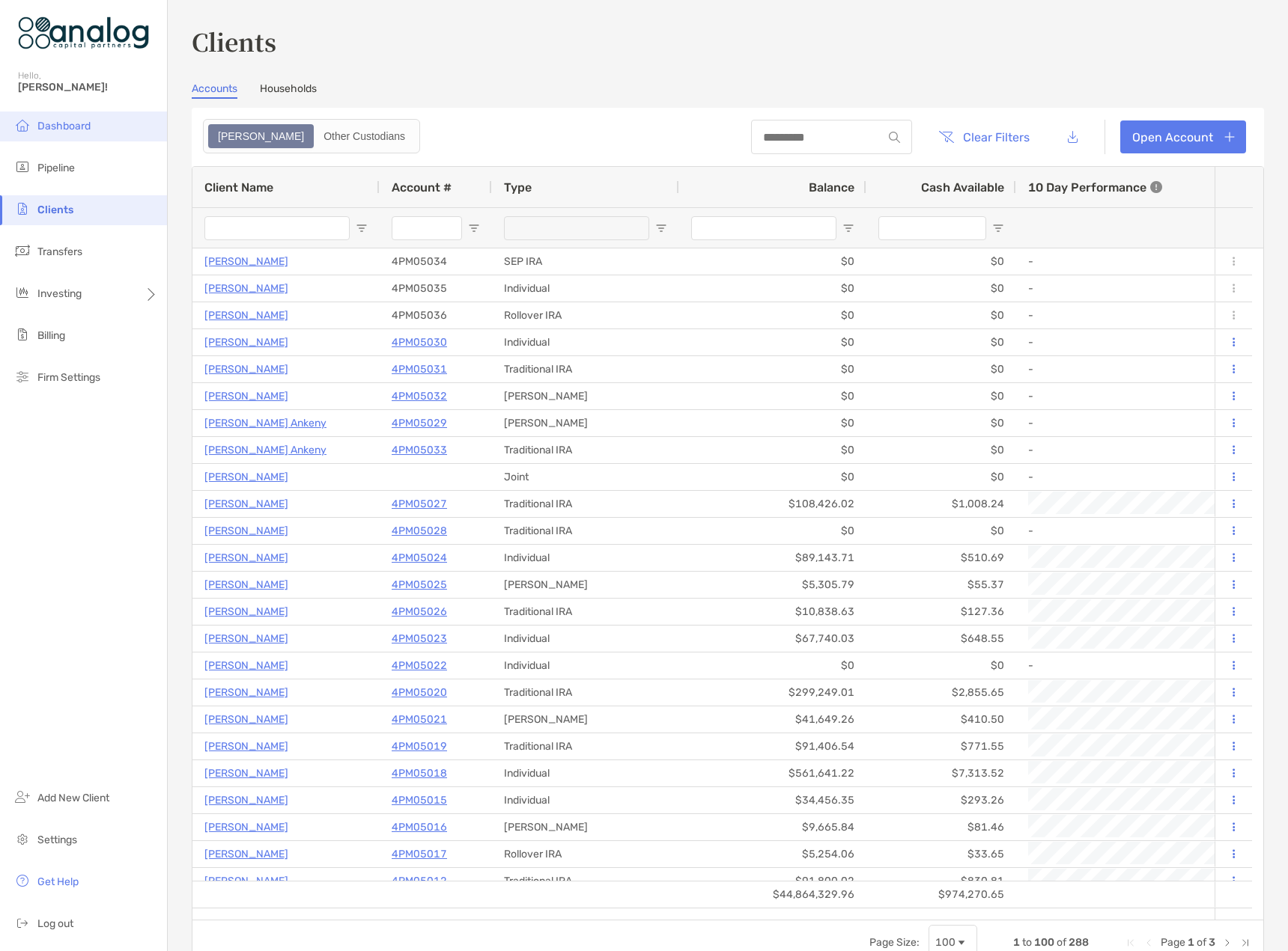
click at [49, 123] on span "Dashboard" at bounding box center [64, 126] width 53 height 13
